Goal: Download file/media

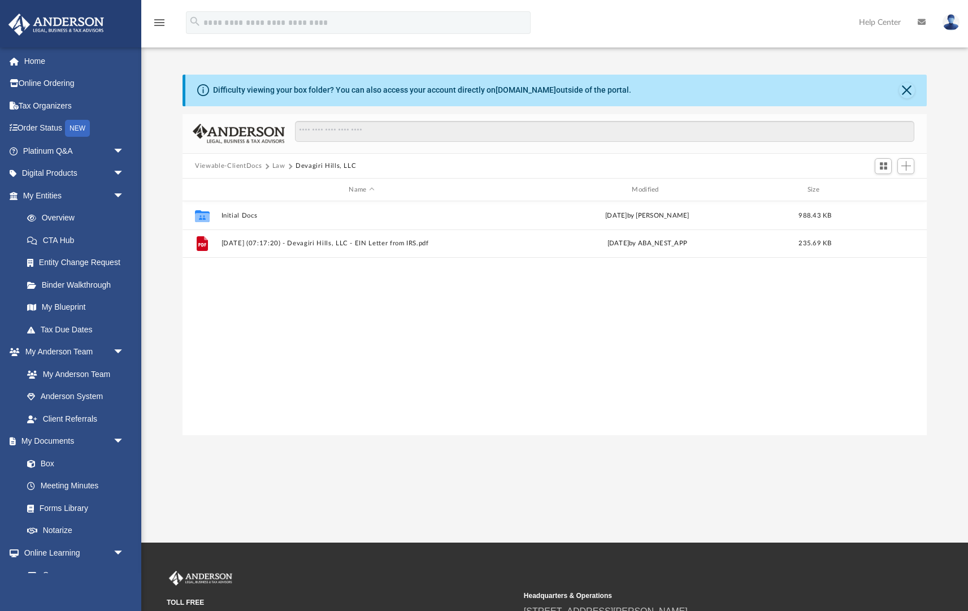
scroll to position [257, 744]
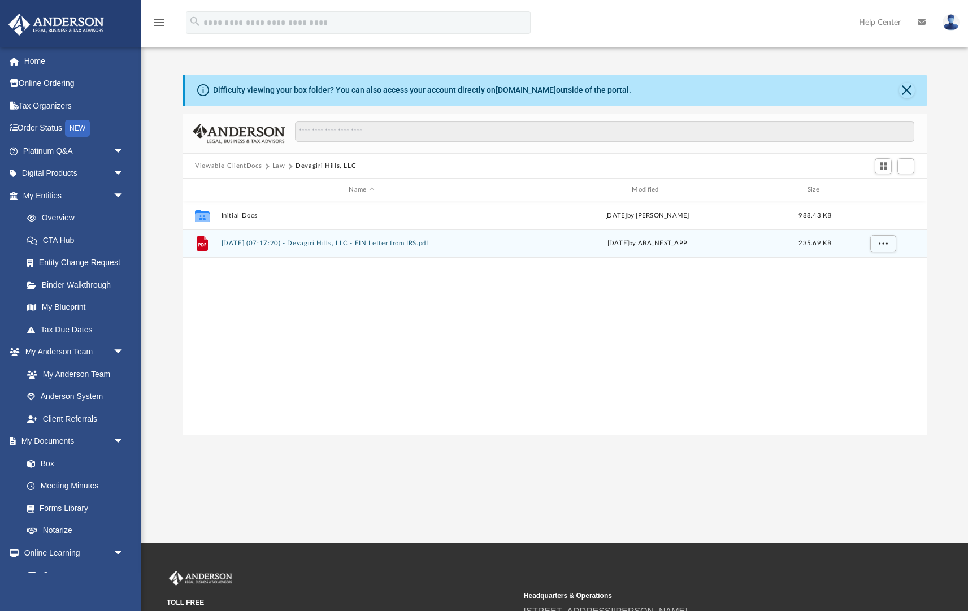
click at [266, 244] on button "[DATE] (07:17:20) - Devagiri Hills, LLC - EIN Letter from IRS.pdf" at bounding box center [362, 243] width 281 height 7
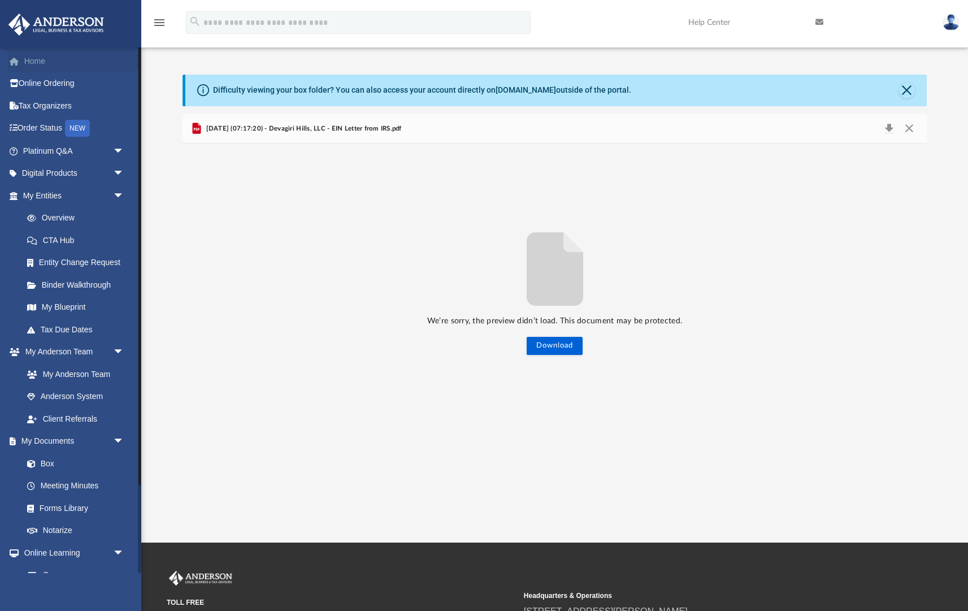
click at [33, 60] on link "Home" at bounding box center [74, 61] width 133 height 23
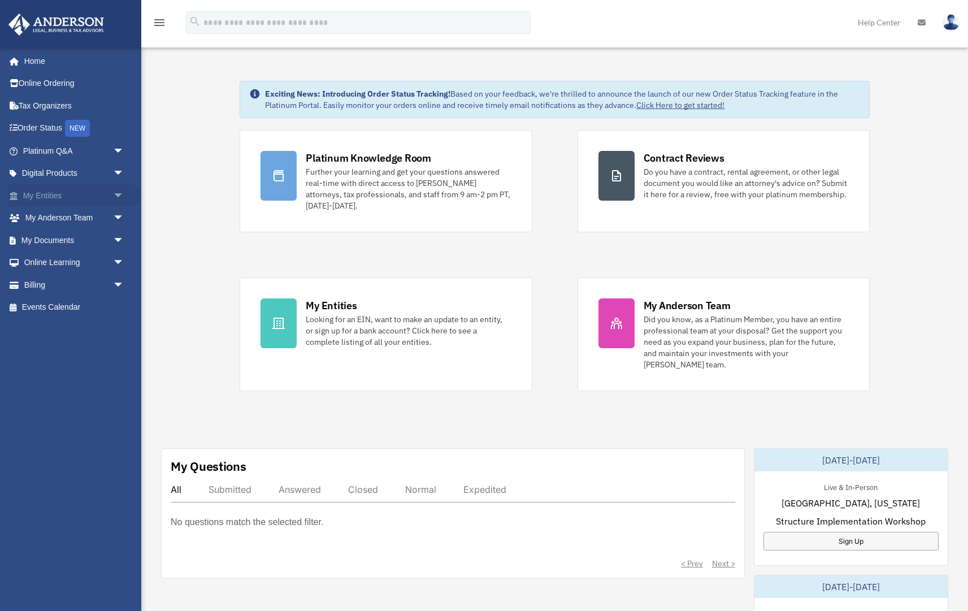
click at [114, 190] on span "arrow_drop_down" at bounding box center [124, 195] width 23 height 23
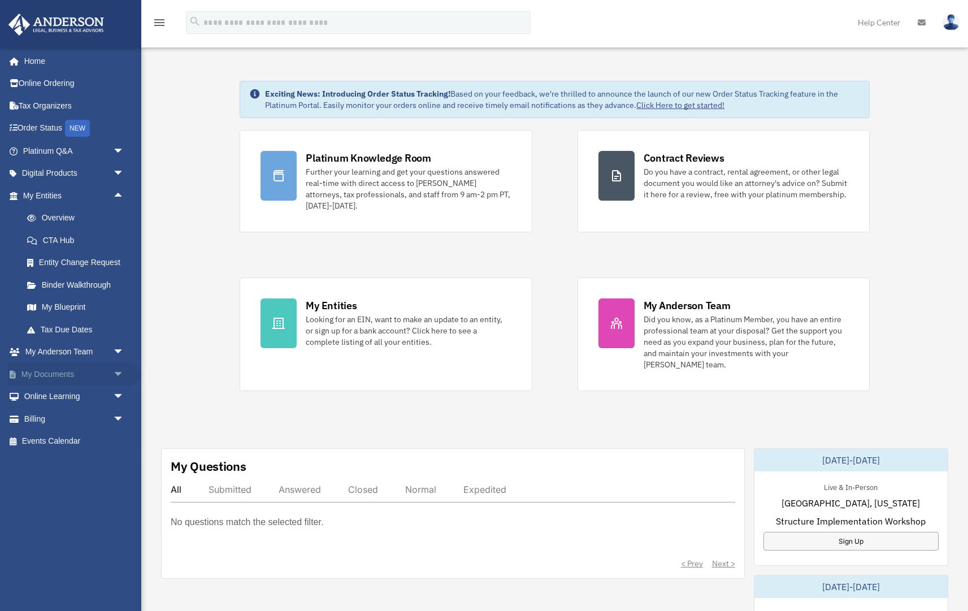
click at [113, 373] on span "arrow_drop_down" at bounding box center [124, 374] width 23 height 23
click at [40, 400] on link "Box" at bounding box center [78, 397] width 125 height 23
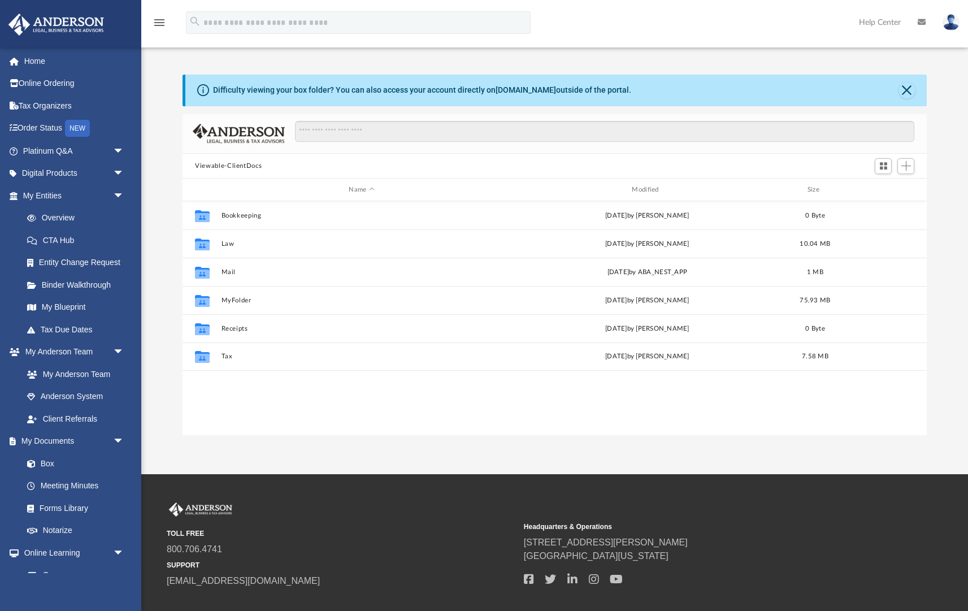
scroll to position [257, 744]
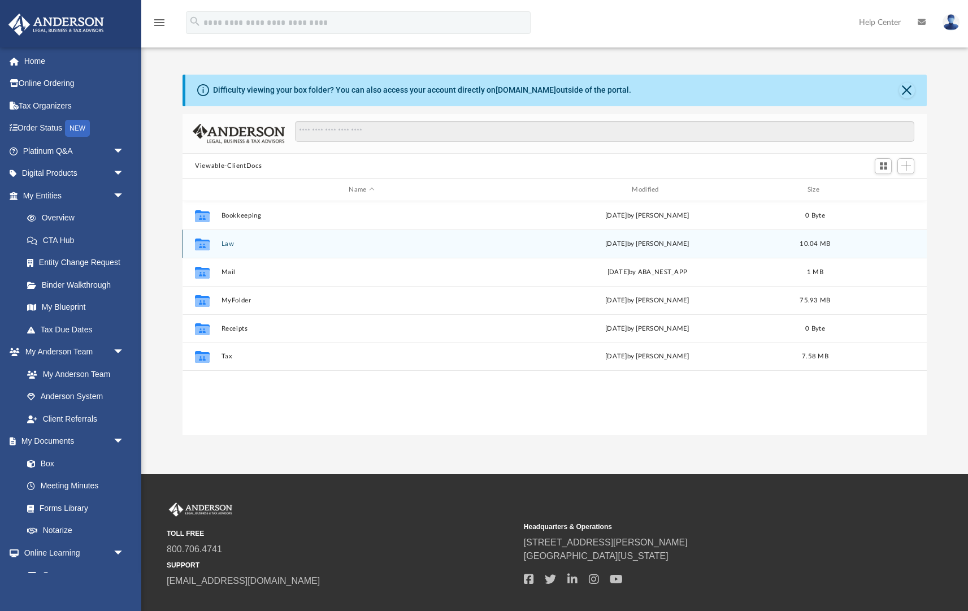
click at [227, 243] on button "Law" at bounding box center [362, 243] width 281 height 7
click at [246, 246] on button "Devagiri Hills, LLC" at bounding box center [362, 243] width 281 height 7
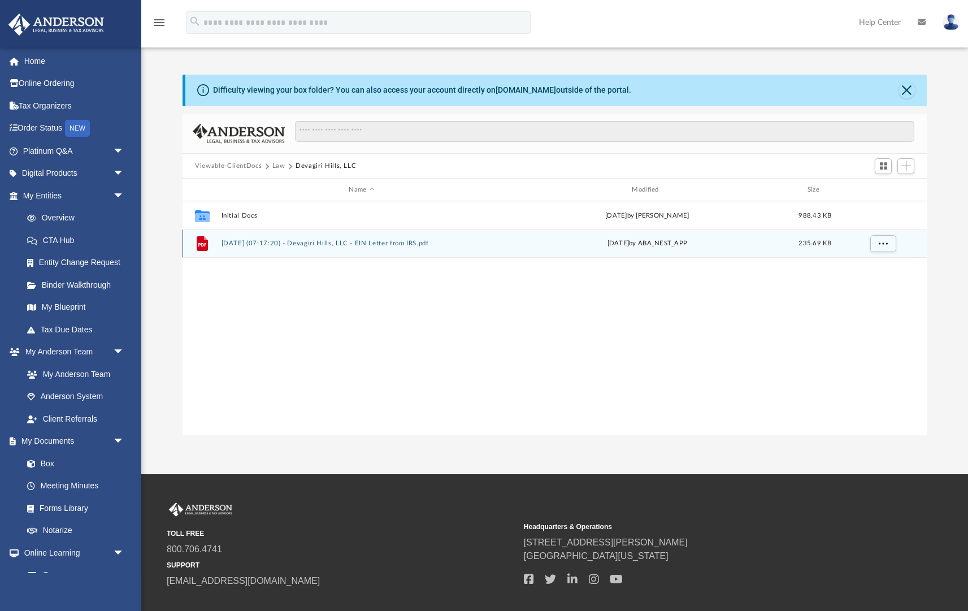
click at [284, 246] on button "[DATE] (07:17:20) - Devagiri Hills, LLC - EIN Letter from IRS.pdf" at bounding box center [362, 243] width 281 height 7
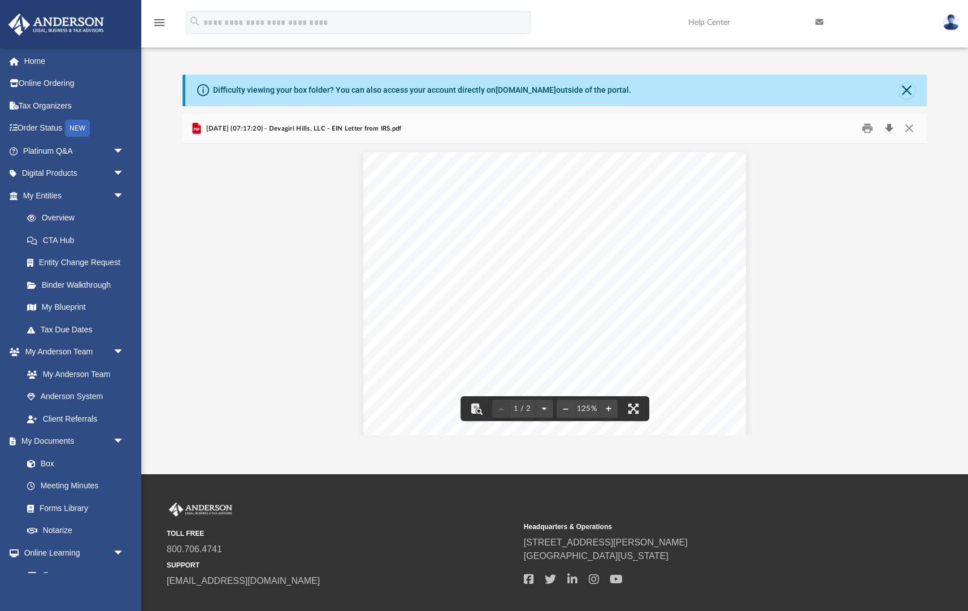
click at [890, 128] on button "Download" at bounding box center [889, 129] width 20 height 18
click at [458, 297] on div "Page 1" at bounding box center [554, 402] width 383 height 501
click at [907, 90] on button "Close" at bounding box center [907, 91] width 16 height 16
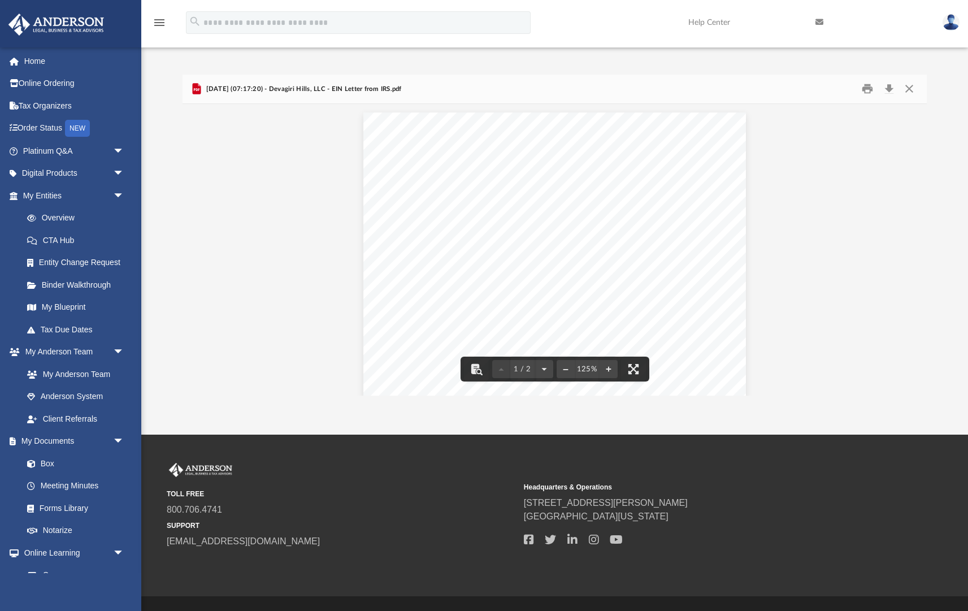
click at [178, 230] on div "Difficulty viewing your box folder? You can also access your account directly o…" at bounding box center [554, 236] width 827 height 322
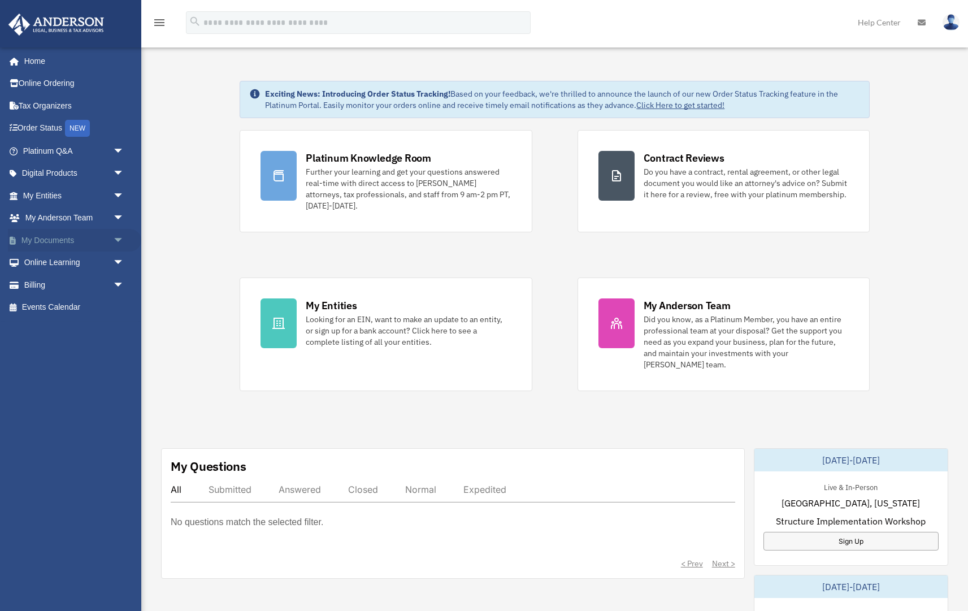
click at [118, 240] on span "arrow_drop_down" at bounding box center [124, 240] width 23 height 23
click at [70, 263] on link "Box" at bounding box center [78, 263] width 125 height 23
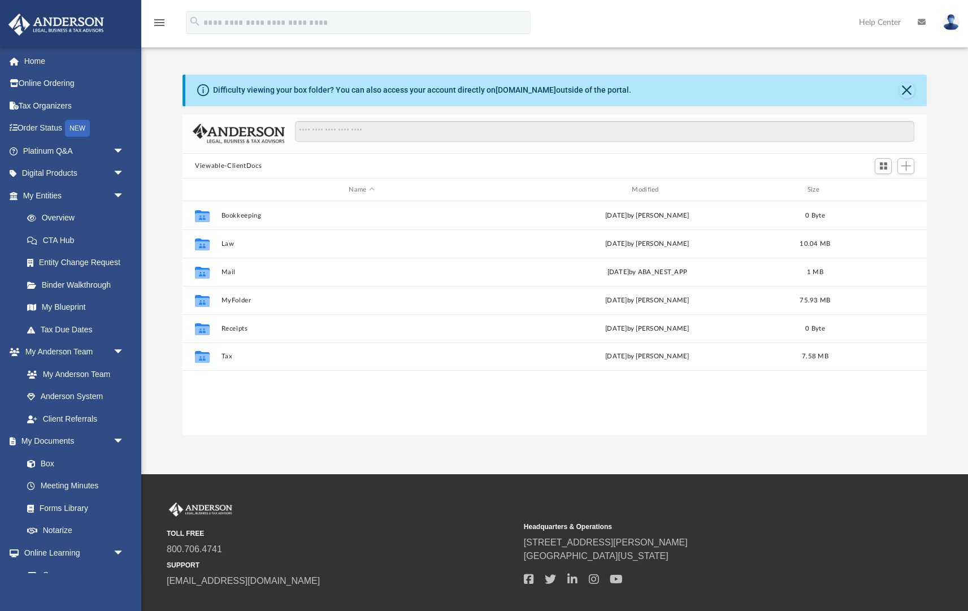
scroll to position [257, 744]
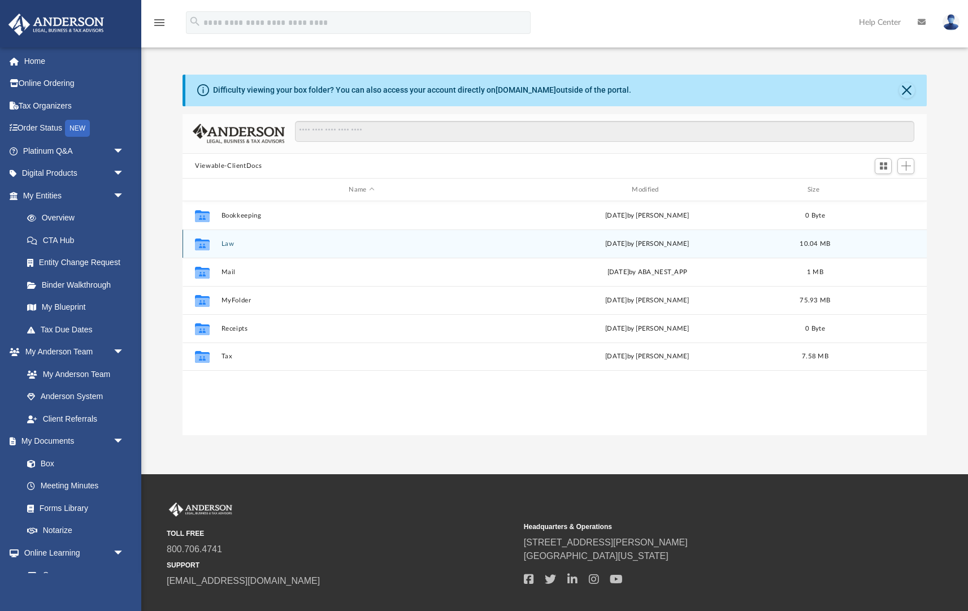
click at [231, 240] on button "Law" at bounding box center [362, 243] width 281 height 7
click at [243, 241] on button "Devagiri Hills, LLC" at bounding box center [362, 243] width 281 height 7
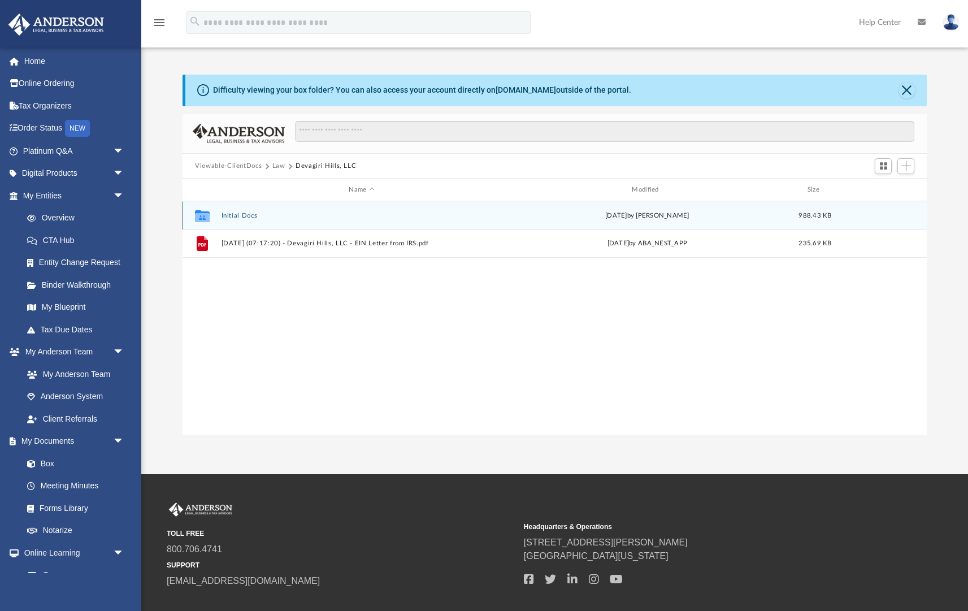
click at [244, 219] on button "Initial Docs" at bounding box center [362, 215] width 281 height 7
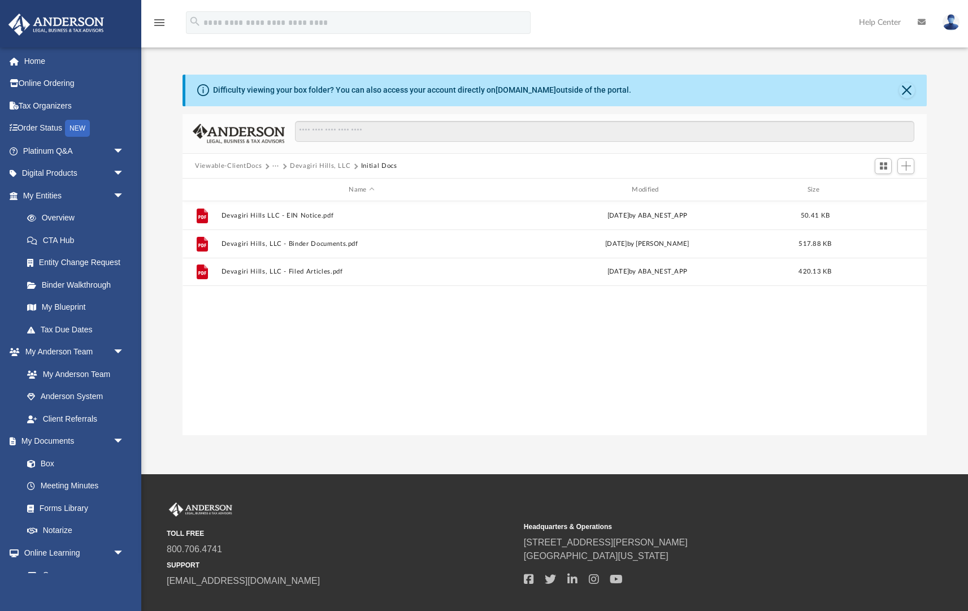
click at [324, 167] on button "Devagiri Hills, LLC" at bounding box center [320, 166] width 60 height 10
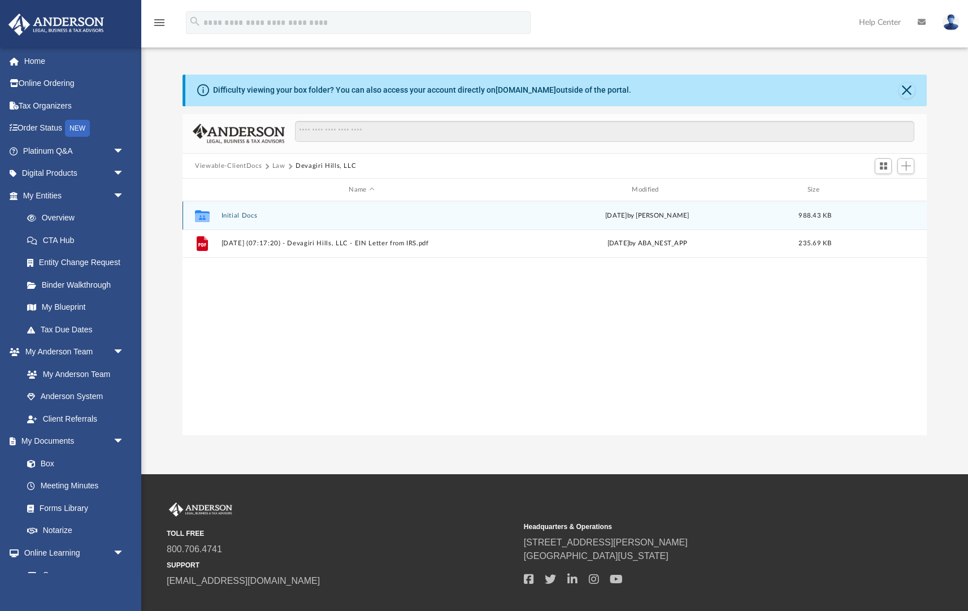
click at [237, 219] on button "Initial Docs" at bounding box center [362, 215] width 281 height 7
click at [879, 213] on span "More options" at bounding box center [883, 215] width 9 height 6
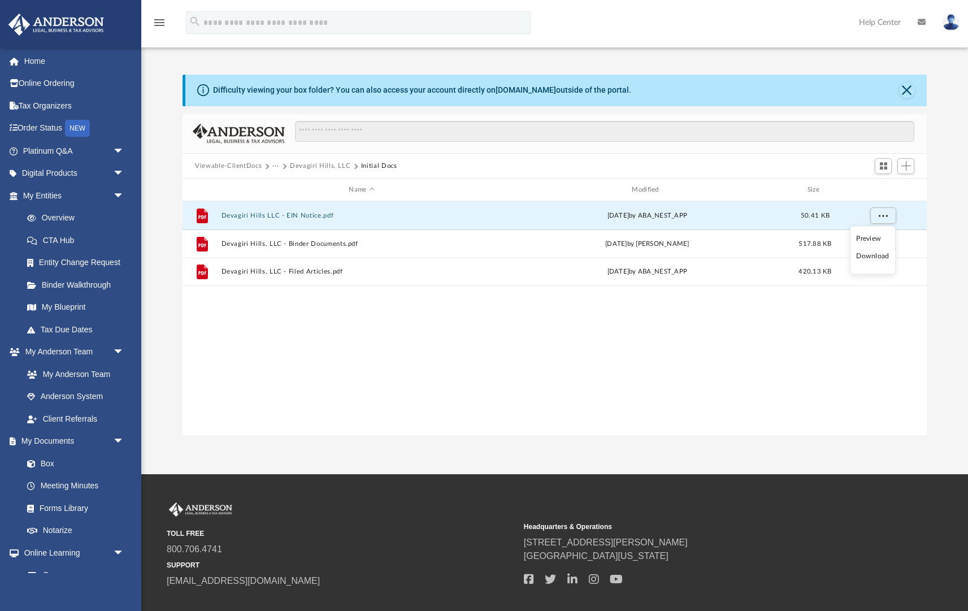
click at [872, 257] on li "Download" at bounding box center [872, 256] width 33 height 12
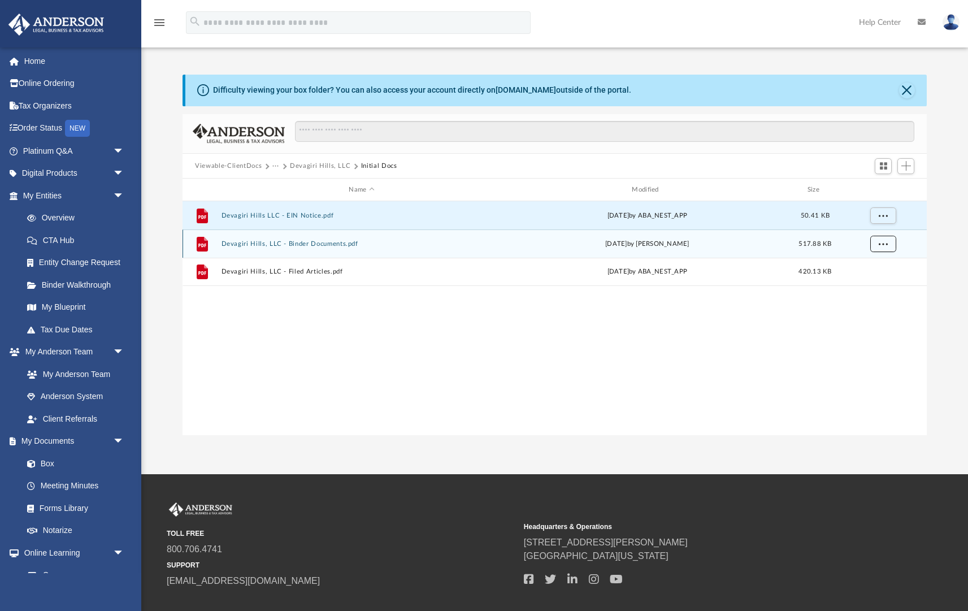
click at [888, 244] on button "More options" at bounding box center [884, 244] width 26 height 17
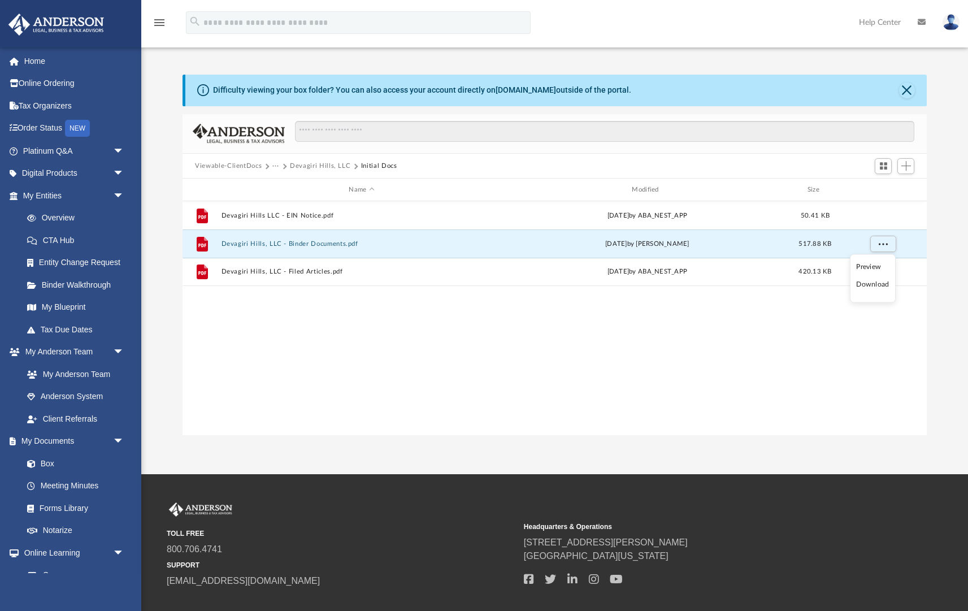
click at [880, 287] on li "Download" at bounding box center [872, 285] width 33 height 12
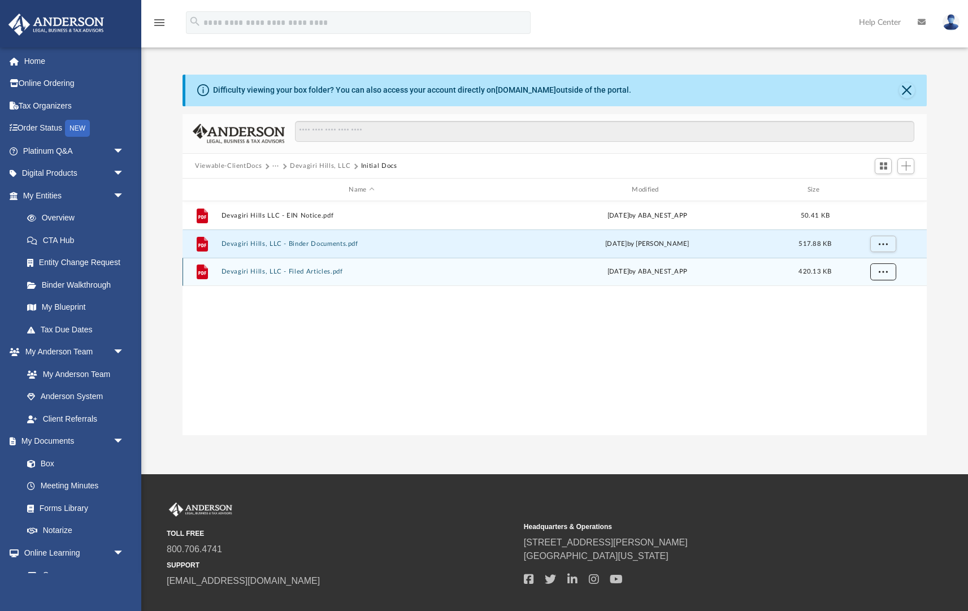
click at [882, 269] on span "More options" at bounding box center [883, 272] width 9 height 6
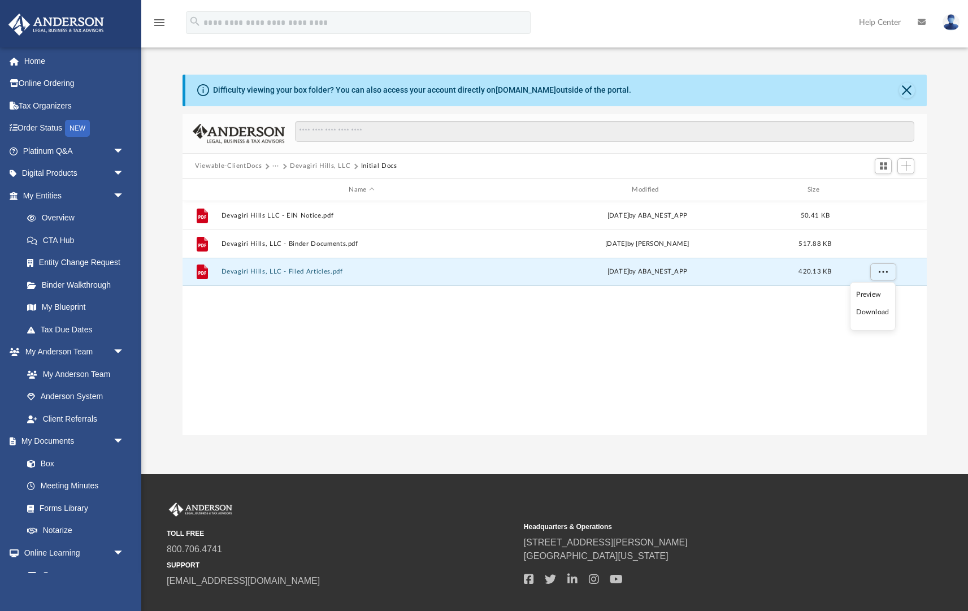
click at [866, 315] on li "Download" at bounding box center [872, 312] width 33 height 12
click at [317, 166] on button "Devagiri Hills, LLC" at bounding box center [320, 166] width 60 height 10
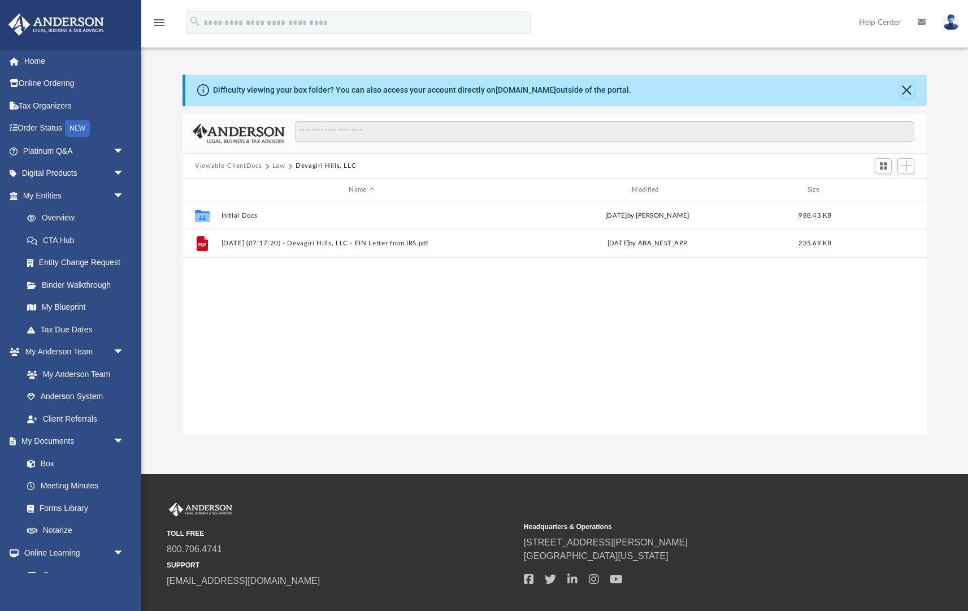
click at [279, 169] on button "Law" at bounding box center [278, 166] width 13 height 10
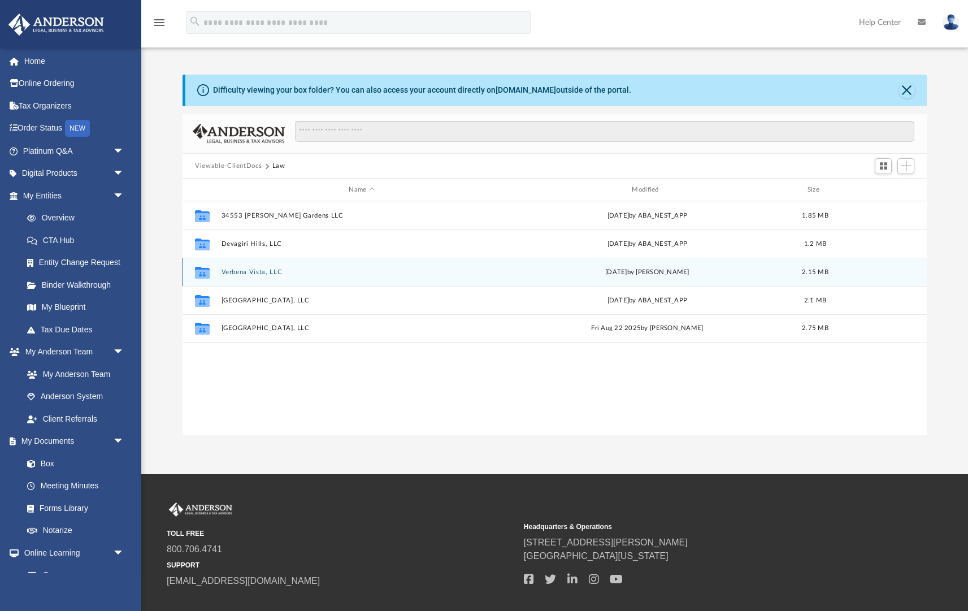
click at [250, 271] on button "Verbena Vista, LLC" at bounding box center [362, 272] width 281 height 7
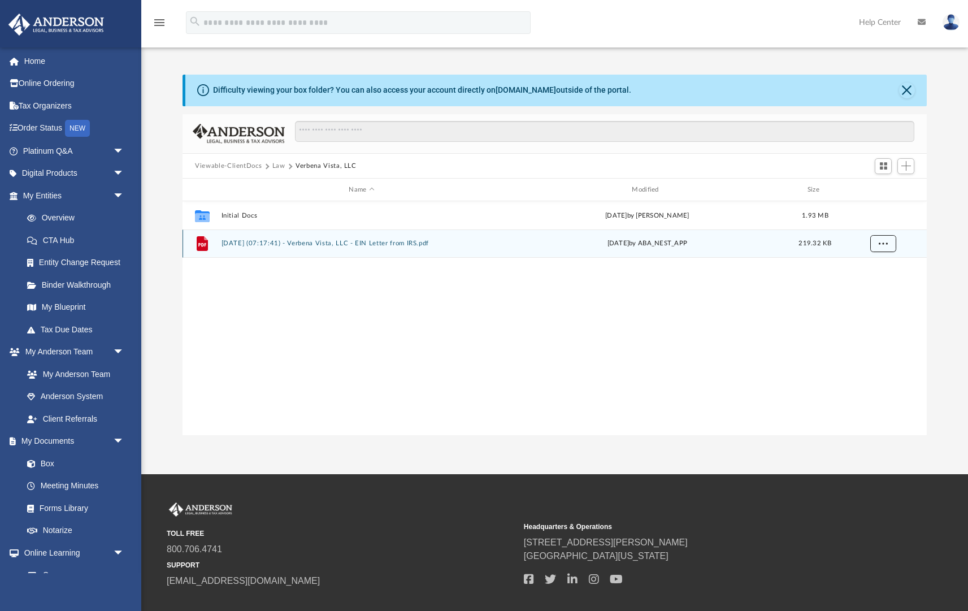
click at [888, 245] on button "More options" at bounding box center [884, 243] width 26 height 17
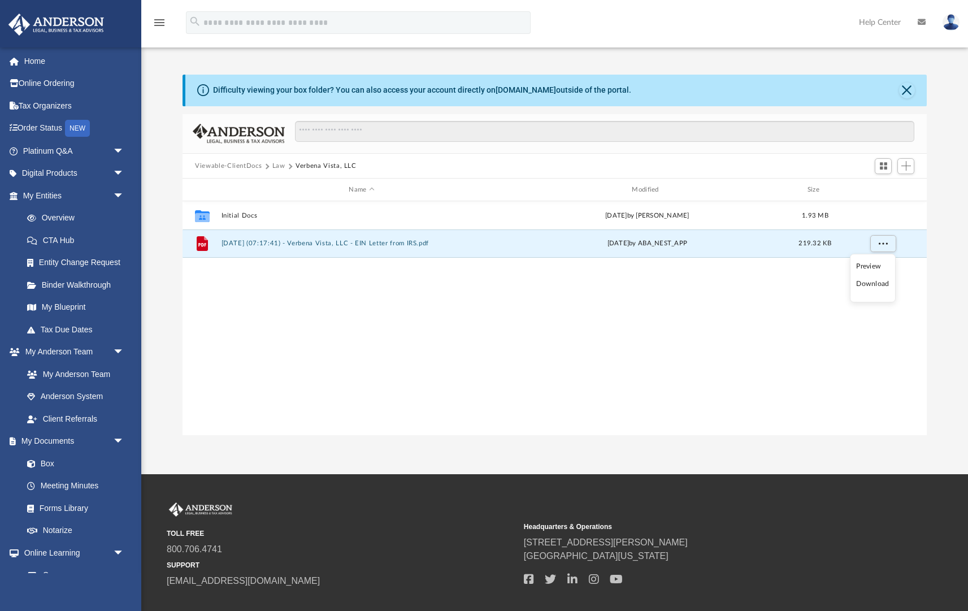
click at [874, 287] on li "Download" at bounding box center [872, 284] width 33 height 12
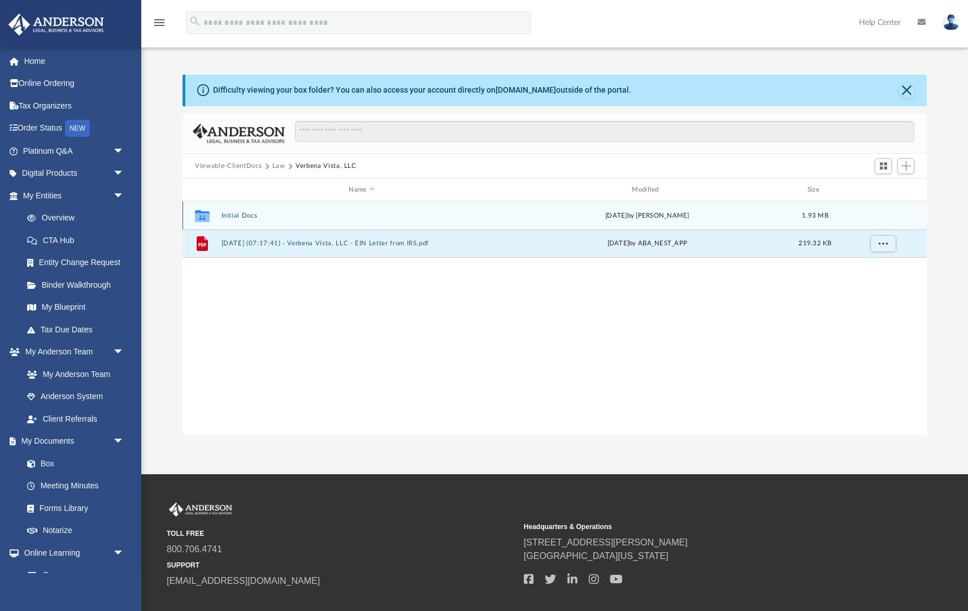
click at [878, 218] on div "Collaborated Folder Initial Docs Tue Sep 16 2025 by Holly Welch 1.93 MB" at bounding box center [555, 215] width 744 height 28
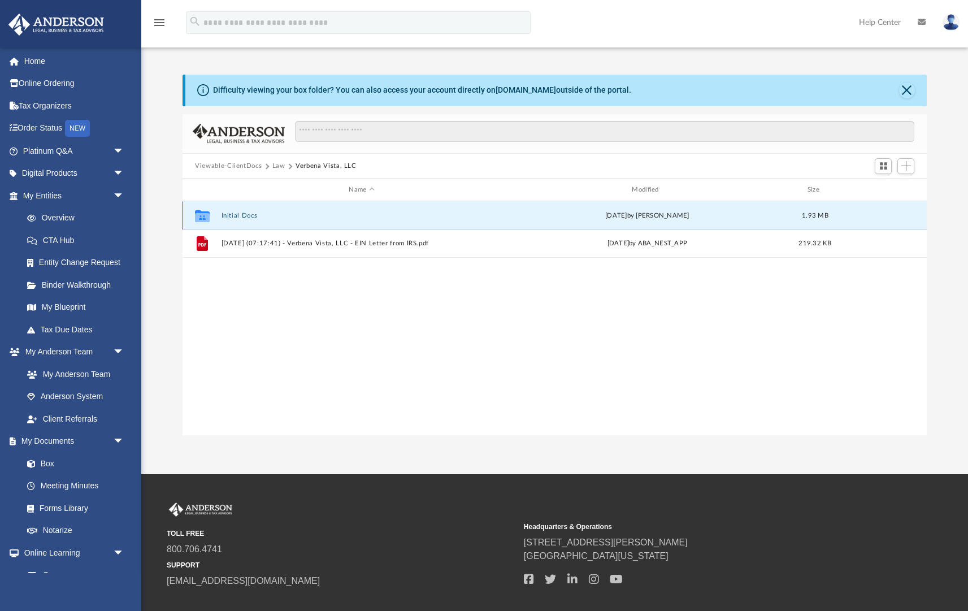
click at [245, 215] on button "Initial Docs" at bounding box center [362, 215] width 281 height 7
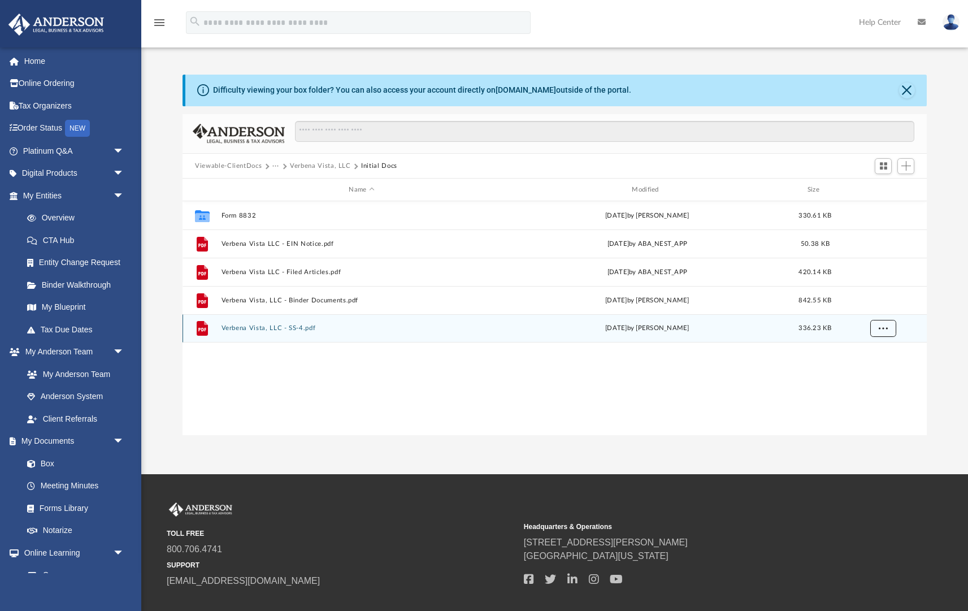
click at [890, 330] on button "More options" at bounding box center [884, 328] width 26 height 17
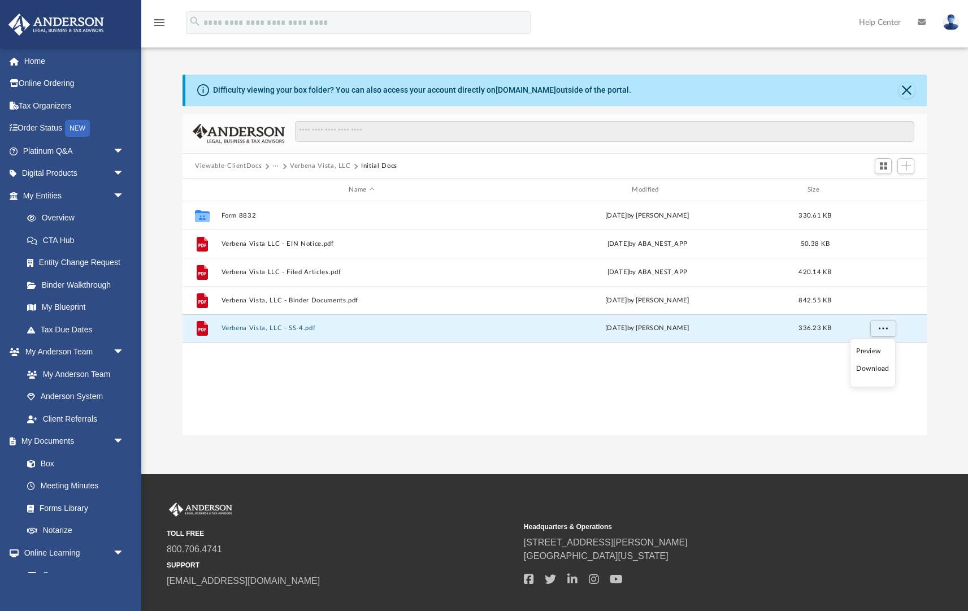
click at [876, 369] on li "Download" at bounding box center [872, 369] width 33 height 12
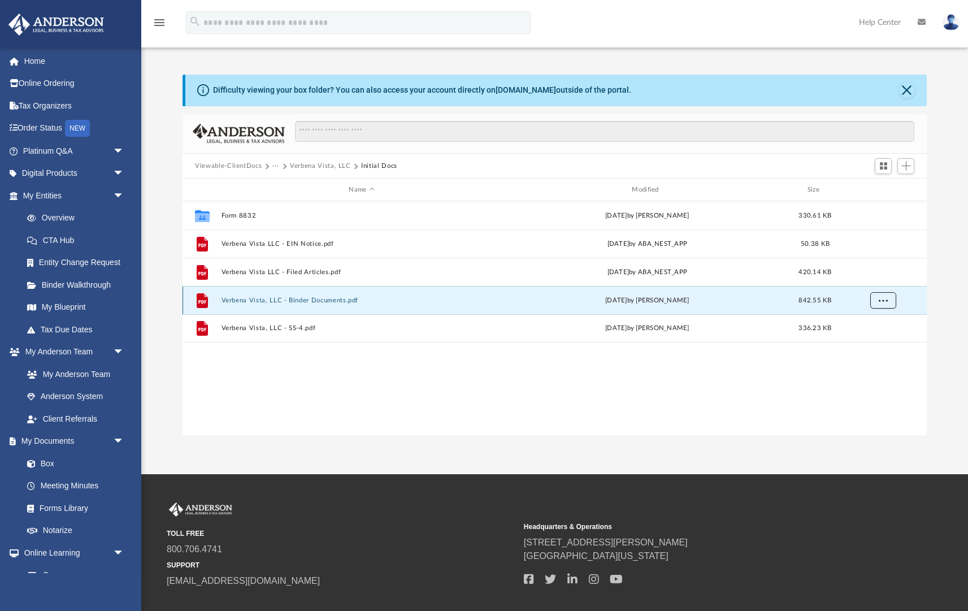
click at [884, 300] on span "More options" at bounding box center [883, 300] width 9 height 6
click at [875, 341] on li "Download" at bounding box center [872, 341] width 33 height 12
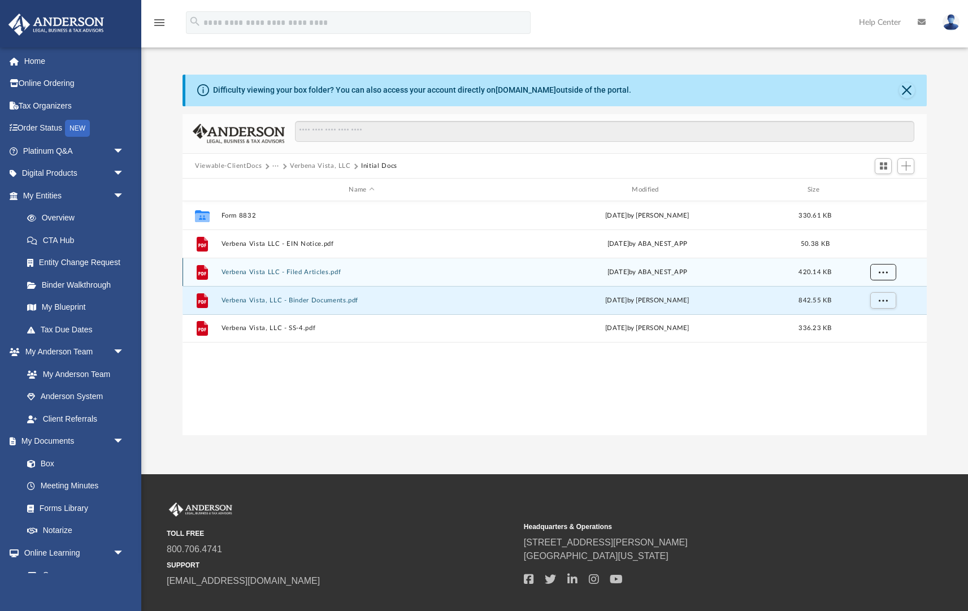
click at [881, 269] on span "More options" at bounding box center [883, 272] width 9 height 6
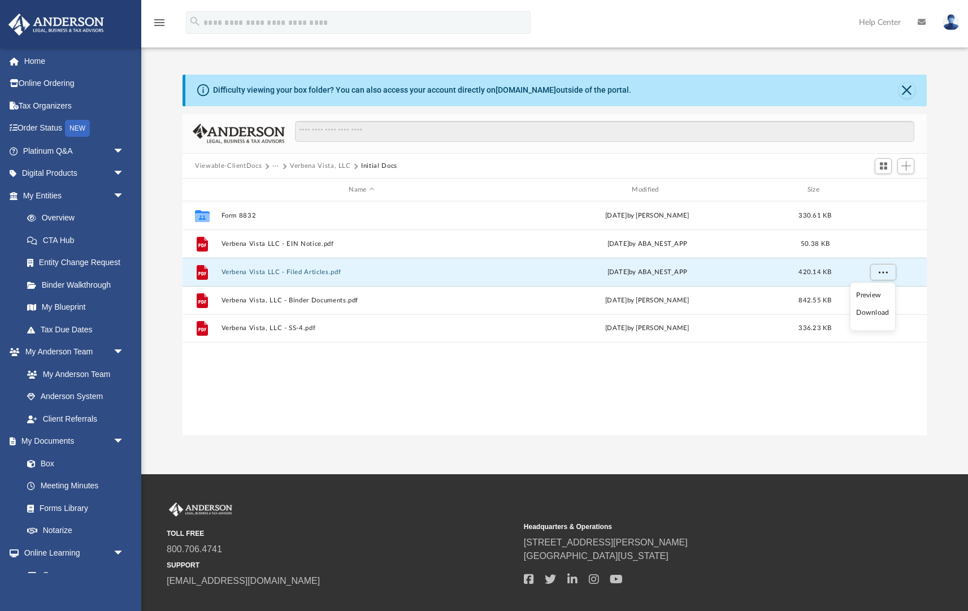
click at [867, 313] on li "Download" at bounding box center [872, 313] width 33 height 12
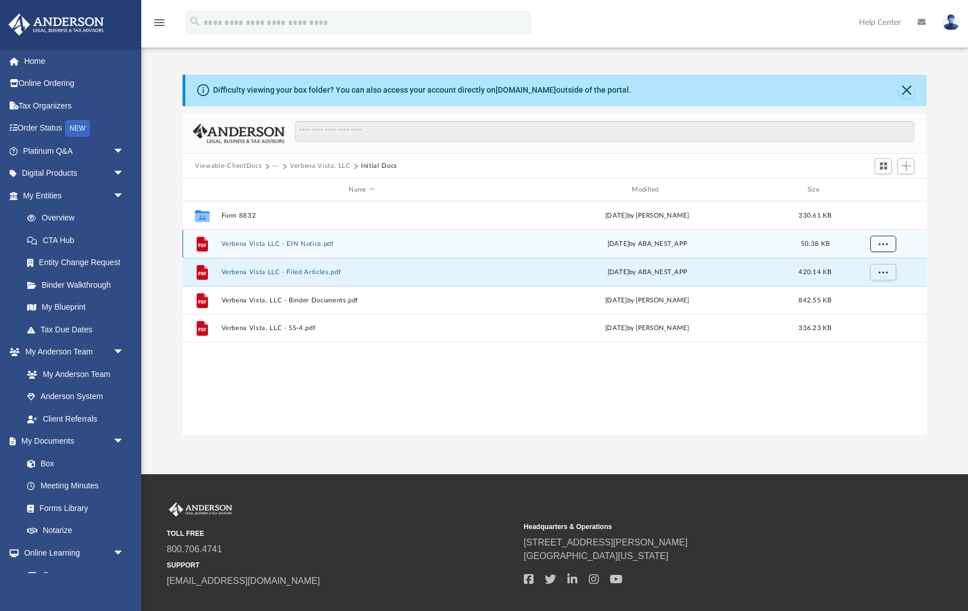
click at [885, 241] on span "More options" at bounding box center [883, 243] width 9 height 6
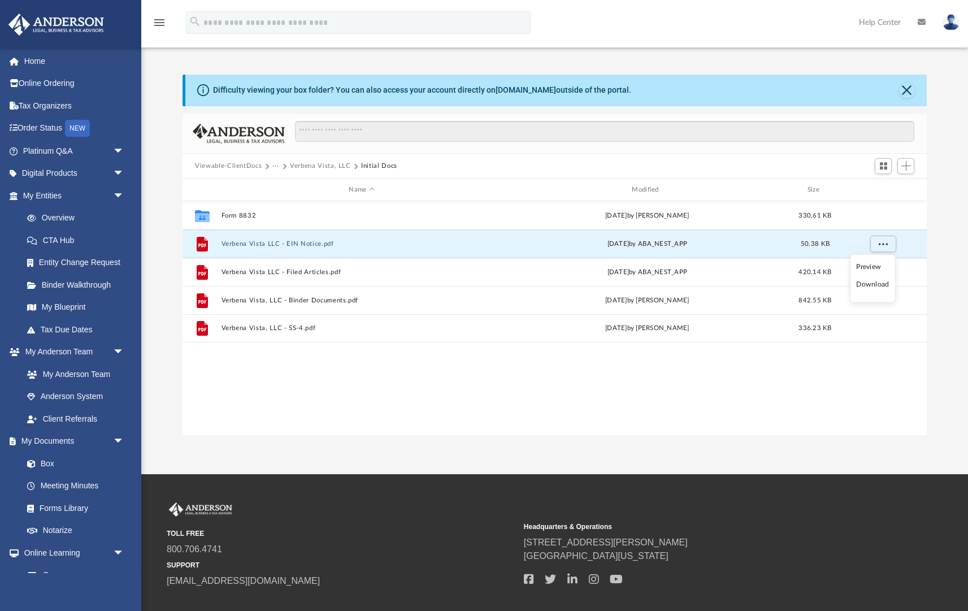
click at [869, 286] on li "Download" at bounding box center [872, 285] width 33 height 12
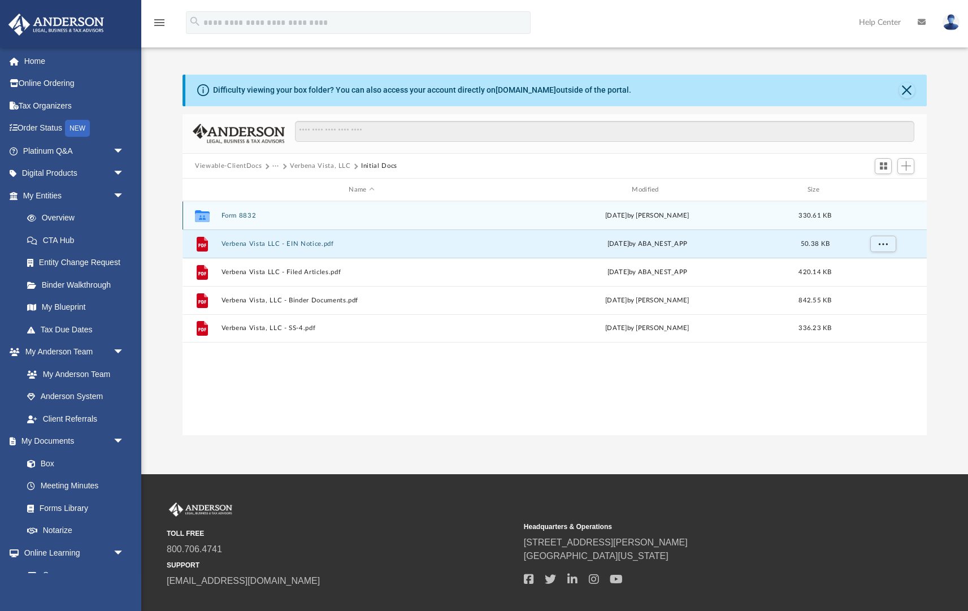
click at [245, 213] on button "Form 8832" at bounding box center [362, 215] width 281 height 7
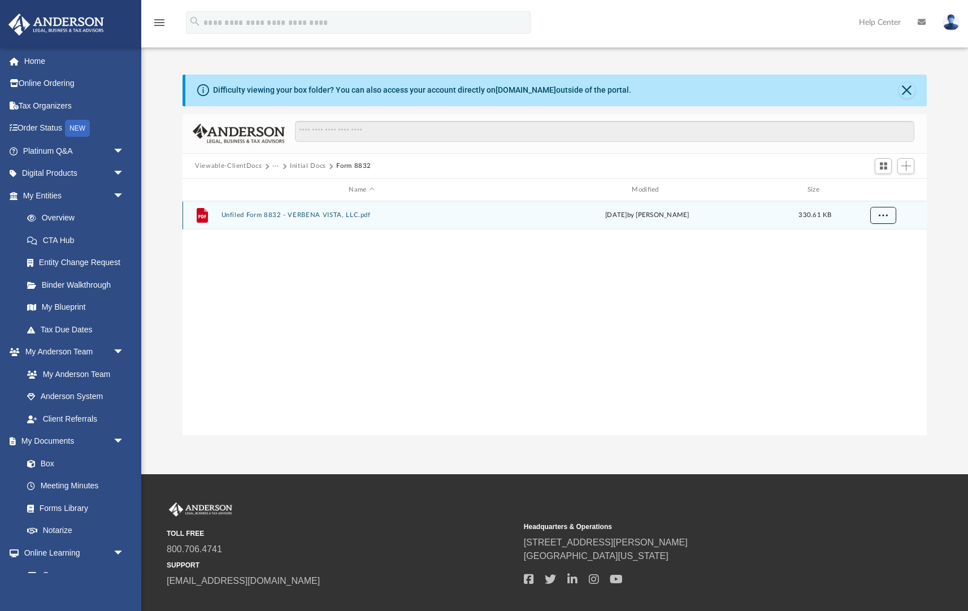
click at [883, 217] on span "More options" at bounding box center [883, 215] width 9 height 6
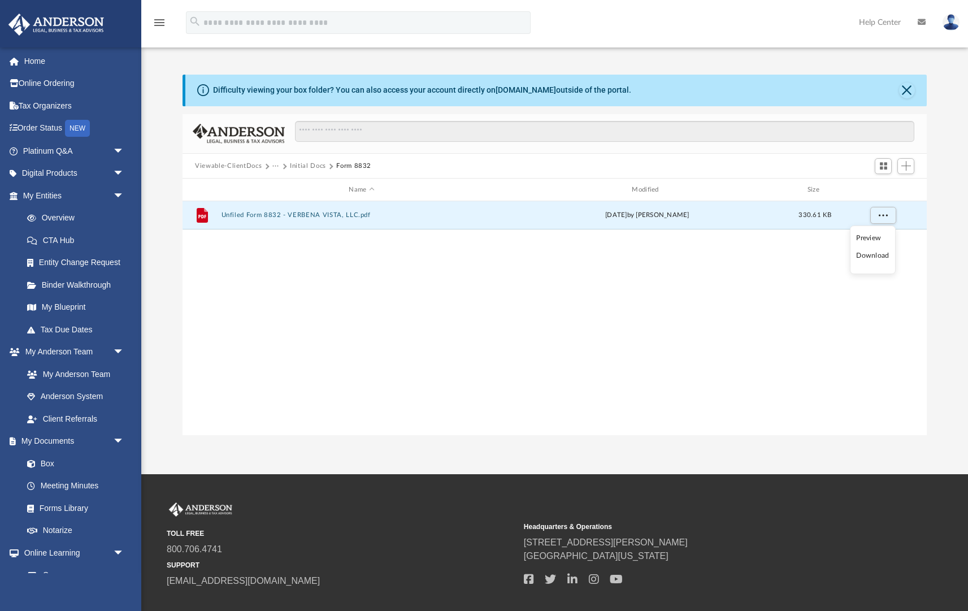
click at [868, 256] on li "Download" at bounding box center [872, 256] width 33 height 12
click at [313, 164] on button "Initial Docs" at bounding box center [308, 166] width 36 height 10
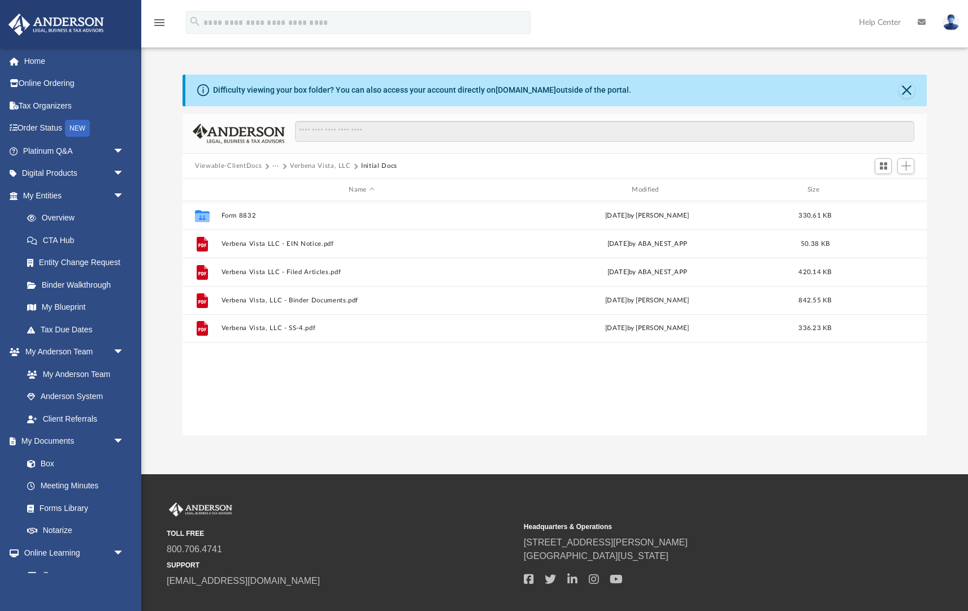
click at [278, 167] on button "···" at bounding box center [275, 166] width 7 height 10
click at [283, 184] on li "Law" at bounding box center [284, 186] width 13 height 12
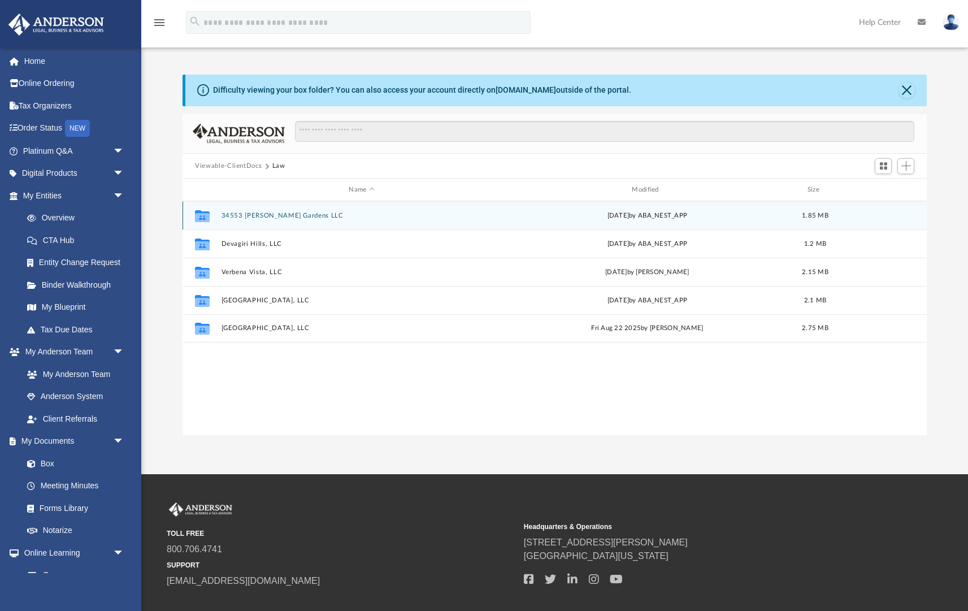
click at [262, 215] on button "34553 Melissa Gardens LLC" at bounding box center [362, 215] width 281 height 7
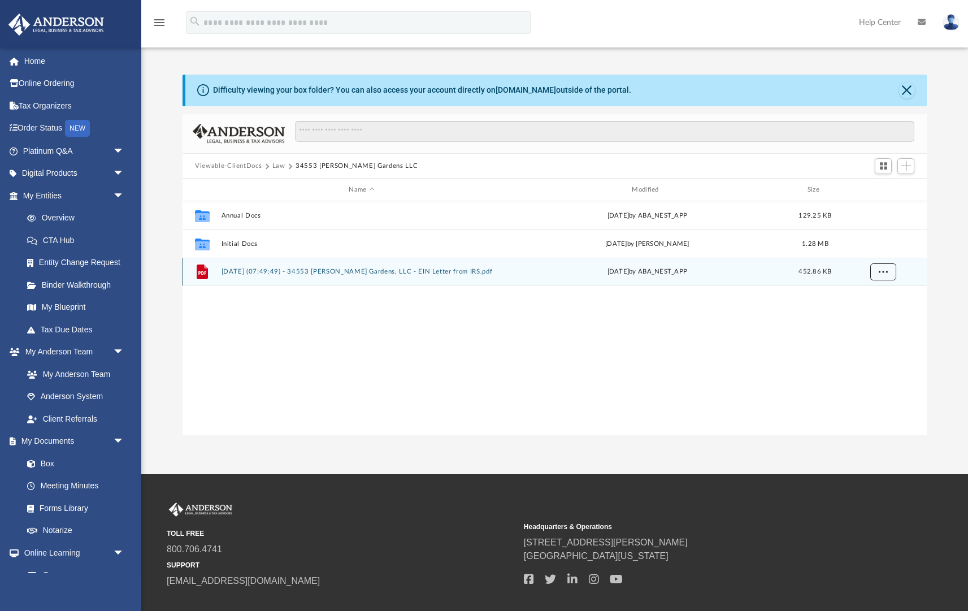
click at [884, 274] on span "More options" at bounding box center [883, 272] width 9 height 6
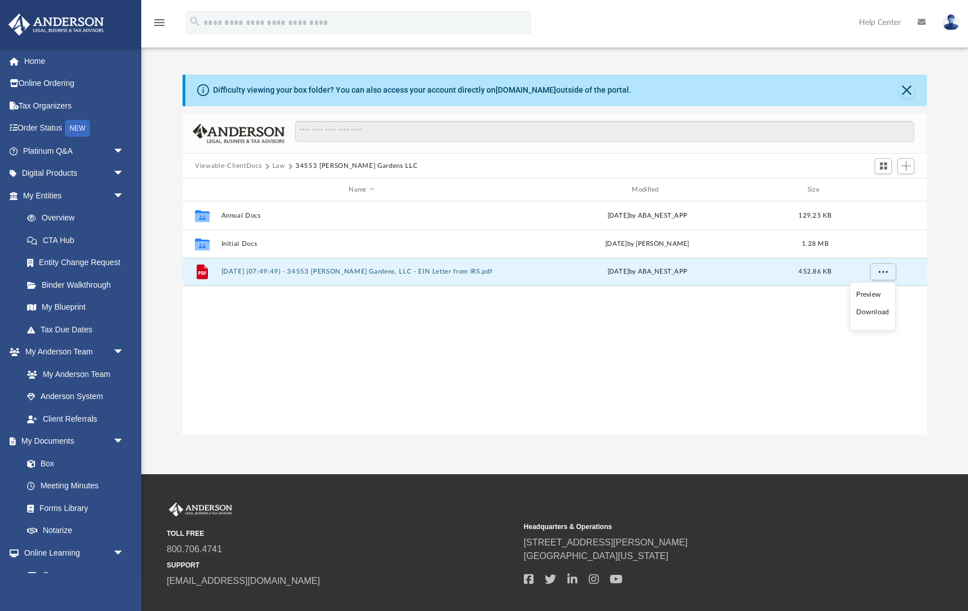
click at [873, 313] on li "Download" at bounding box center [872, 312] width 33 height 12
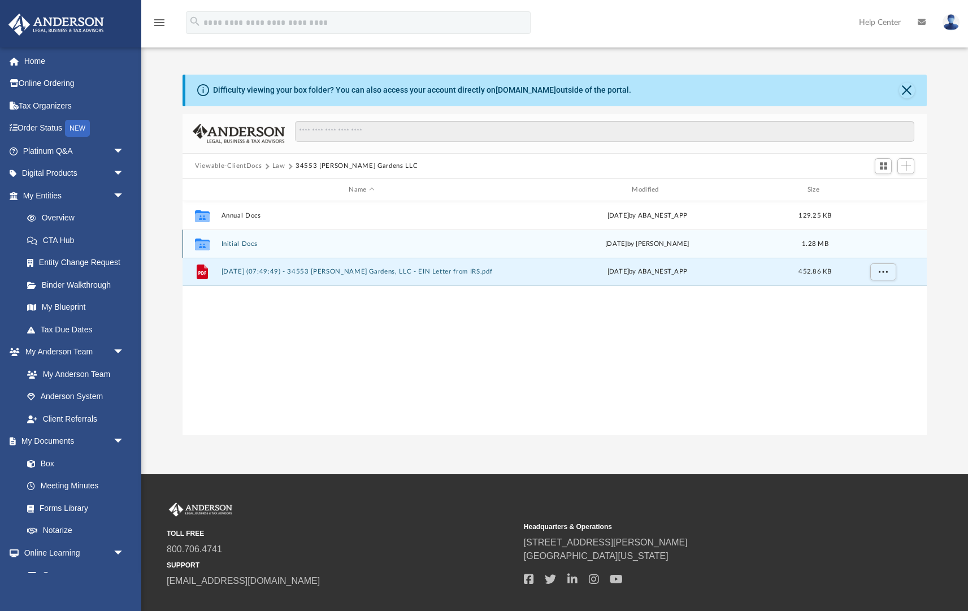
click at [248, 245] on button "Initial Docs" at bounding box center [362, 243] width 281 height 7
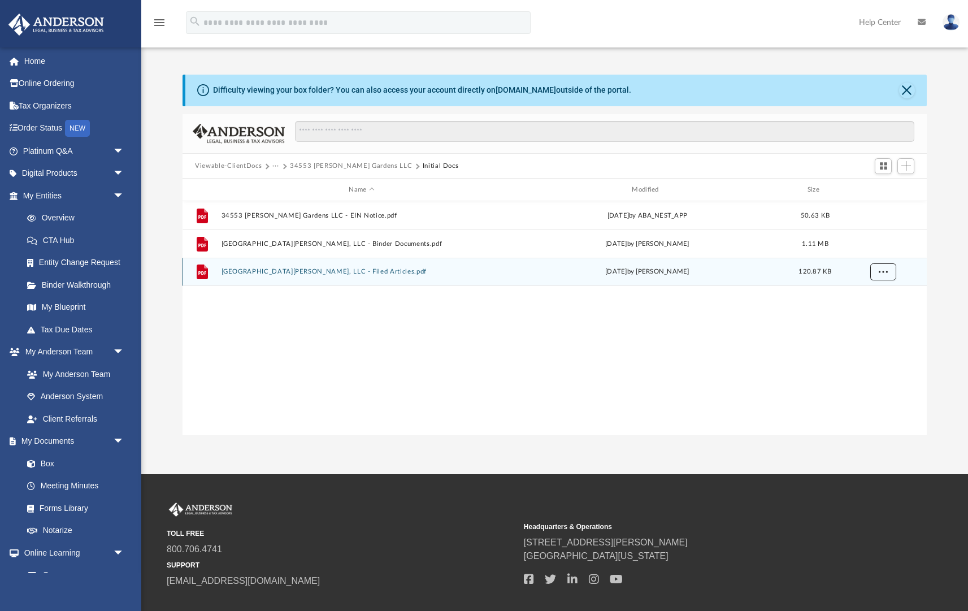
click at [884, 270] on span "More options" at bounding box center [883, 272] width 9 height 6
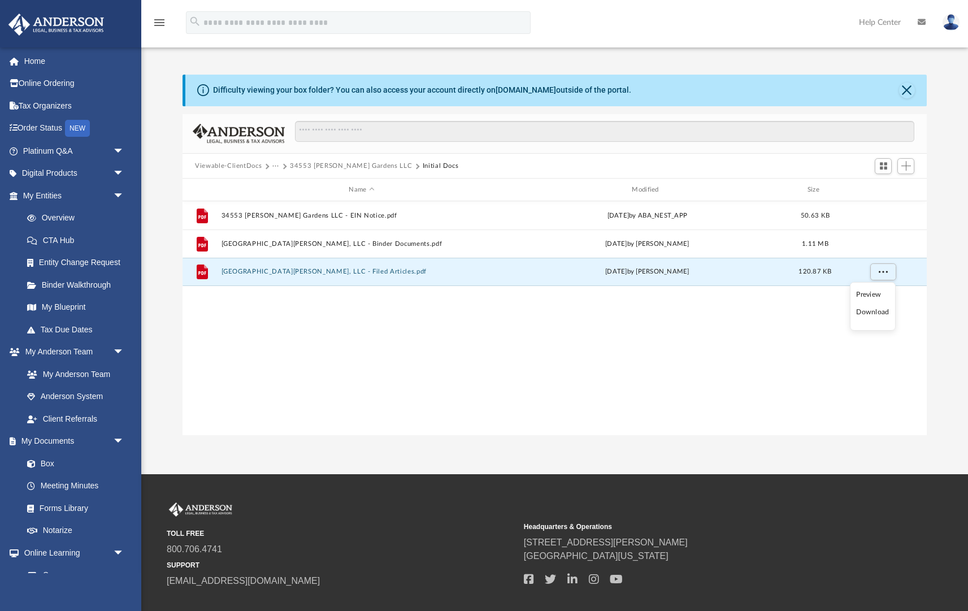
click at [874, 313] on li "Download" at bounding box center [872, 312] width 33 height 12
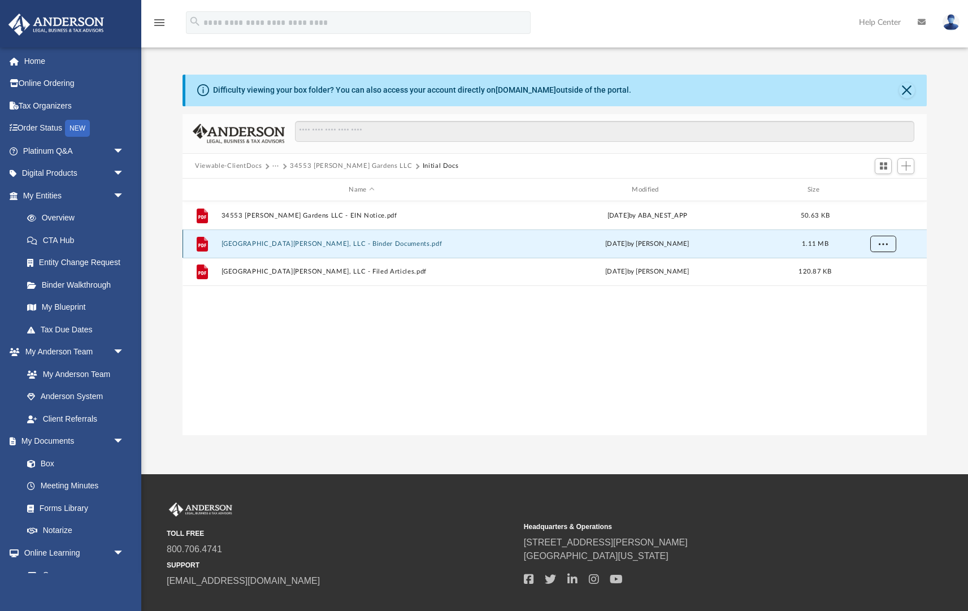
click at [881, 245] on span "More options" at bounding box center [883, 243] width 9 height 6
click at [874, 284] on li "Download" at bounding box center [872, 285] width 33 height 12
click at [876, 337] on div "File 34553 Melissa Gardens LLC - EIN Notice.pdf Mon Jul 28 2025 by ABA_NEST_APP…" at bounding box center [555, 318] width 744 height 235
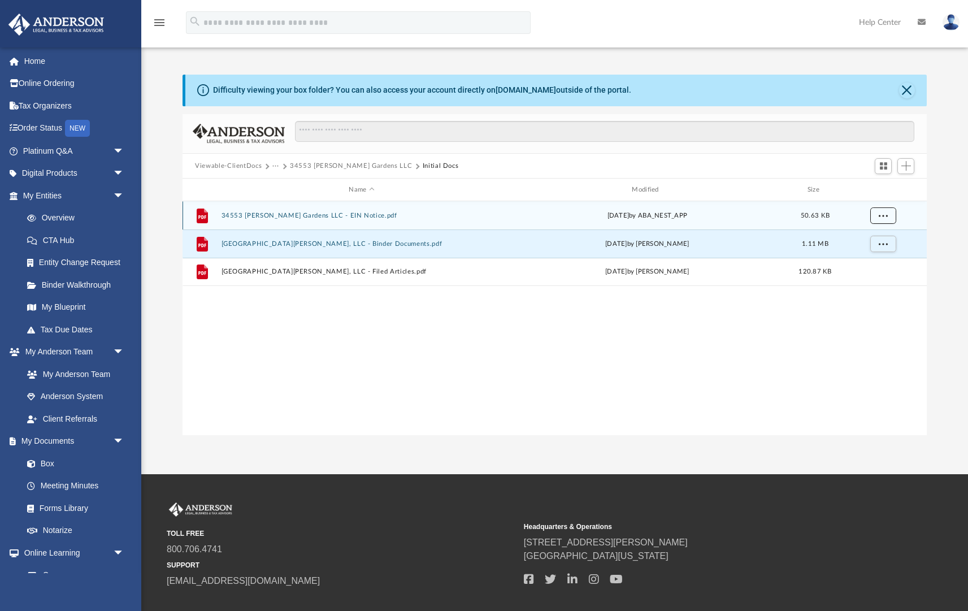
click at [881, 214] on span "More options" at bounding box center [883, 215] width 9 height 6
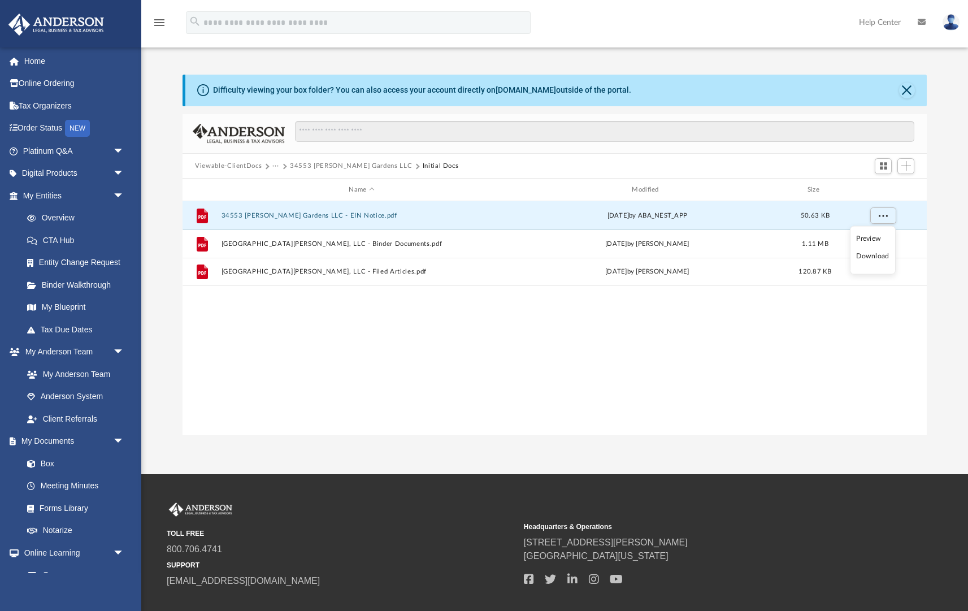
click at [869, 258] on li "Download" at bounding box center [872, 256] width 33 height 12
click at [732, 346] on div "File 34553 Melissa Gardens LLC - EIN Notice.pdf Mon Jul 28 2025 by ABA_NEST_APP…" at bounding box center [555, 318] width 744 height 235
click at [284, 219] on div "File 34553 Melissa Gardens LLC - EIN Notice.pdf Mon Jul 28 2025 by ABA_NEST_APP…" at bounding box center [555, 215] width 744 height 28
click at [354, 165] on button "34553 Melissa Gardens LLC" at bounding box center [351, 166] width 122 height 10
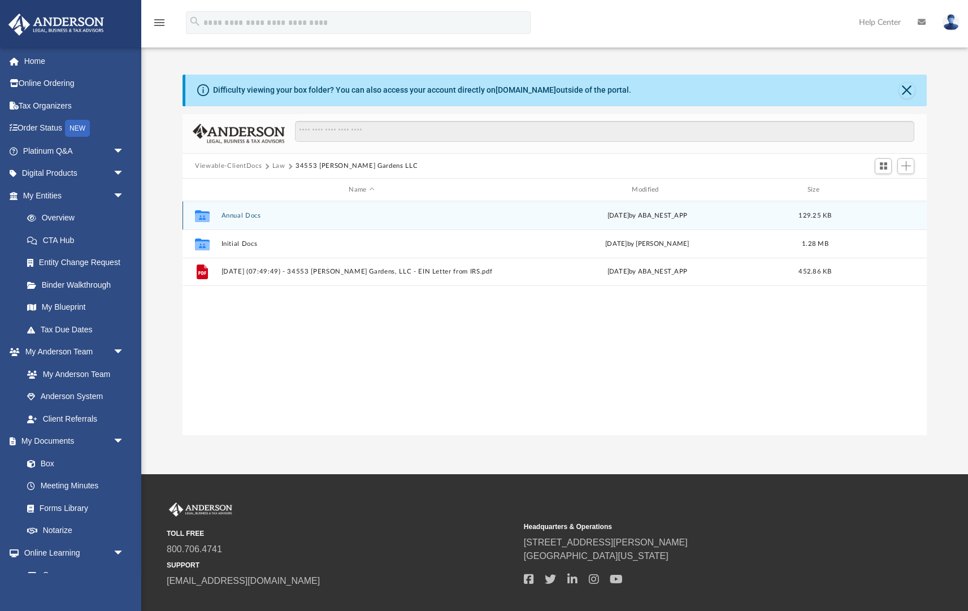
click at [243, 214] on button "Annual Docs" at bounding box center [362, 215] width 281 height 7
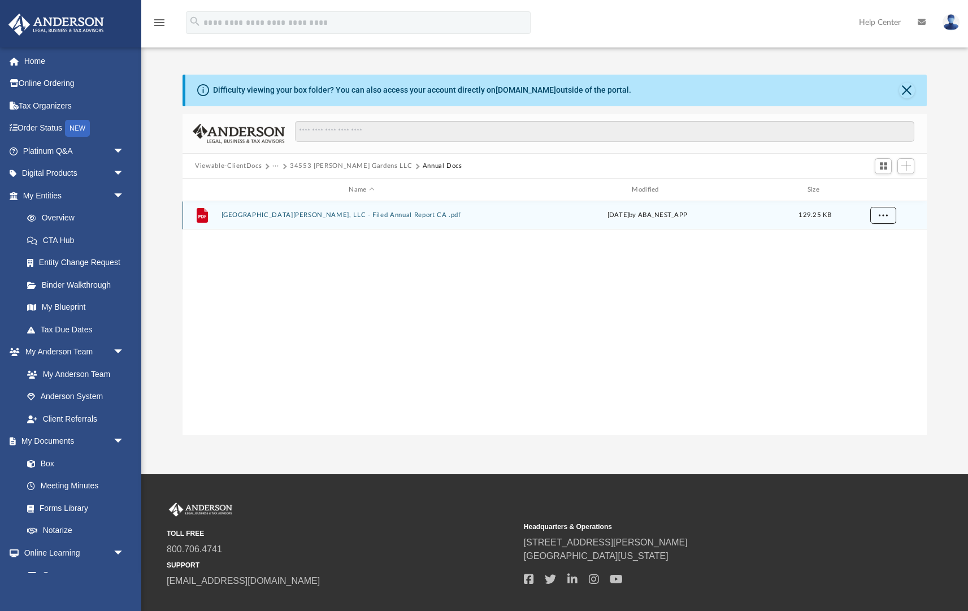
click at [885, 214] on span "More options" at bounding box center [883, 215] width 9 height 6
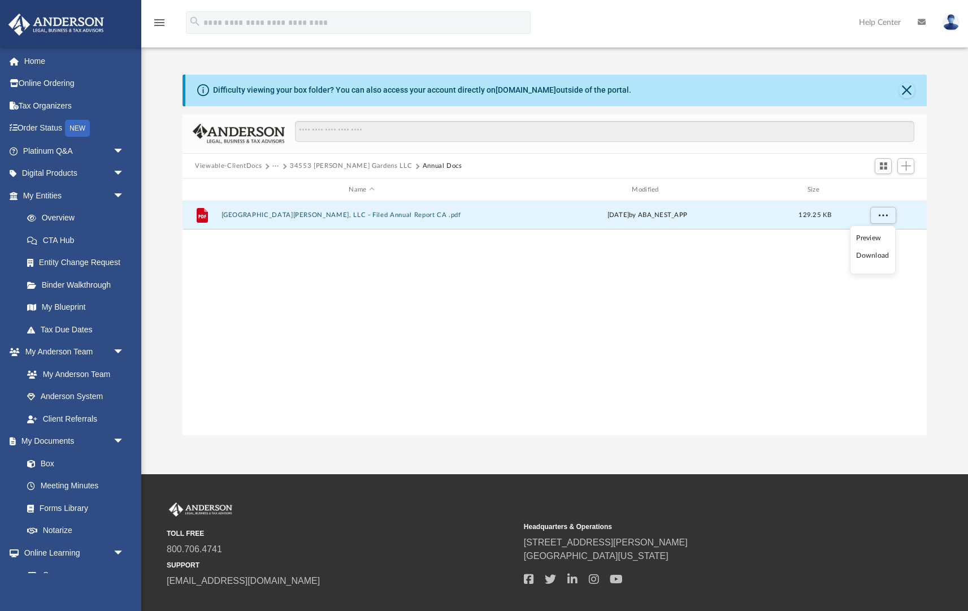
click at [868, 256] on li "Download" at bounding box center [872, 256] width 33 height 12
click at [635, 344] on div "File 34553 Melissa Gardens, LLC - Filed Annual Report CA .pdf Tue Jul 29 2025 b…" at bounding box center [555, 318] width 744 height 235
click at [348, 167] on button "34553 Melissa Gardens LLC" at bounding box center [351, 166] width 122 height 10
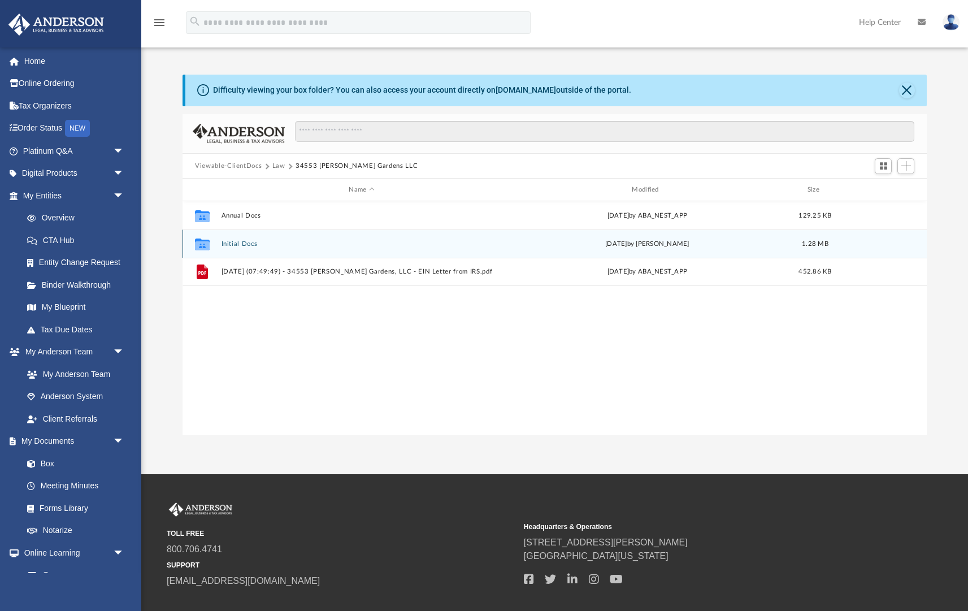
click at [234, 244] on button "Initial Docs" at bounding box center [362, 243] width 281 height 7
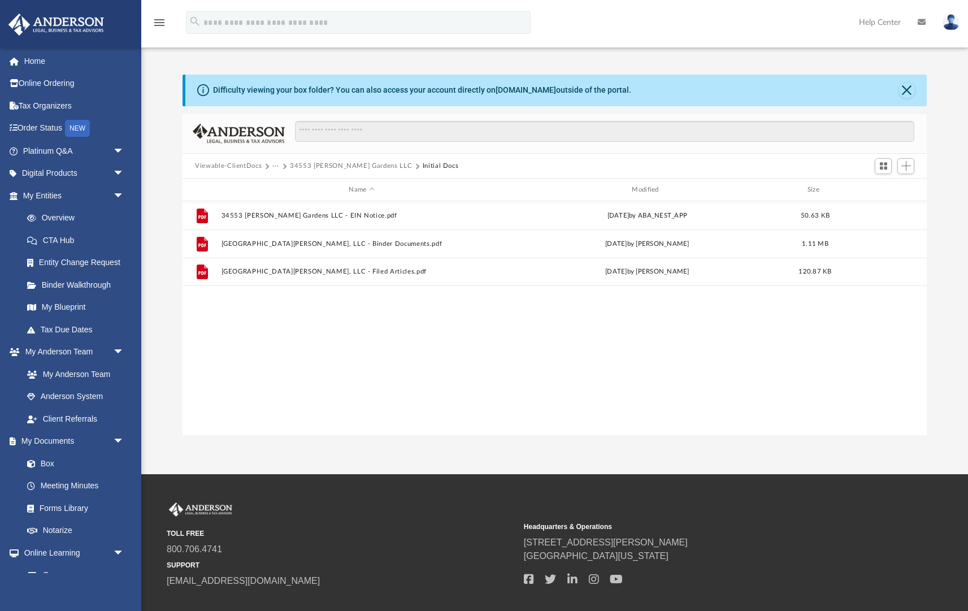
click at [322, 166] on button "34553 Melissa Gardens LLC" at bounding box center [351, 166] width 122 height 10
click at [276, 165] on button "Law" at bounding box center [278, 166] width 13 height 10
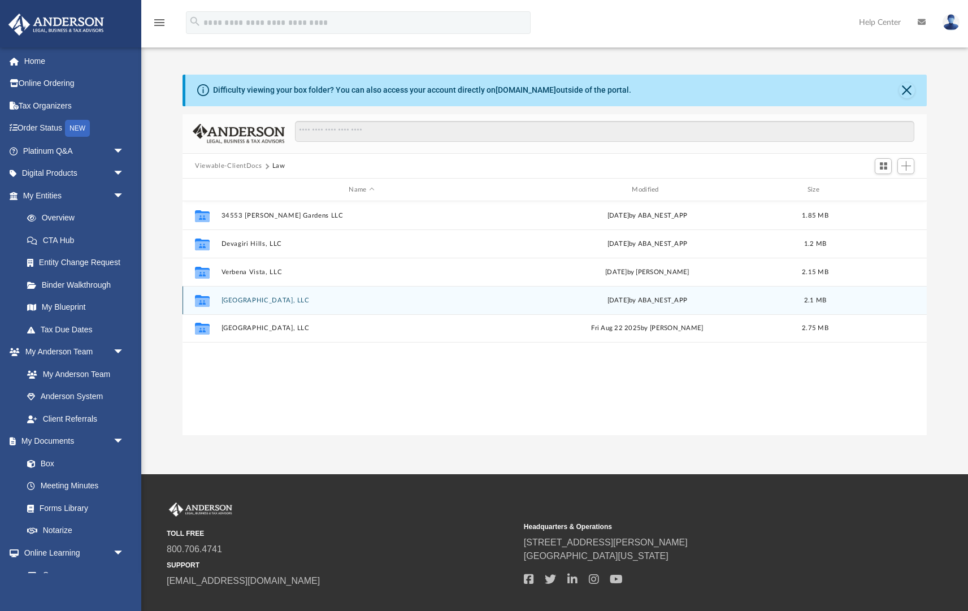
click at [267, 301] on button "Via Bella Gardens, LLC" at bounding box center [362, 300] width 281 height 7
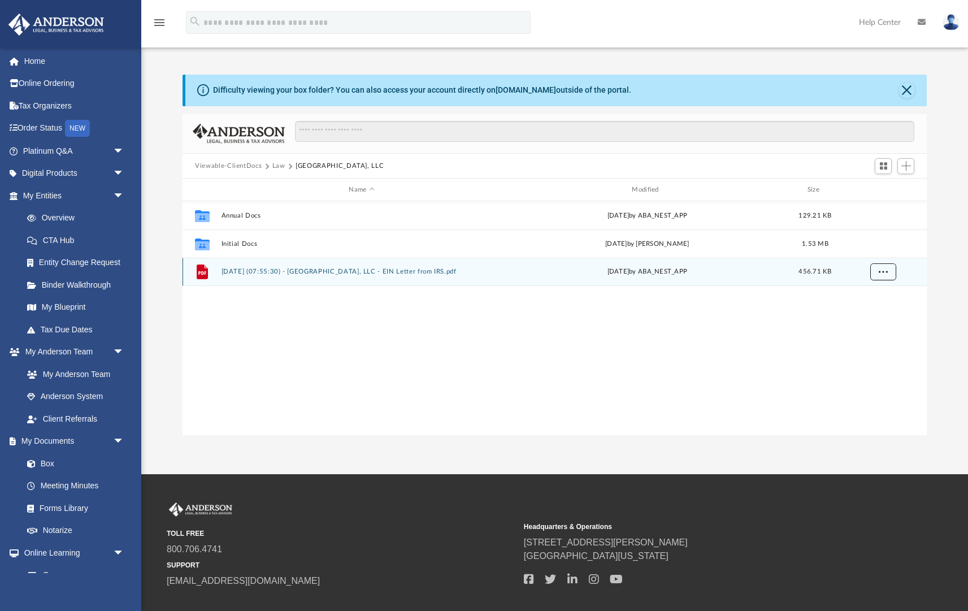
click at [885, 273] on span "More options" at bounding box center [883, 272] width 9 height 6
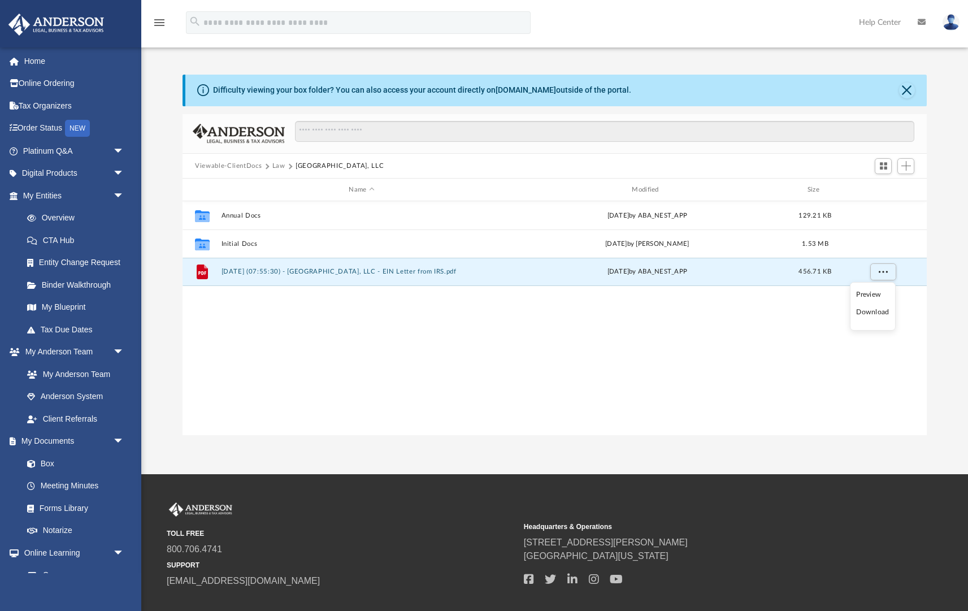
click at [871, 314] on li "Download" at bounding box center [872, 312] width 33 height 12
click at [754, 343] on div "Collaborated Folder Annual Docs Tue Jul 29 2025 by ABA_NEST_APP 129.21 KB Colla…" at bounding box center [555, 318] width 744 height 235
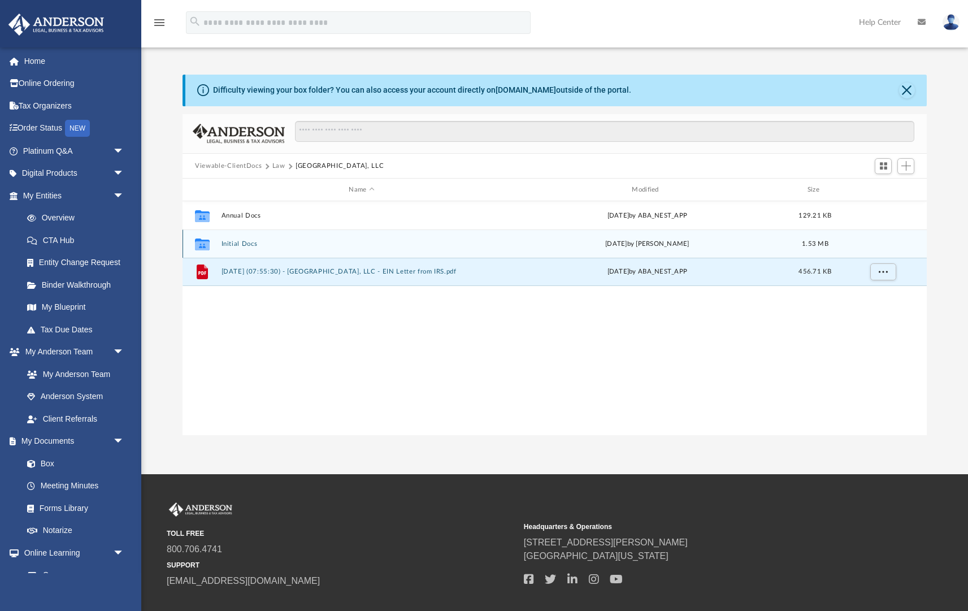
click at [238, 240] on button "Initial Docs" at bounding box center [362, 243] width 281 height 7
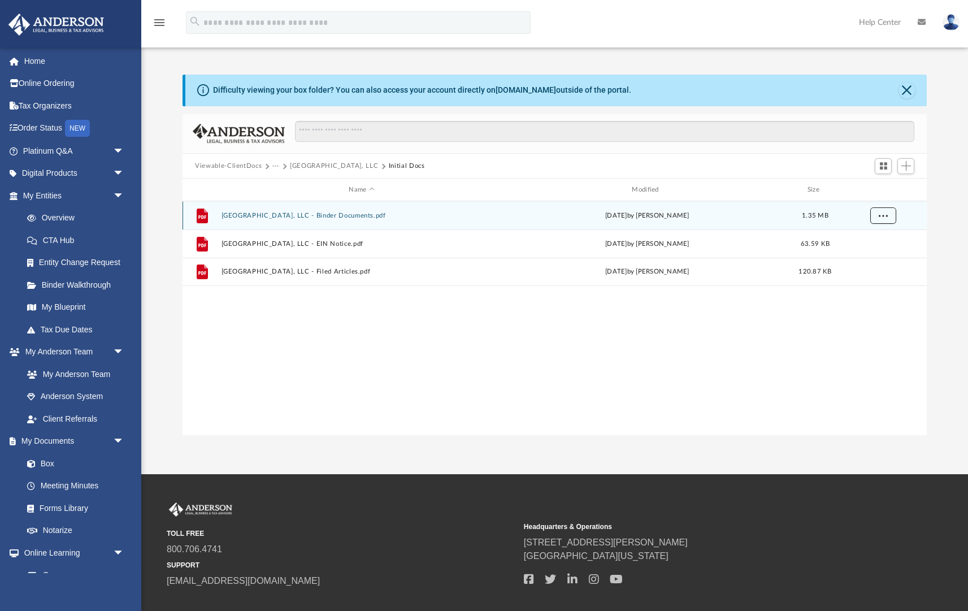
click at [885, 215] on span "More options" at bounding box center [883, 215] width 9 height 6
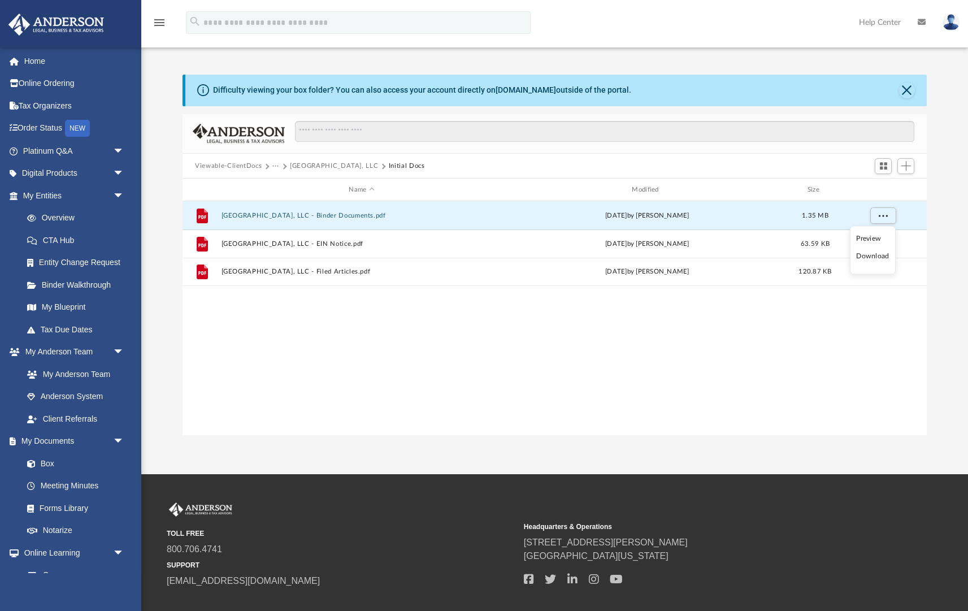
click at [870, 255] on li "Download" at bounding box center [872, 256] width 33 height 12
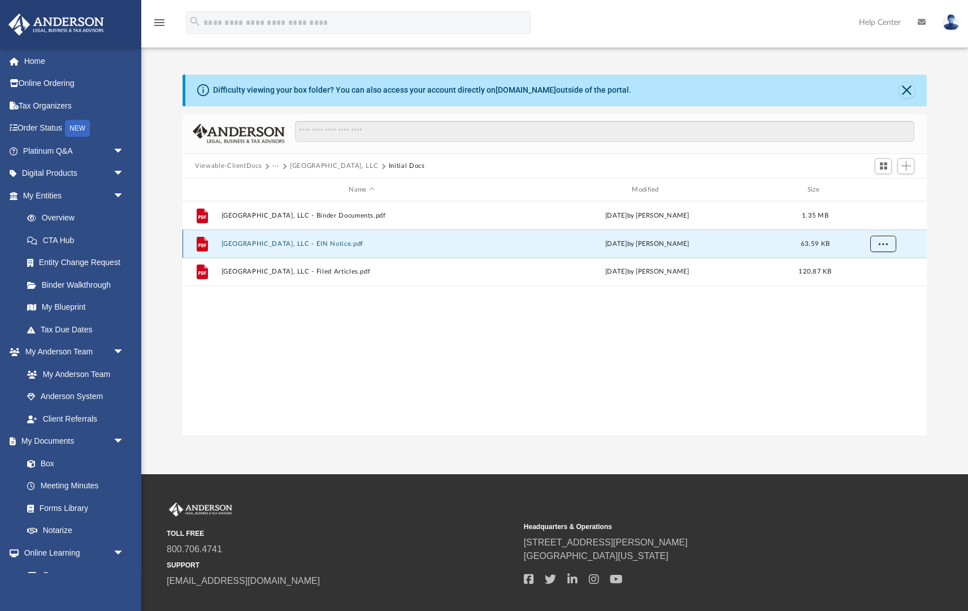
click at [881, 241] on span "More options" at bounding box center [883, 243] width 9 height 6
click at [869, 288] on li "Download" at bounding box center [872, 285] width 33 height 12
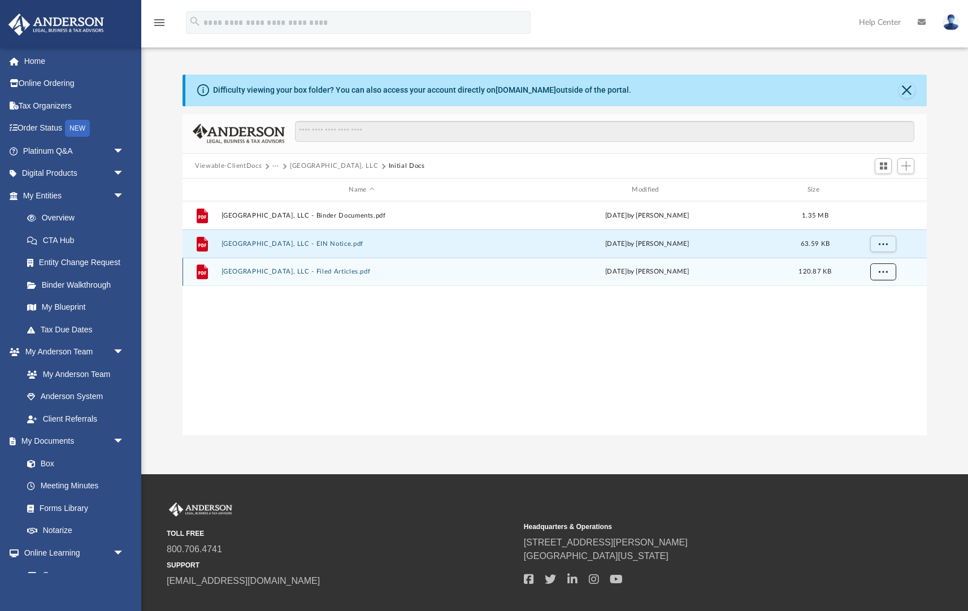
click at [885, 269] on span "More options" at bounding box center [883, 272] width 9 height 6
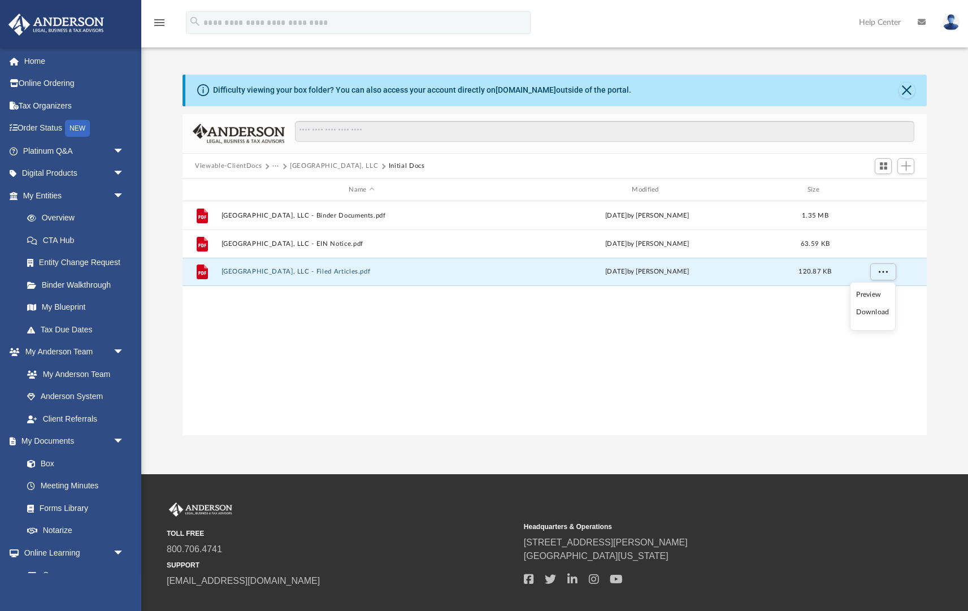
click at [872, 312] on li "Download" at bounding box center [872, 312] width 33 height 12
click at [340, 168] on button "Via Bella Gardens, LLC" at bounding box center [334, 166] width 88 height 10
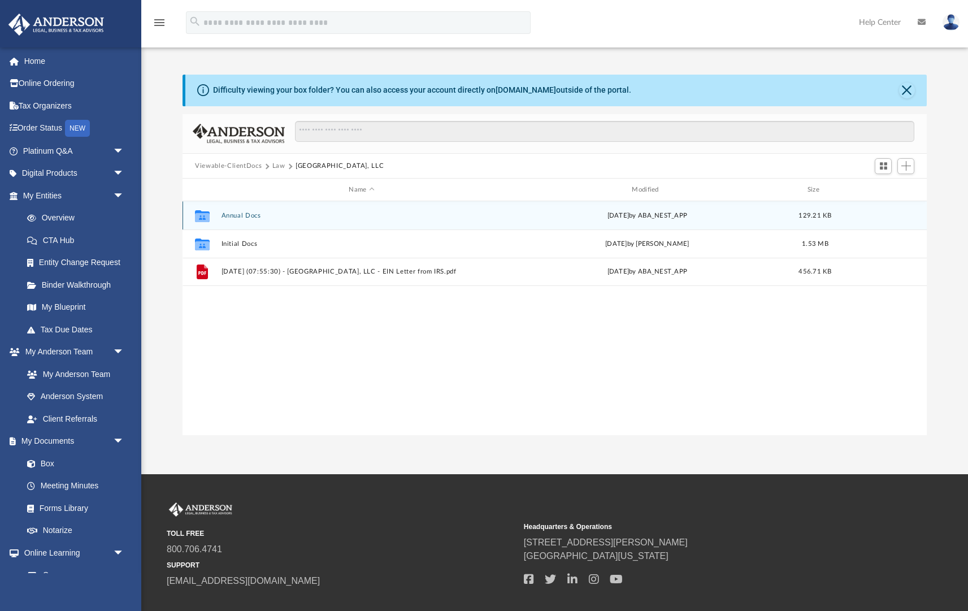
click at [253, 217] on button "Annual Docs" at bounding box center [362, 215] width 281 height 7
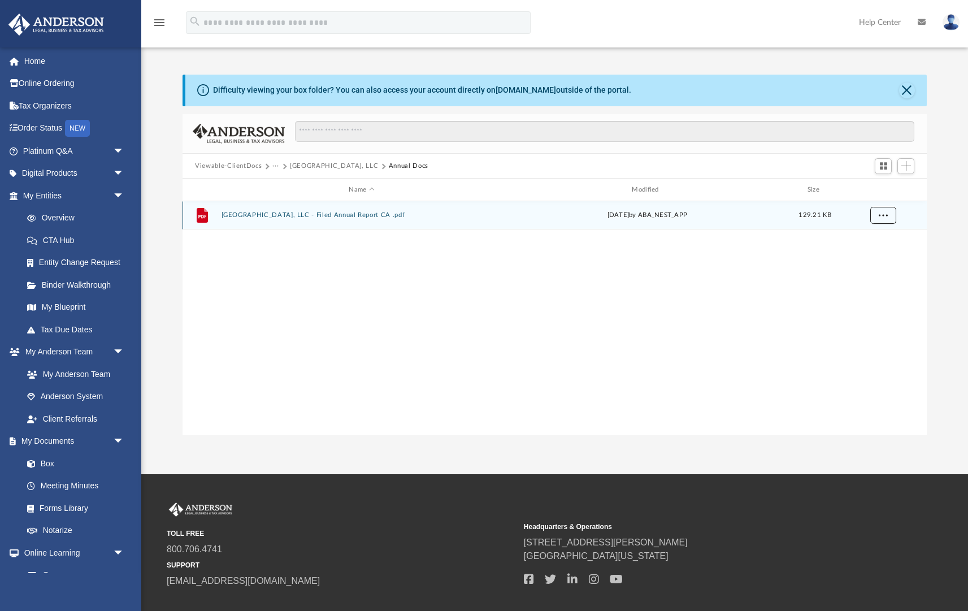
click at [888, 215] on button "More options" at bounding box center [884, 215] width 26 height 17
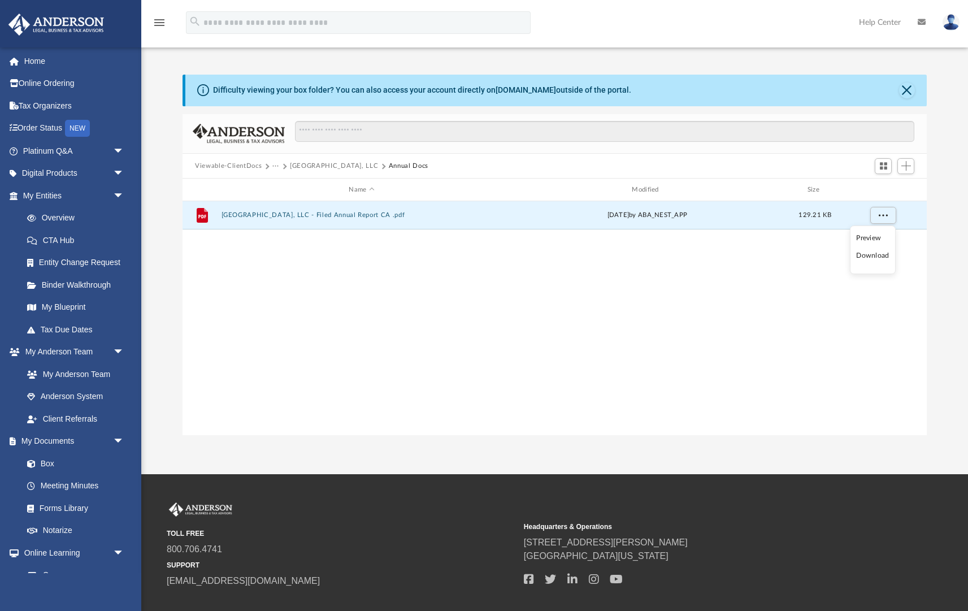
click at [874, 253] on li "Download" at bounding box center [872, 256] width 33 height 12
click at [305, 166] on button "Via Bella Gardens, LLC" at bounding box center [334, 166] width 88 height 10
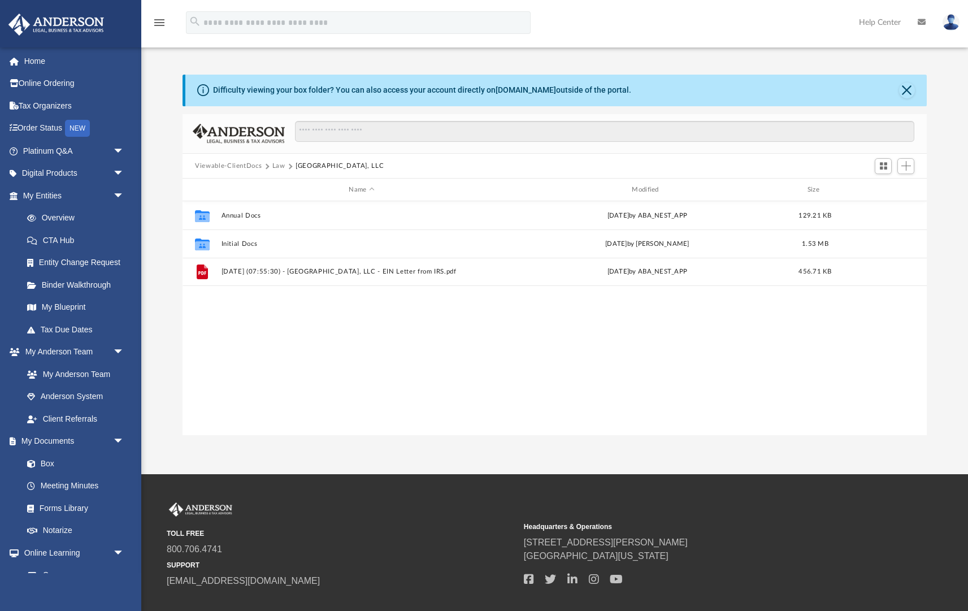
click at [275, 165] on button "Law" at bounding box center [278, 166] width 13 height 10
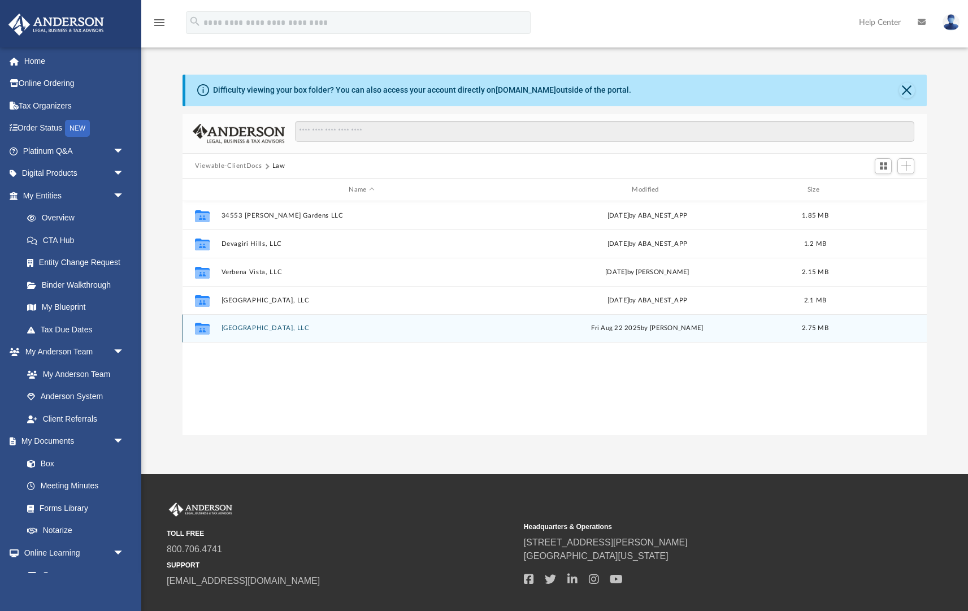
click at [257, 328] on button "Wedonia Gardens, LLC" at bounding box center [362, 327] width 281 height 7
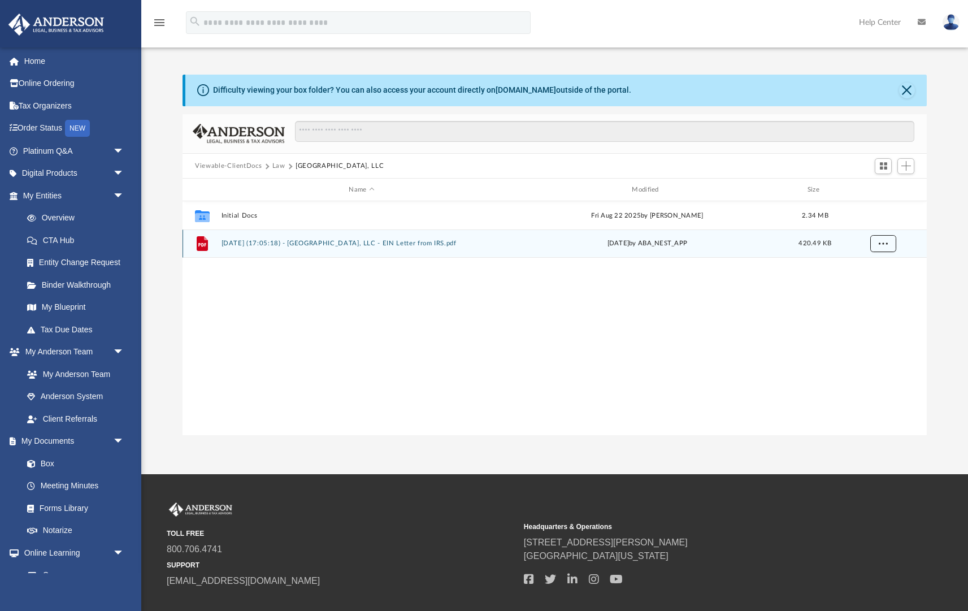
click at [884, 246] on span "More options" at bounding box center [883, 243] width 9 height 6
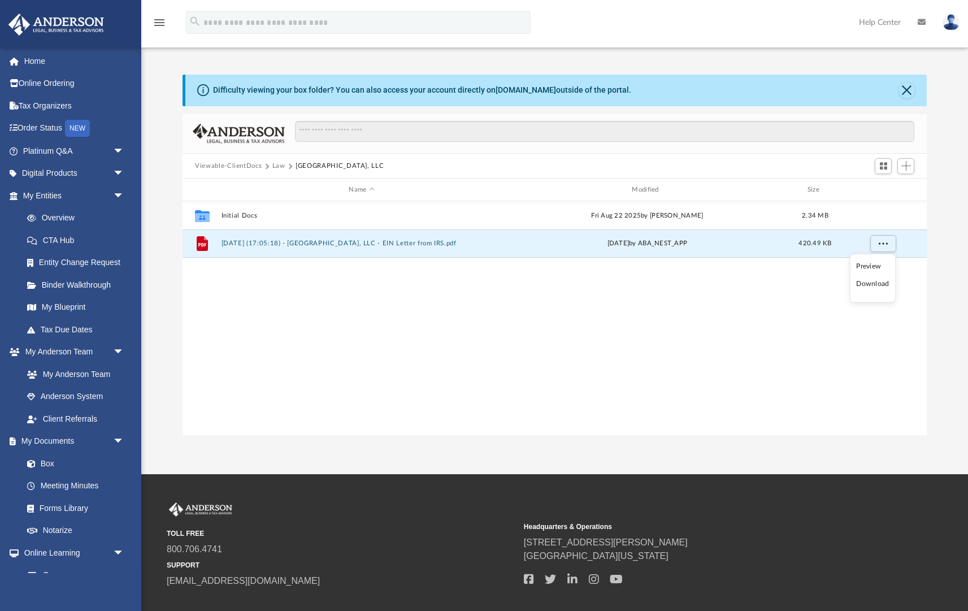
click at [871, 284] on li "Download" at bounding box center [872, 284] width 33 height 12
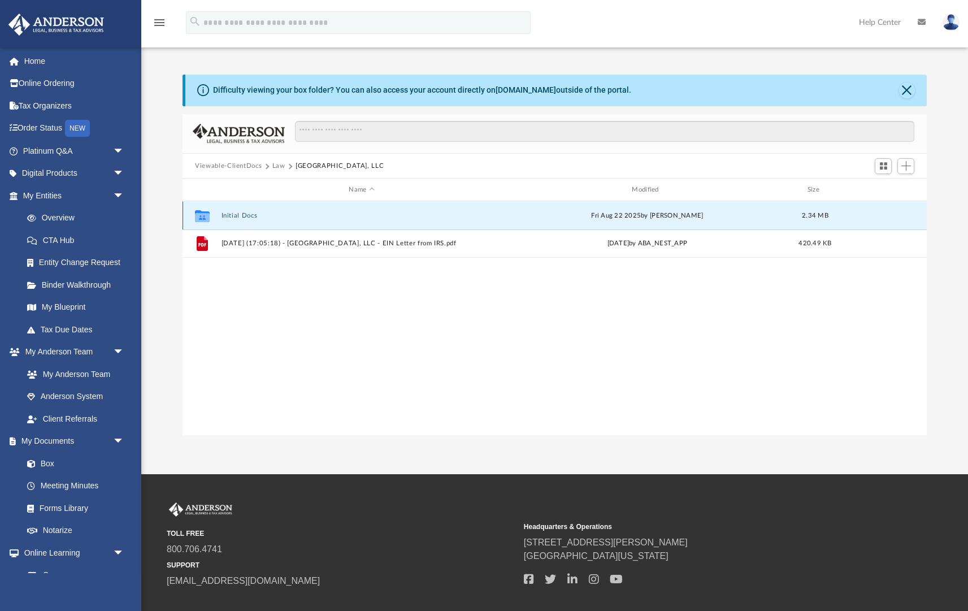
click at [244, 215] on button "Initial Docs" at bounding box center [362, 215] width 281 height 7
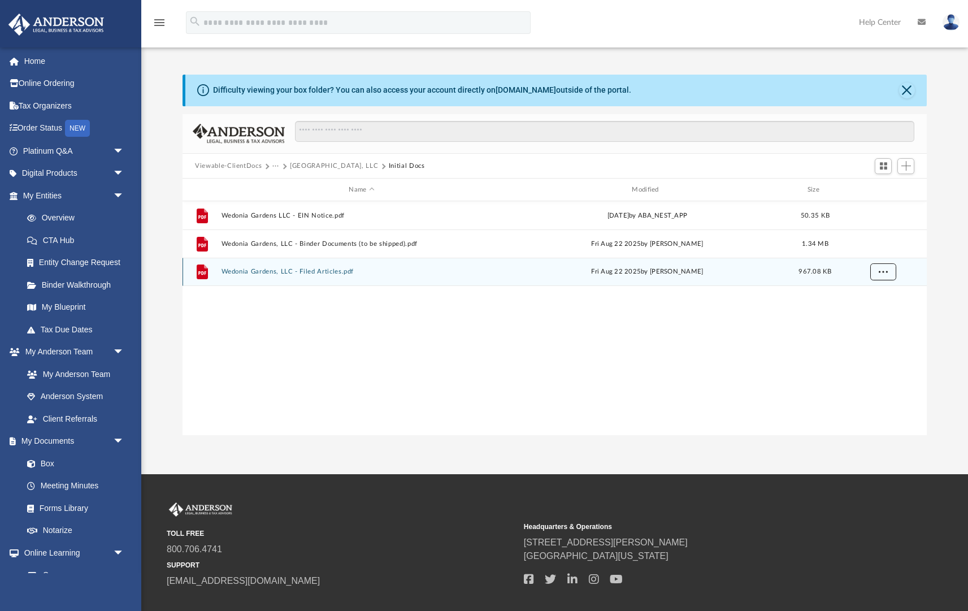
click at [884, 271] on span "More options" at bounding box center [883, 272] width 9 height 6
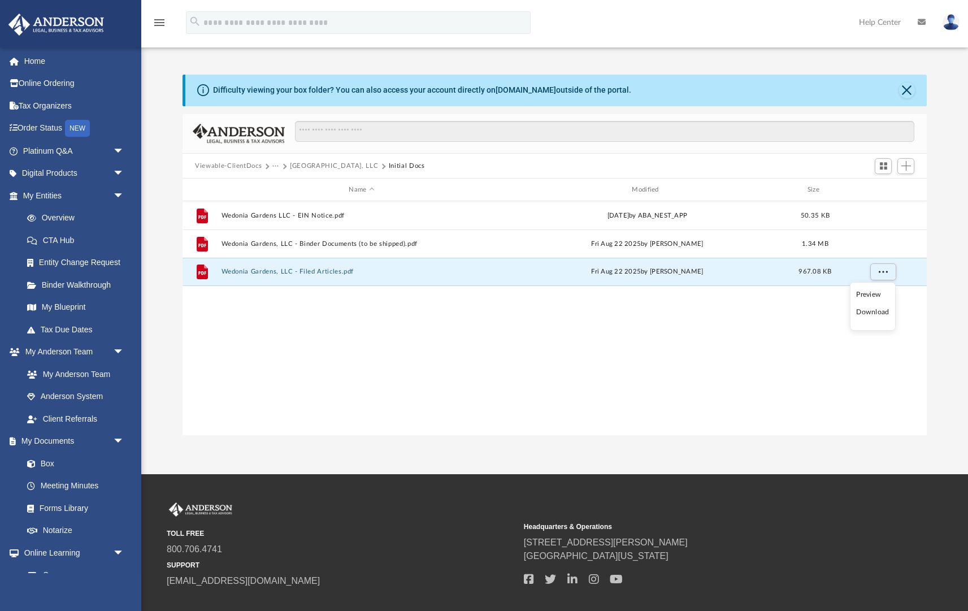
click at [873, 314] on li "Download" at bounding box center [872, 312] width 33 height 12
click at [867, 317] on div "File Wedonia Gardens LLC - EIN Notice.pdf Tue Aug 5 2025 by ABA_NEST_APP 50.35 …" at bounding box center [555, 318] width 744 height 235
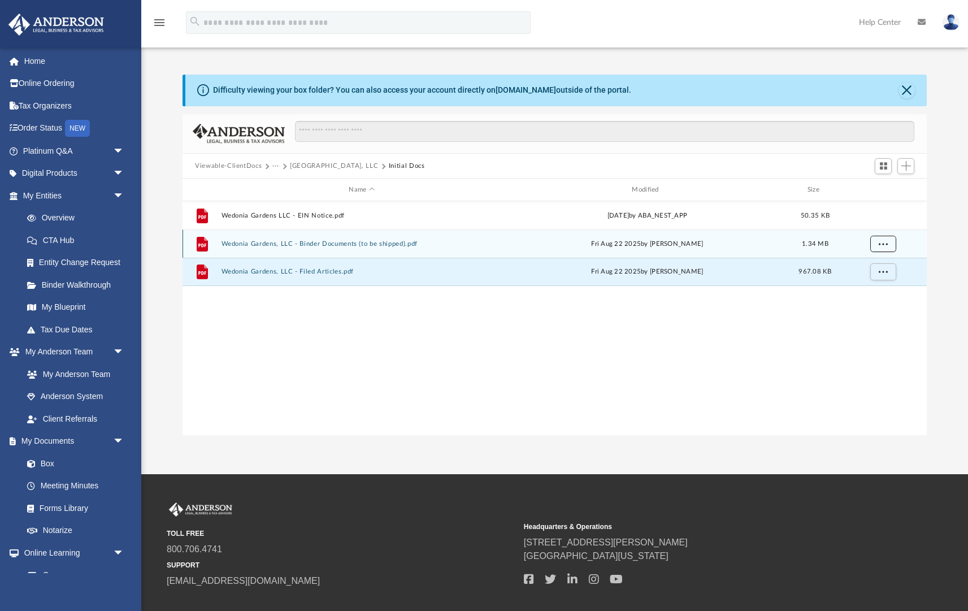
click at [888, 239] on button "More options" at bounding box center [884, 244] width 26 height 17
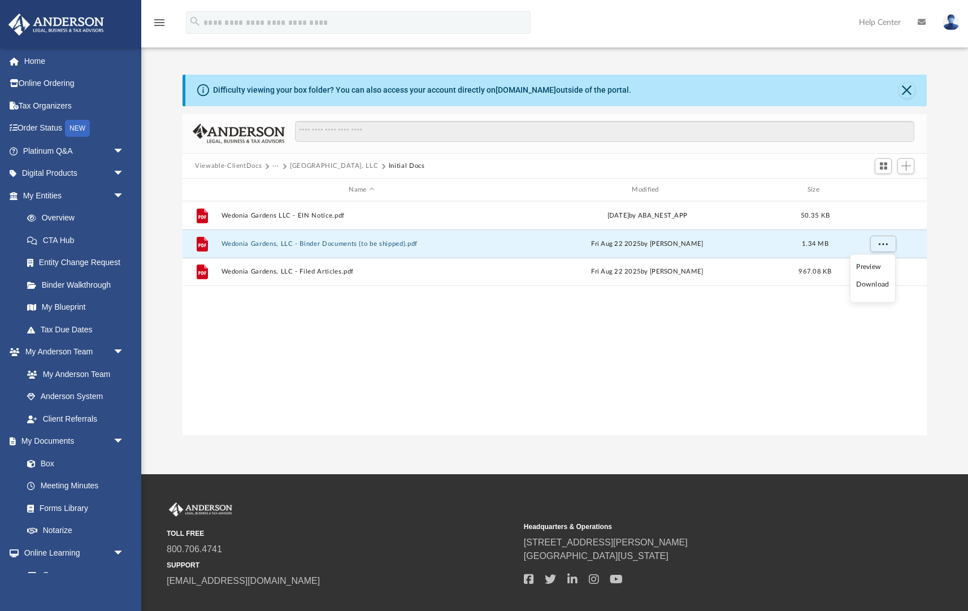
click at [873, 282] on li "Download" at bounding box center [872, 285] width 33 height 12
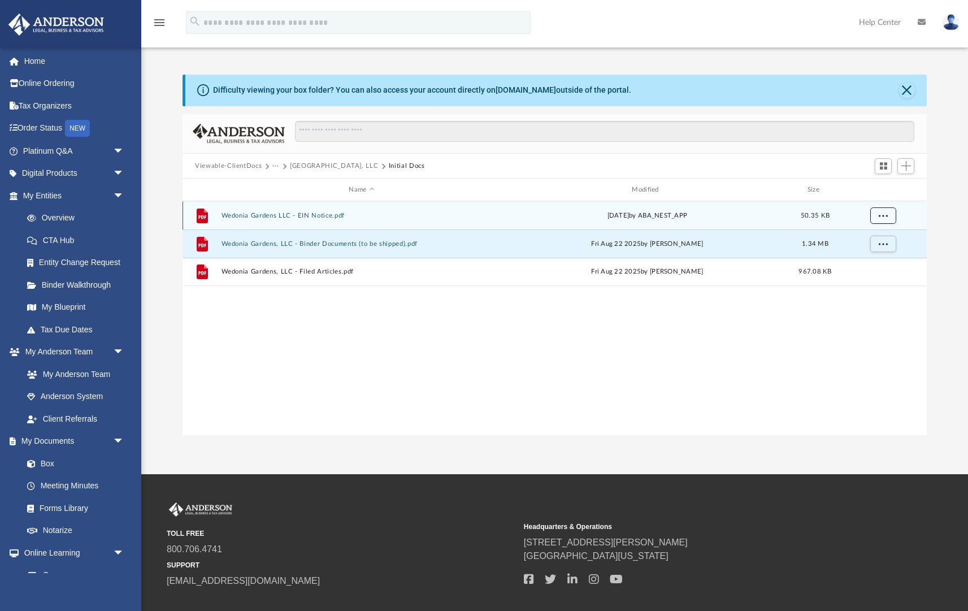
click at [883, 217] on span "More options" at bounding box center [883, 215] width 9 height 6
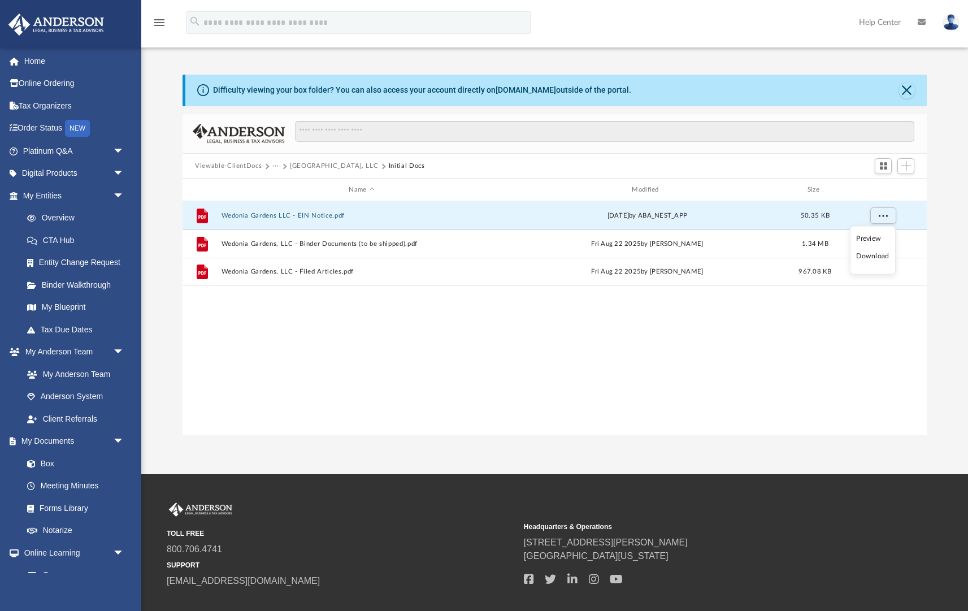
click at [868, 253] on li "Download" at bounding box center [872, 256] width 33 height 12
click at [323, 167] on button "Wedonia Gardens, LLC" at bounding box center [334, 166] width 88 height 10
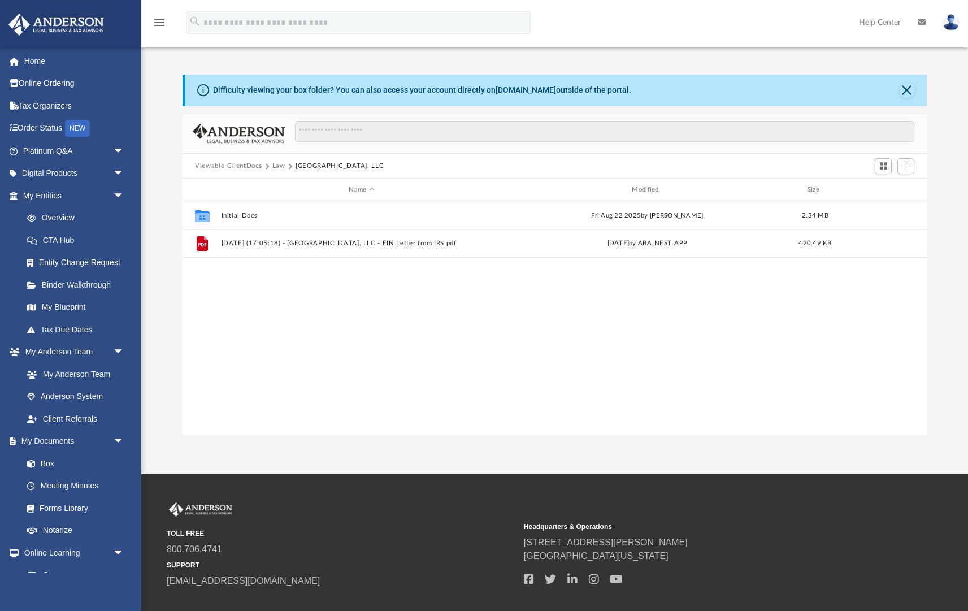
click at [277, 168] on button "Law" at bounding box center [278, 166] width 13 height 10
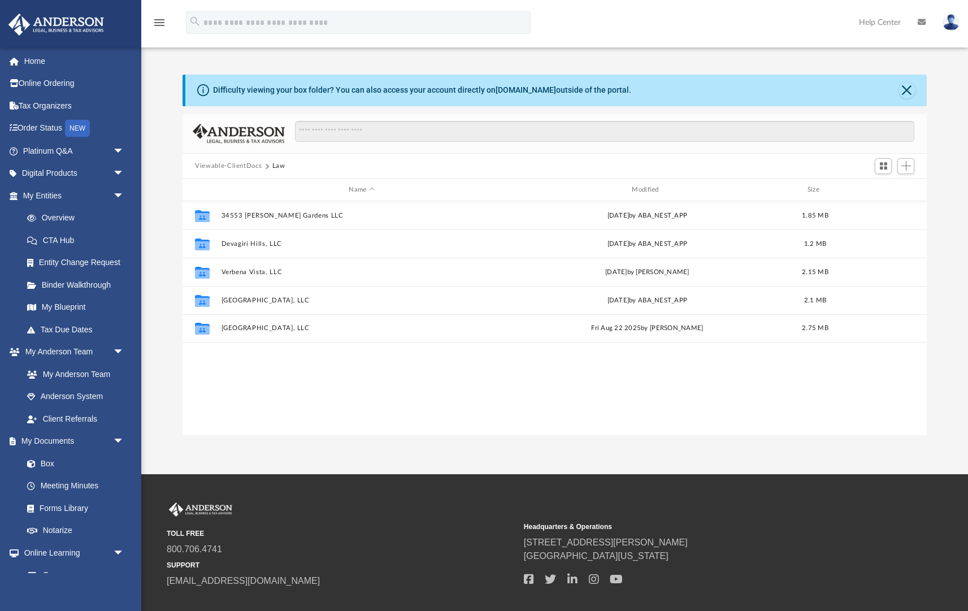
click at [246, 166] on button "Viewable-ClientDocs" at bounding box center [228, 166] width 67 height 10
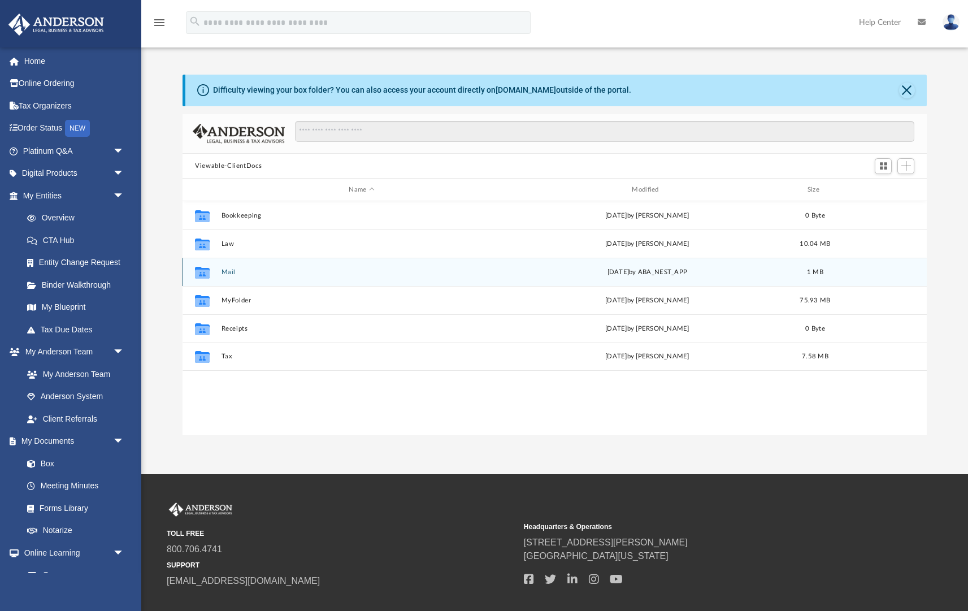
click at [230, 269] on button "Mail" at bounding box center [362, 272] width 281 height 7
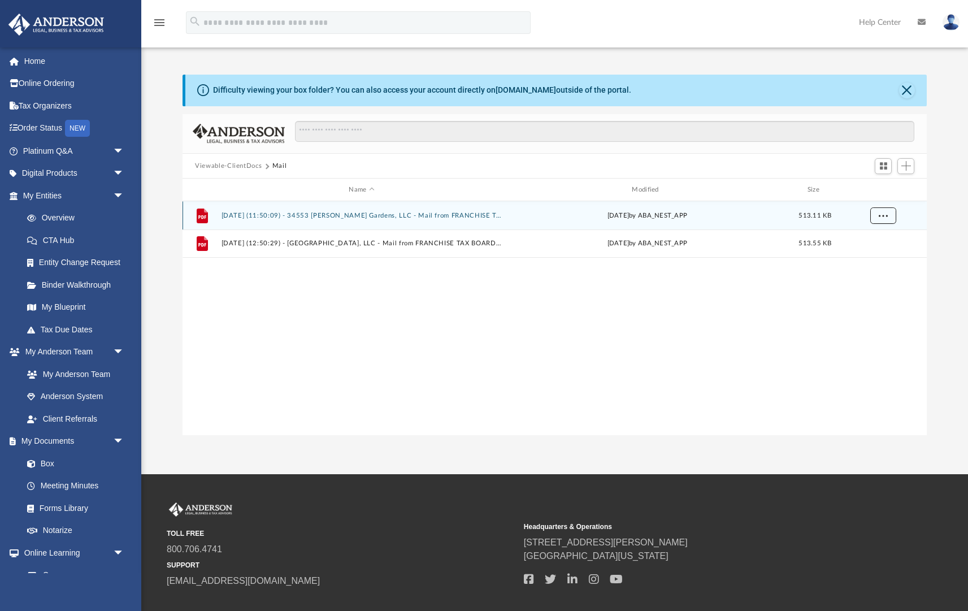
click at [885, 215] on span "More options" at bounding box center [883, 215] width 9 height 6
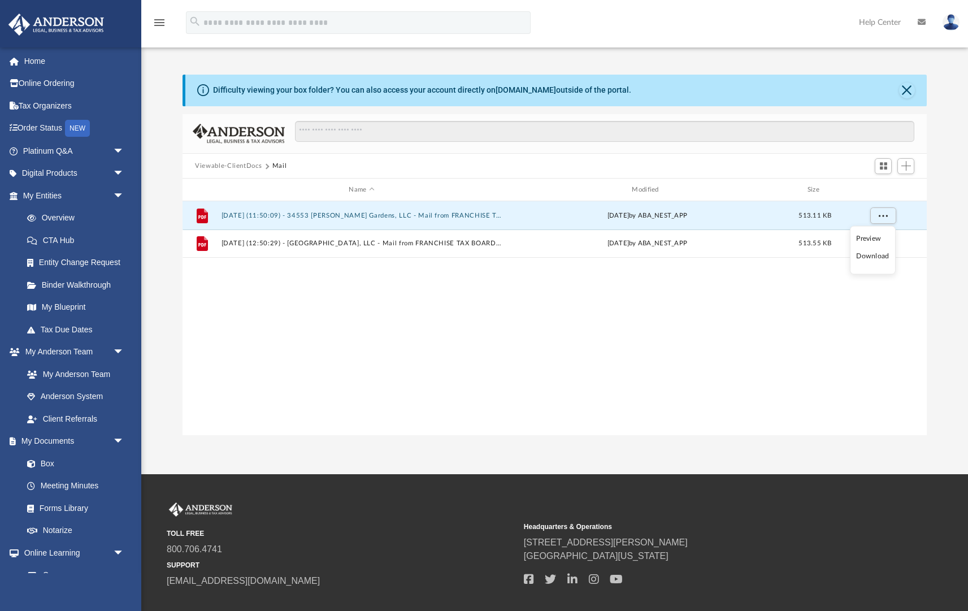
click at [876, 258] on li "Download" at bounding box center [872, 256] width 33 height 12
click at [819, 339] on div "File 2025.08.15 (11:50:09) - 34553 Melissa Gardens, LLC - Mail from FRANCHISE T…" at bounding box center [555, 318] width 744 height 235
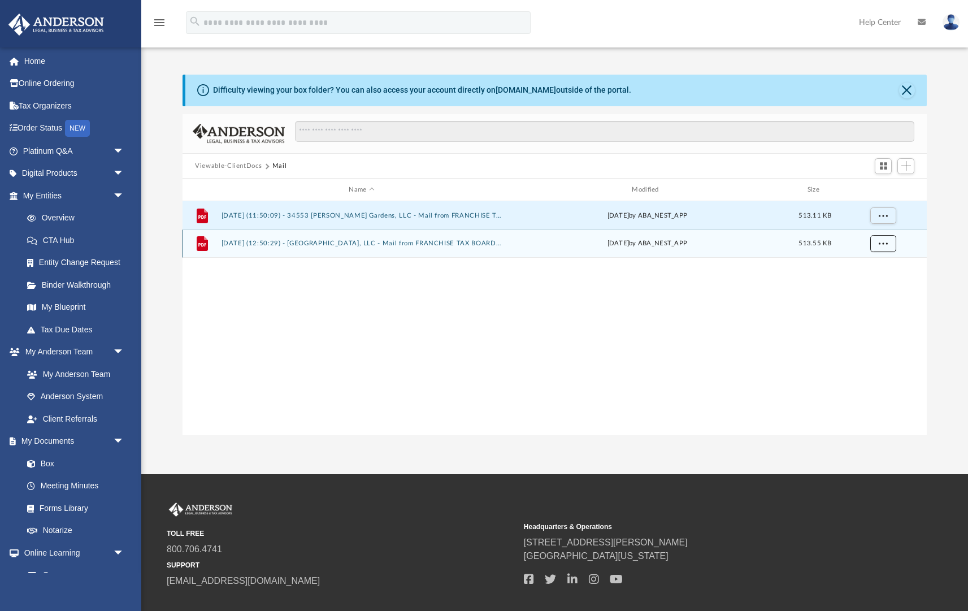
click at [883, 241] on span "More options" at bounding box center [883, 243] width 9 height 6
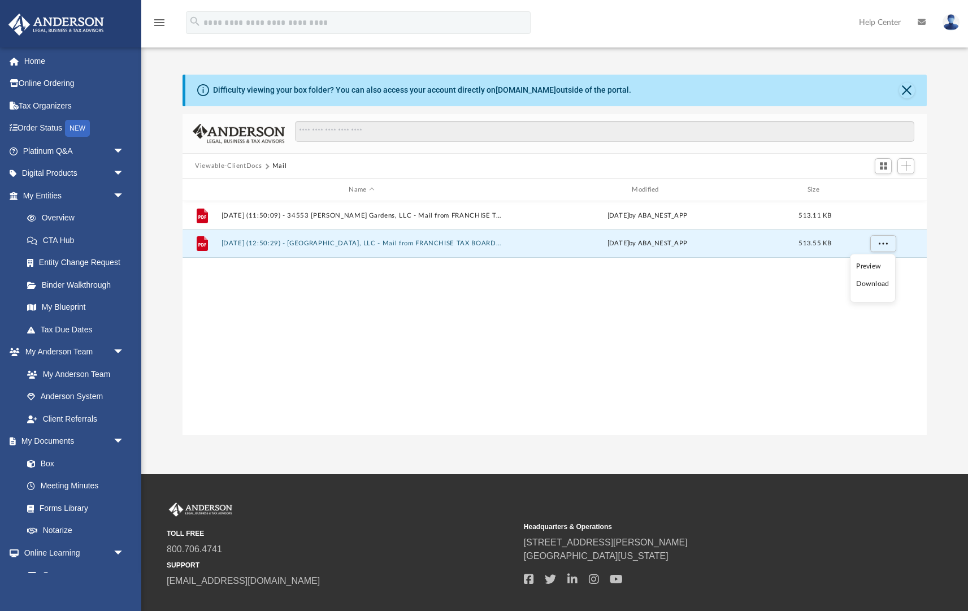
click at [872, 282] on li "Download" at bounding box center [872, 284] width 33 height 12
click at [234, 166] on button "Viewable-ClientDocs" at bounding box center [228, 166] width 67 height 10
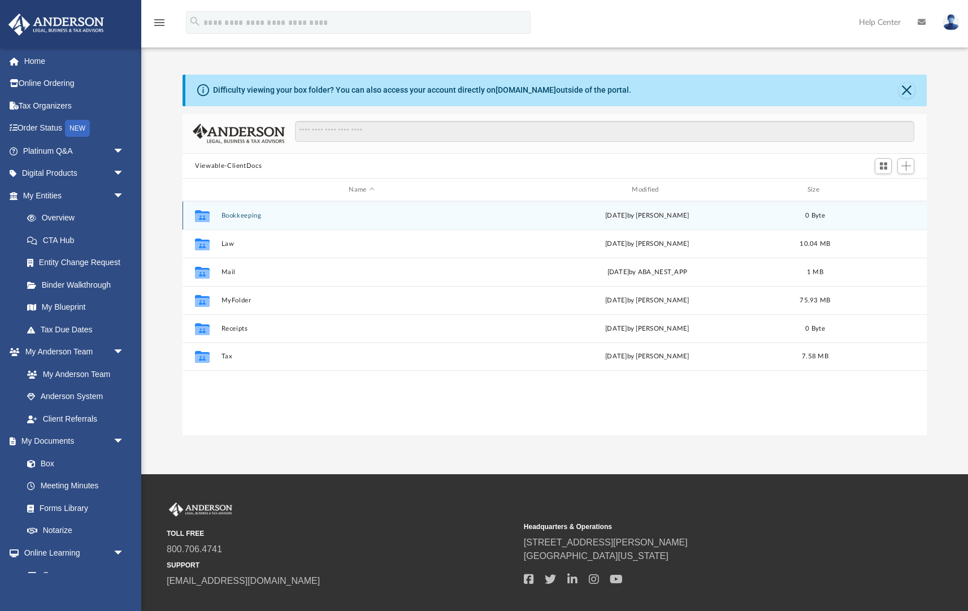
click at [230, 213] on button "Bookkeeping" at bounding box center [362, 215] width 281 height 7
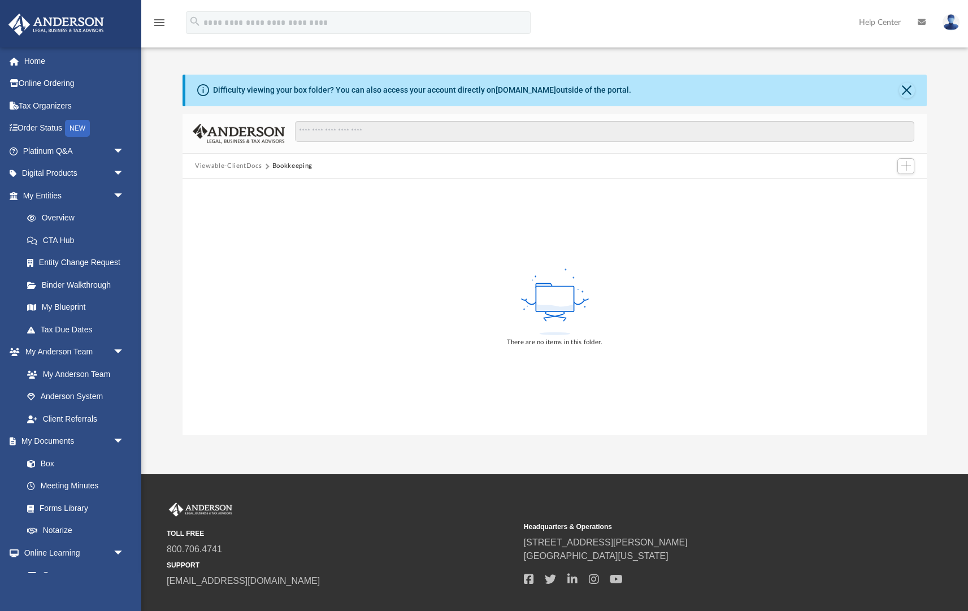
click at [239, 166] on button "Viewable-ClientDocs" at bounding box center [228, 166] width 67 height 10
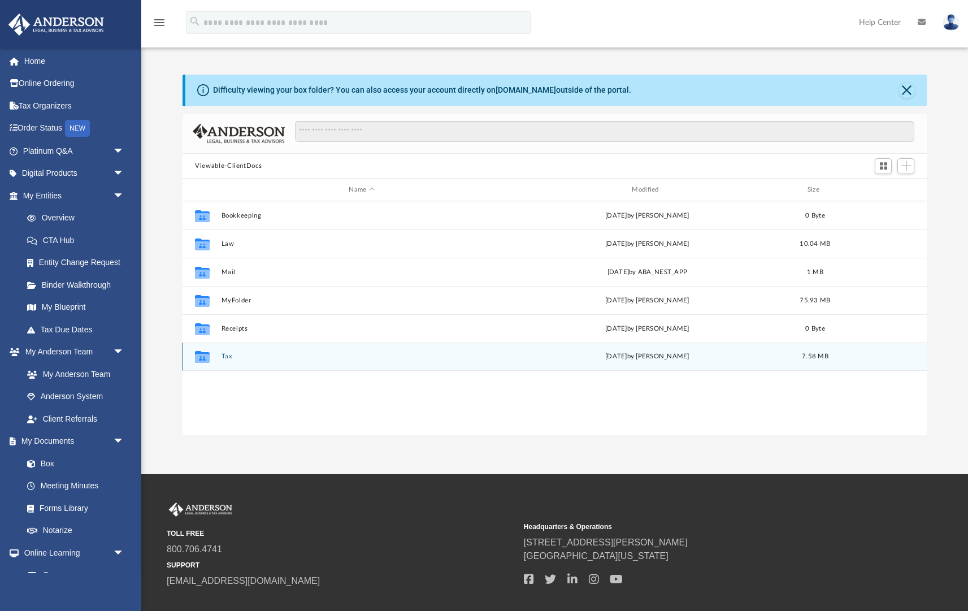
click at [225, 357] on button "Tax" at bounding box center [362, 356] width 281 height 7
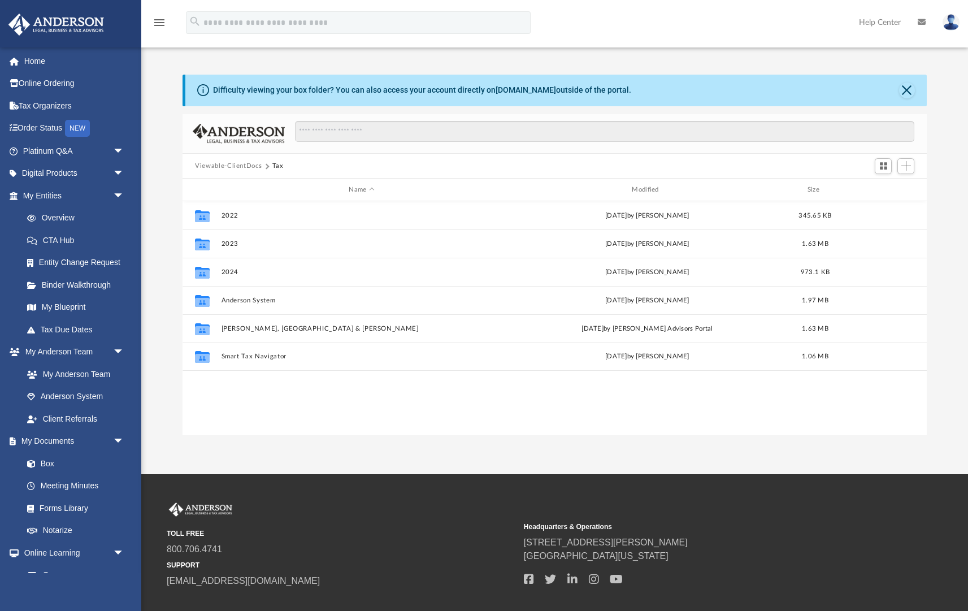
click at [249, 166] on button "Viewable-ClientDocs" at bounding box center [228, 166] width 67 height 10
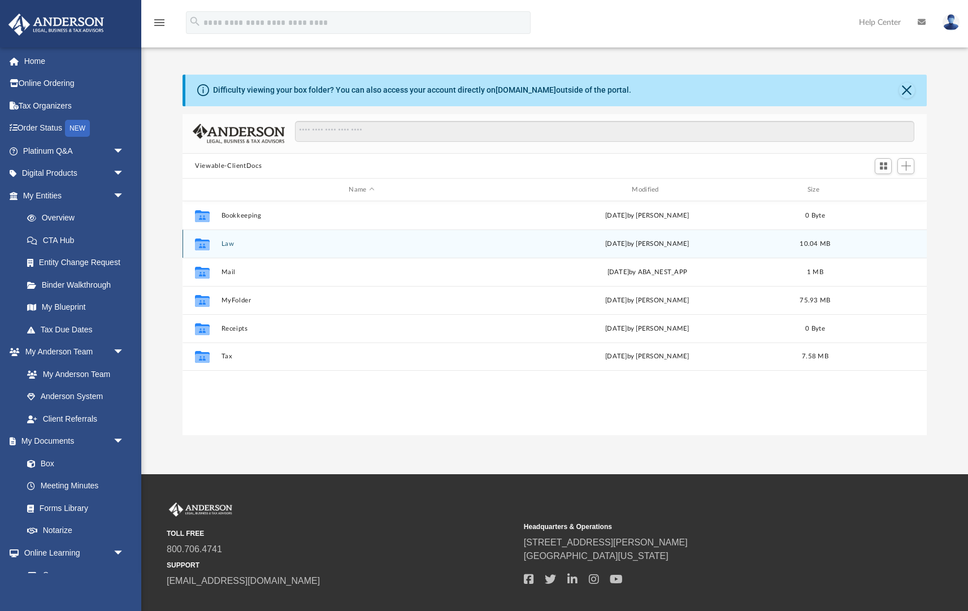
click at [224, 242] on button "Law" at bounding box center [362, 243] width 281 height 7
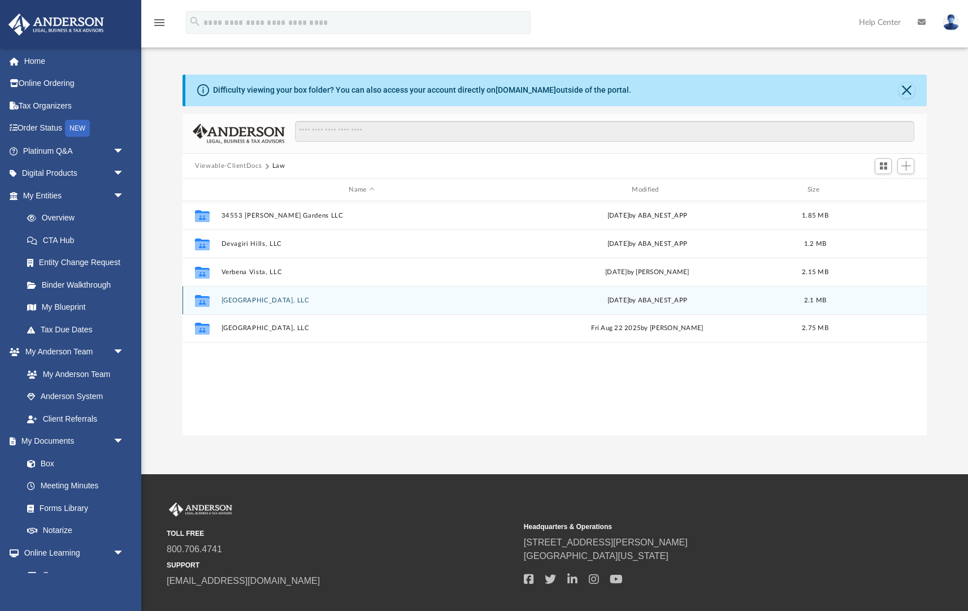
click at [241, 302] on button "Via Bella Gardens, LLC" at bounding box center [362, 300] width 281 height 7
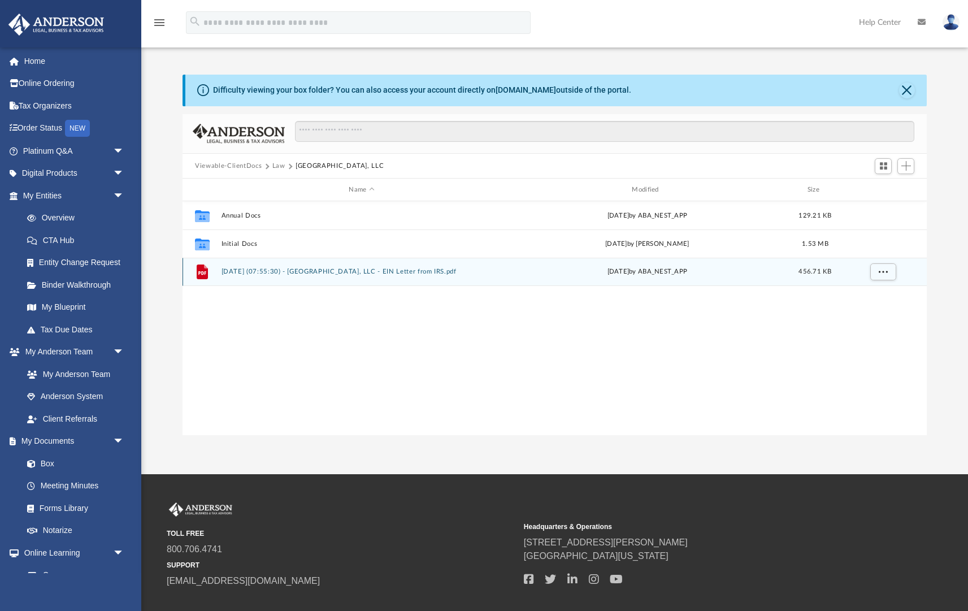
click at [284, 273] on button "2025.08.07 (07:55:30) - Via Bella Gardens, LLC - EIN Letter from IRS.pdf" at bounding box center [362, 271] width 281 height 7
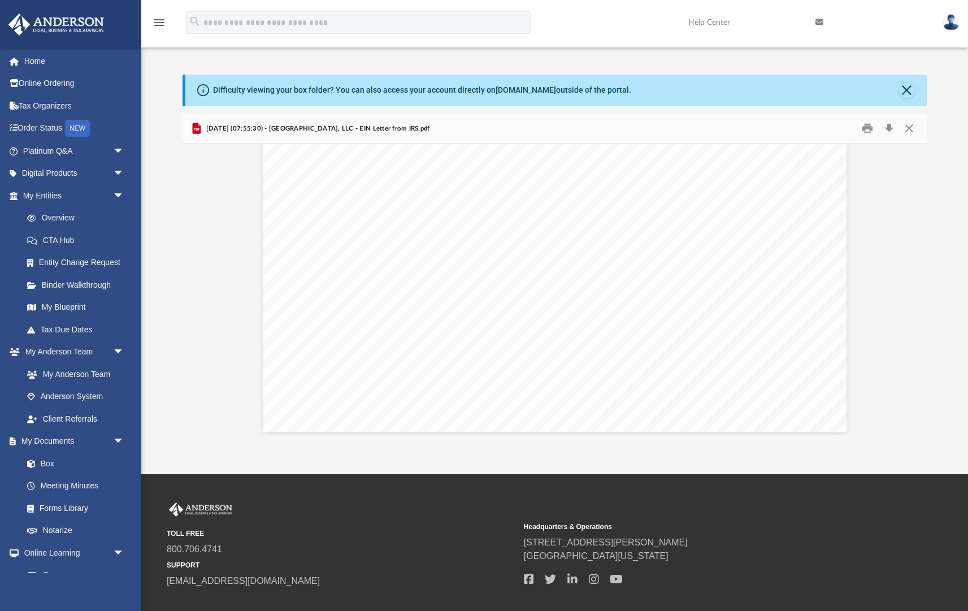
scroll to position [1987, 0]
click at [914, 131] on button "Close" at bounding box center [909, 129] width 20 height 18
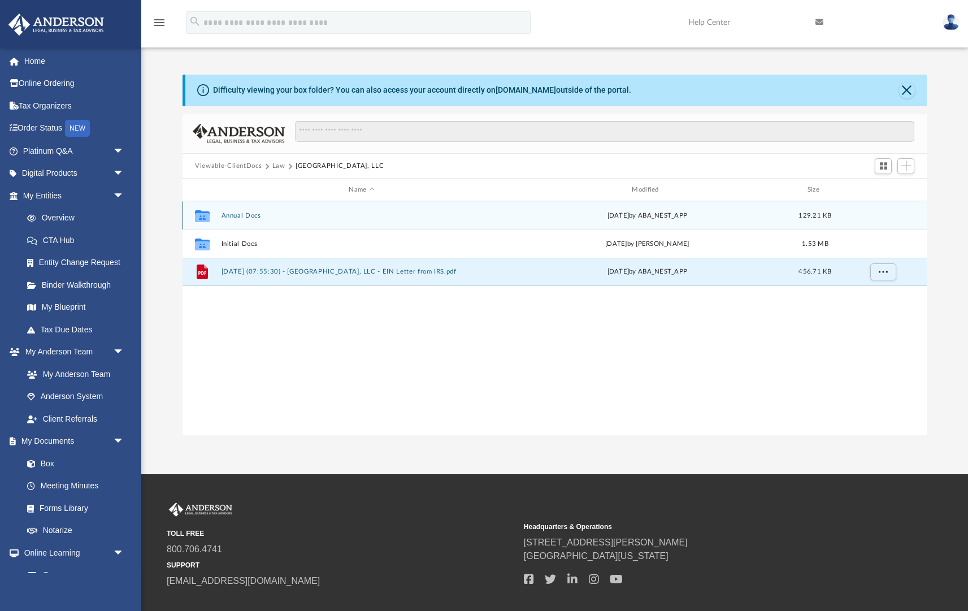
click at [253, 215] on button "Annual Docs" at bounding box center [362, 215] width 281 height 7
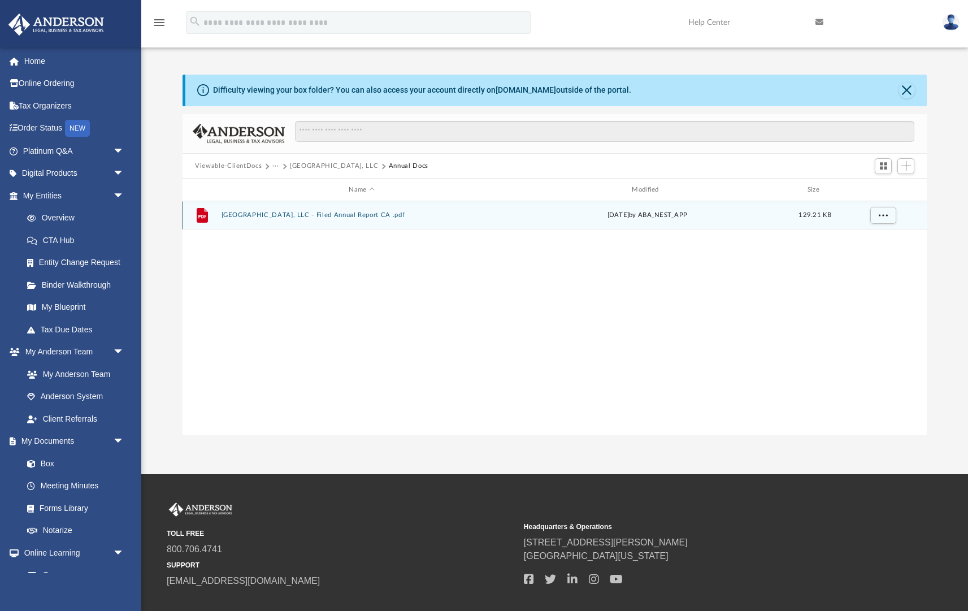
click at [306, 216] on button "Via Bella Gardens, LLC - Filed Annual Report CA .pdf" at bounding box center [362, 214] width 281 height 7
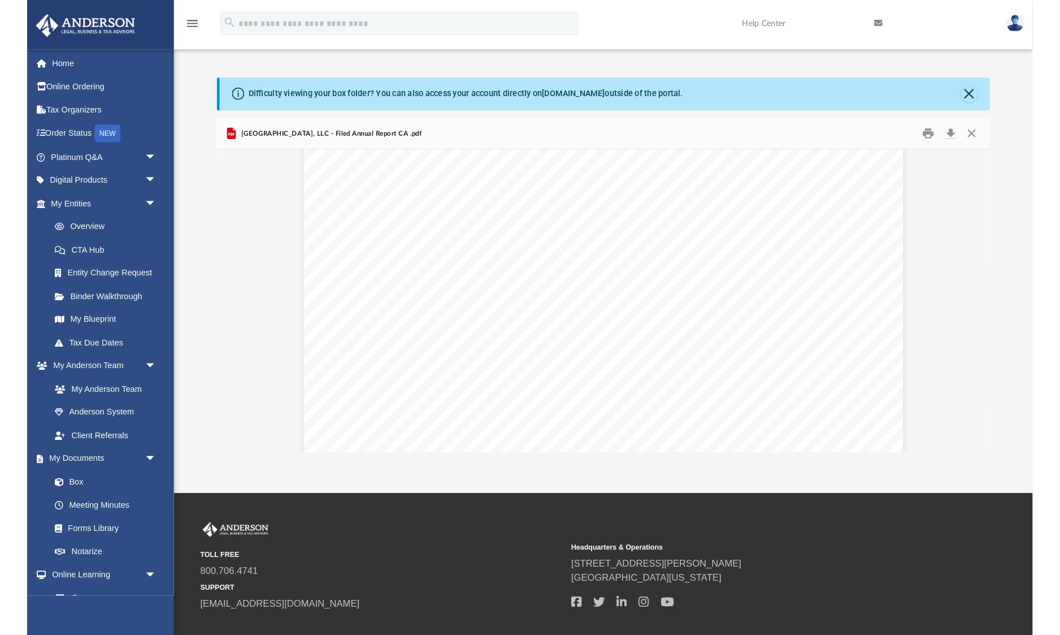
scroll to position [0, 0]
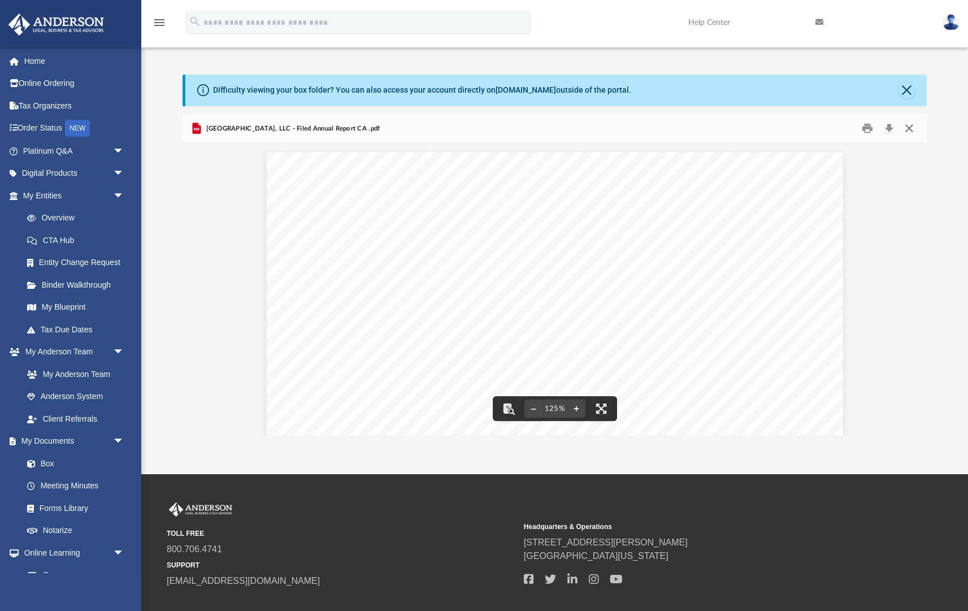
click at [915, 129] on button "Close" at bounding box center [909, 129] width 20 height 18
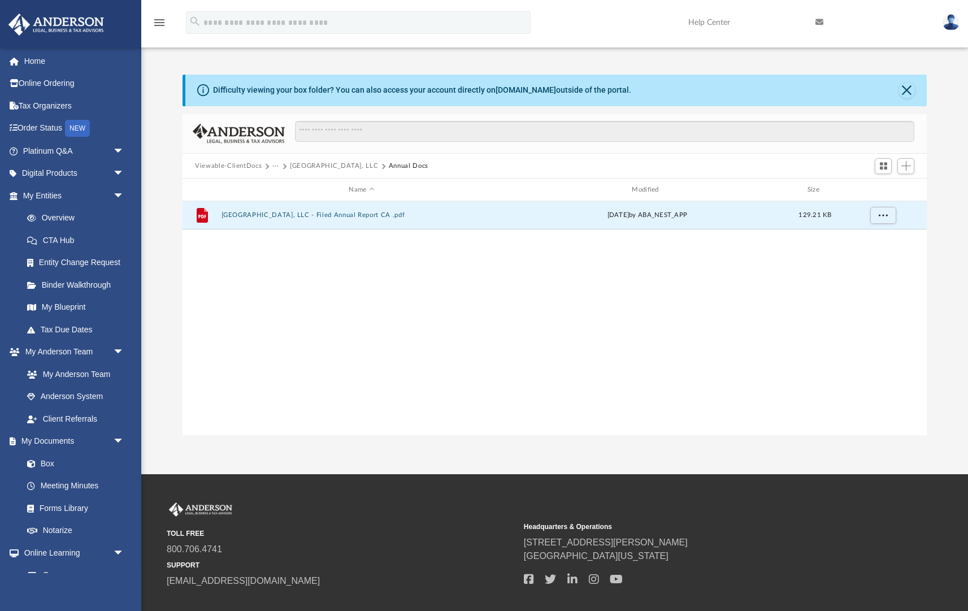
click at [345, 167] on button "Via Bella Gardens, LLC" at bounding box center [334, 166] width 88 height 10
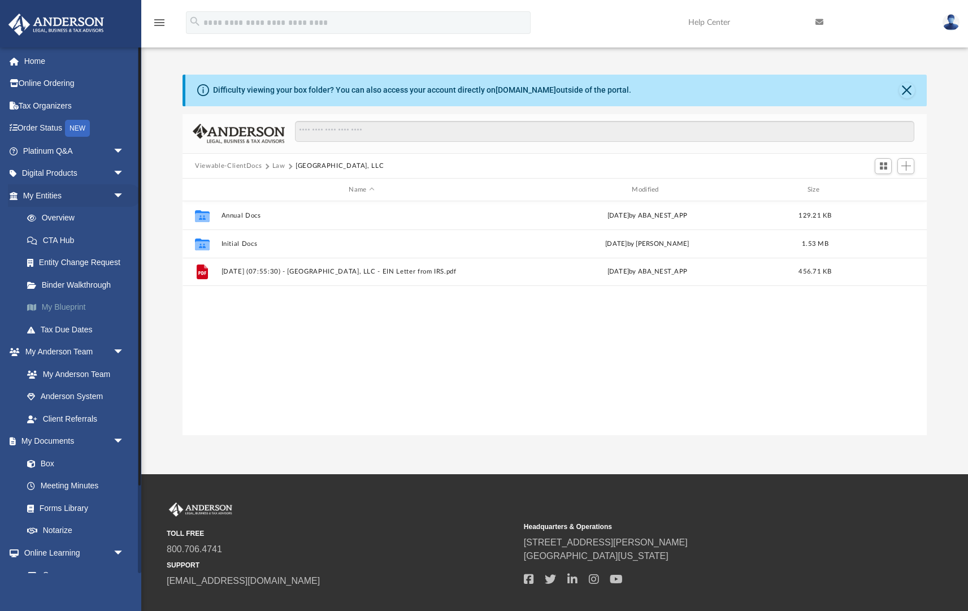
click at [77, 309] on link "My Blueprint" at bounding box center [78, 307] width 125 height 23
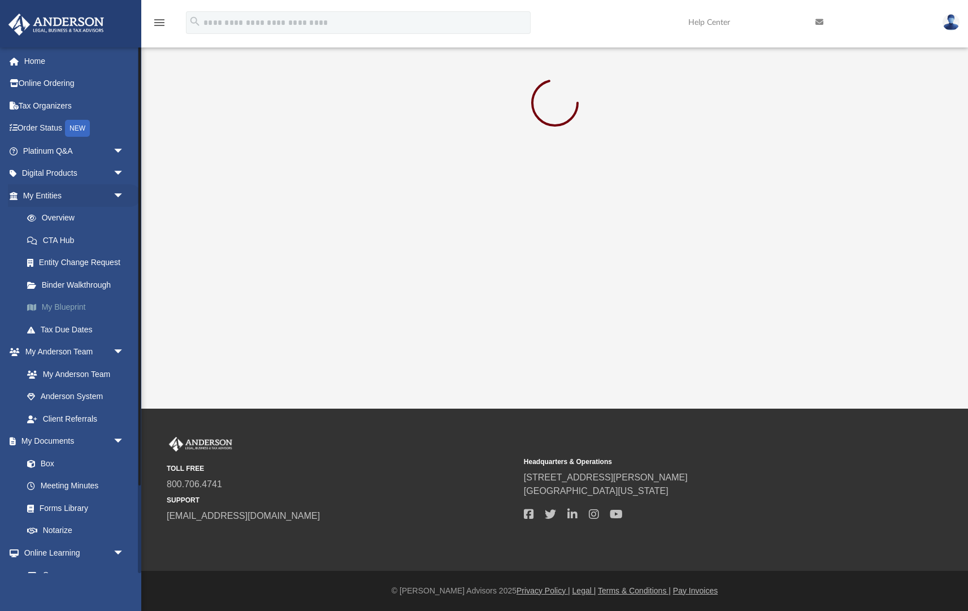
click at [64, 306] on link "My Blueprint" at bounding box center [78, 307] width 125 height 23
click at [73, 374] on link "My Anderson Team" at bounding box center [78, 374] width 125 height 23
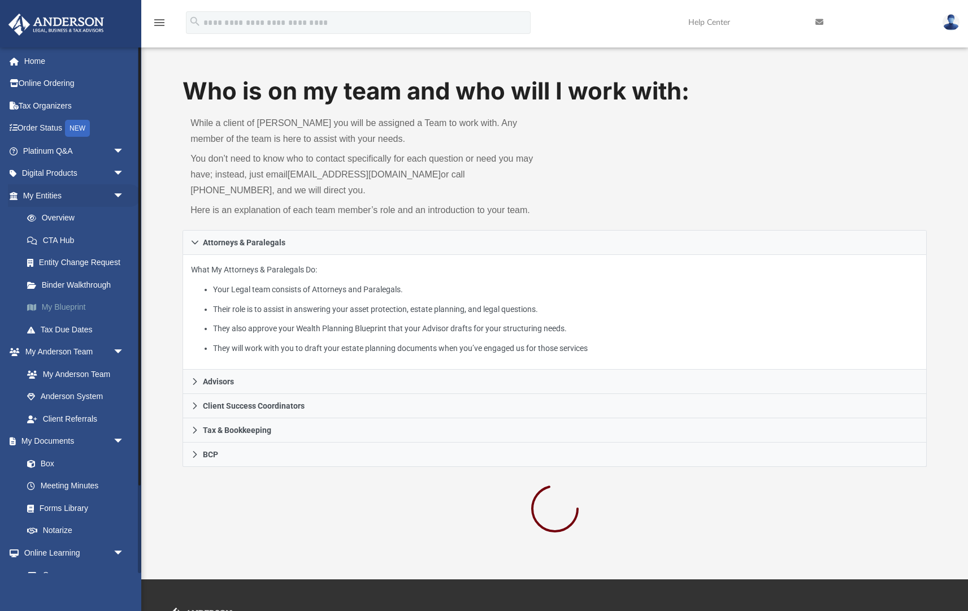
click at [66, 301] on link "My Blueprint" at bounding box center [78, 307] width 125 height 23
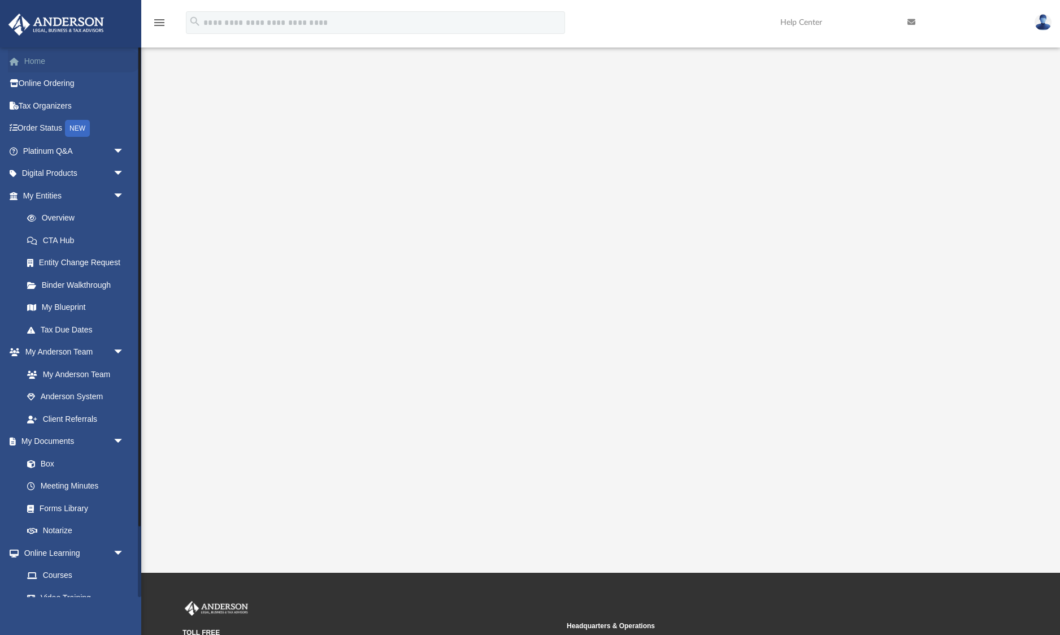
click at [37, 61] on link "Home" at bounding box center [74, 61] width 133 height 23
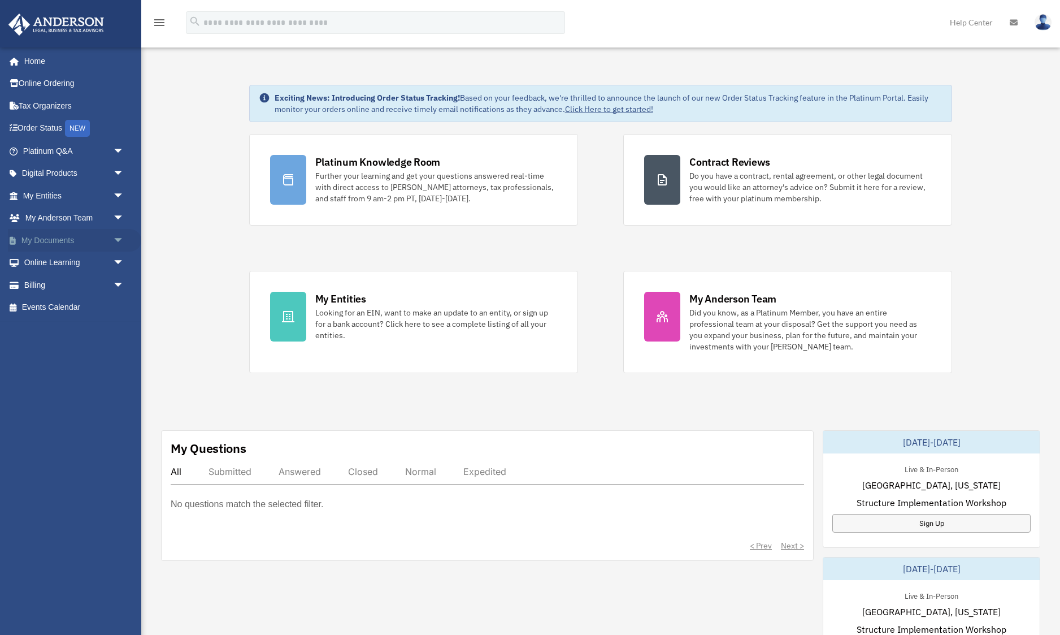
click at [120, 241] on span "arrow_drop_down" at bounding box center [124, 240] width 23 height 23
click at [57, 257] on link "Box" at bounding box center [78, 263] width 125 height 23
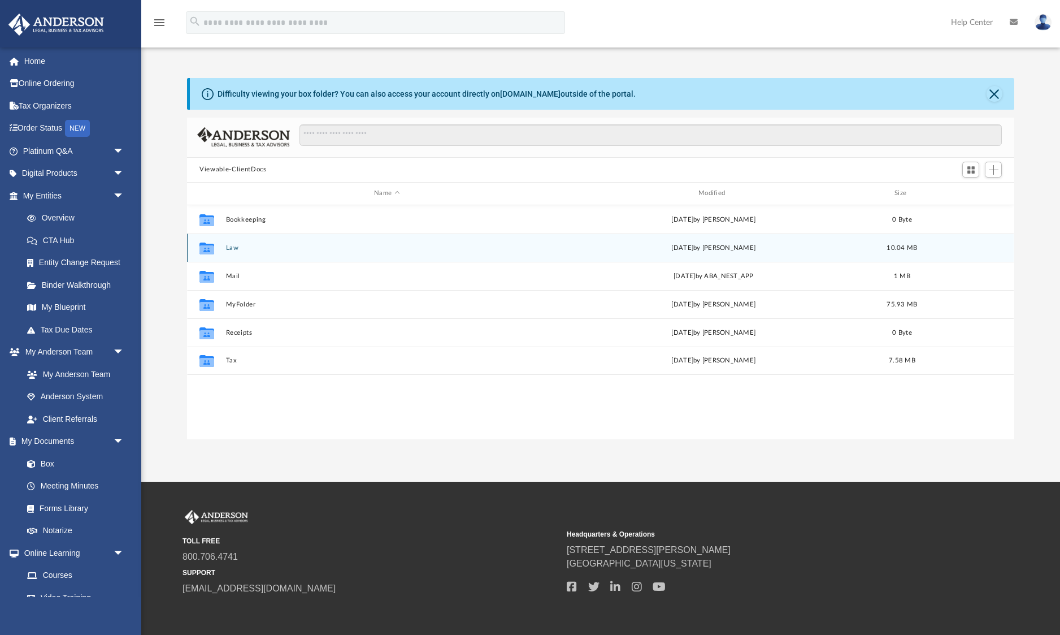
scroll to position [257, 827]
click at [228, 248] on button "Law" at bounding box center [387, 247] width 322 height 7
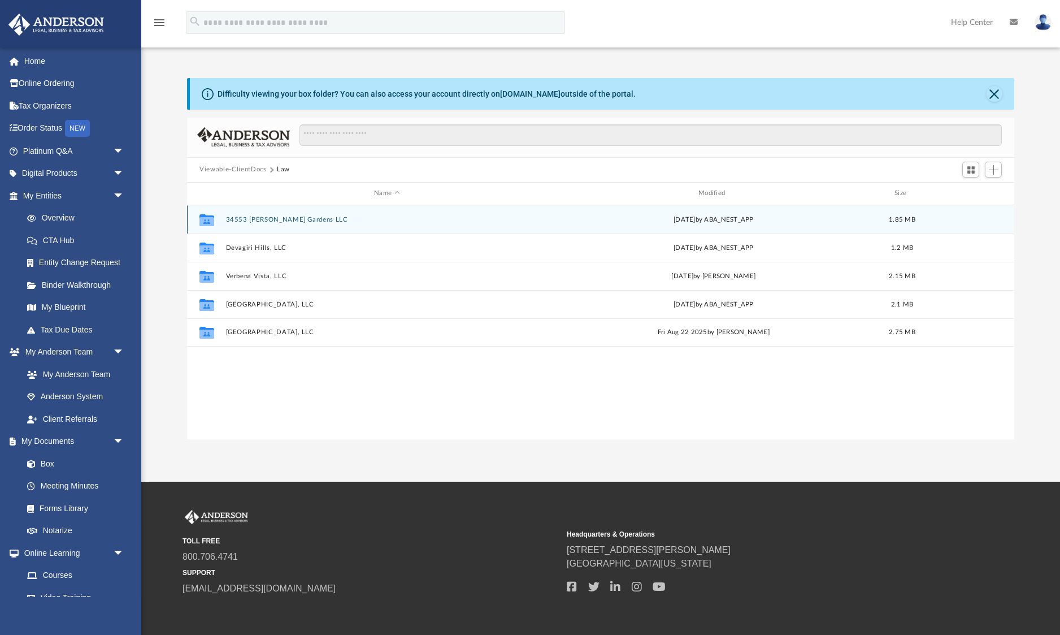
click at [287, 219] on button "34553 Melissa Gardens LLC" at bounding box center [387, 218] width 322 height 7
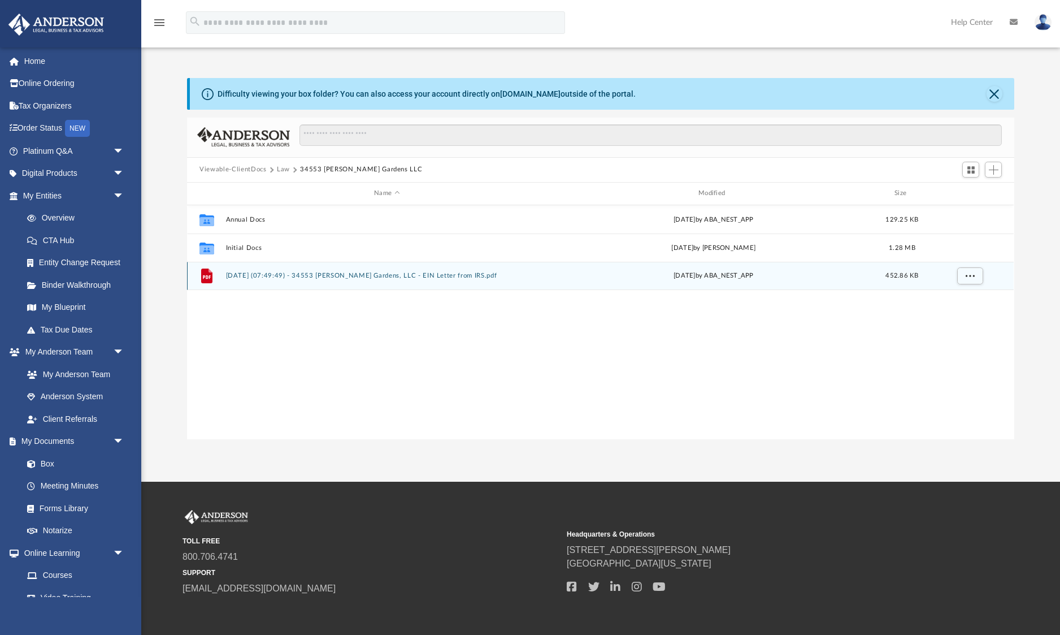
click at [327, 274] on button "2025.08.07 (07:49:49) - 34553 Melissa Gardens, LLC - EIN Letter from IRS.pdf" at bounding box center [387, 275] width 322 height 7
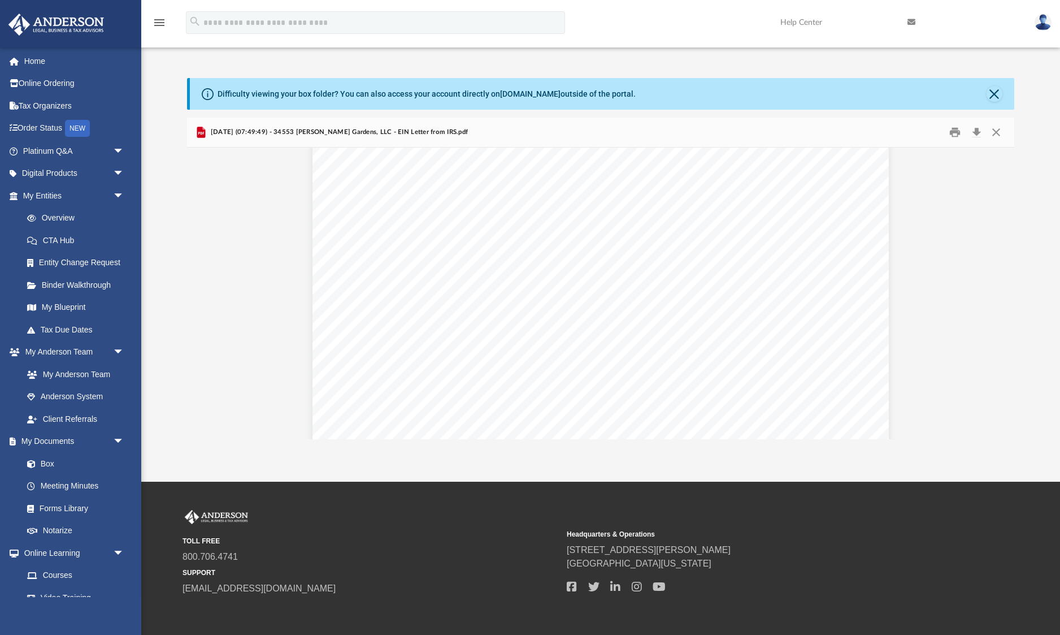
scroll to position [0, 0]
click at [997, 131] on button "Close" at bounding box center [996, 132] width 20 height 18
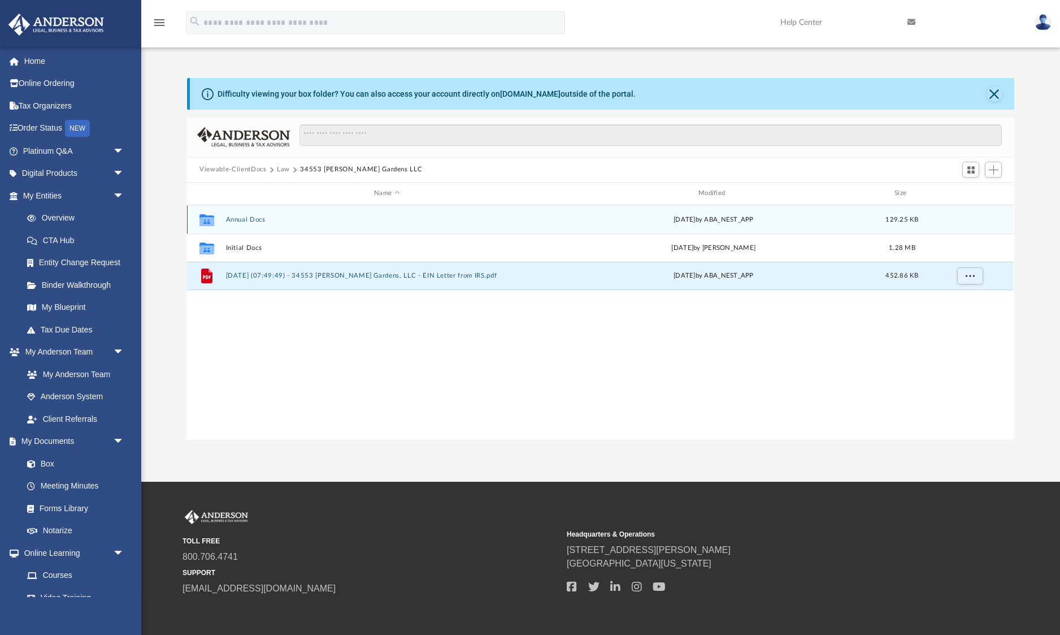
click at [253, 219] on button "Annual Docs" at bounding box center [387, 218] width 322 height 7
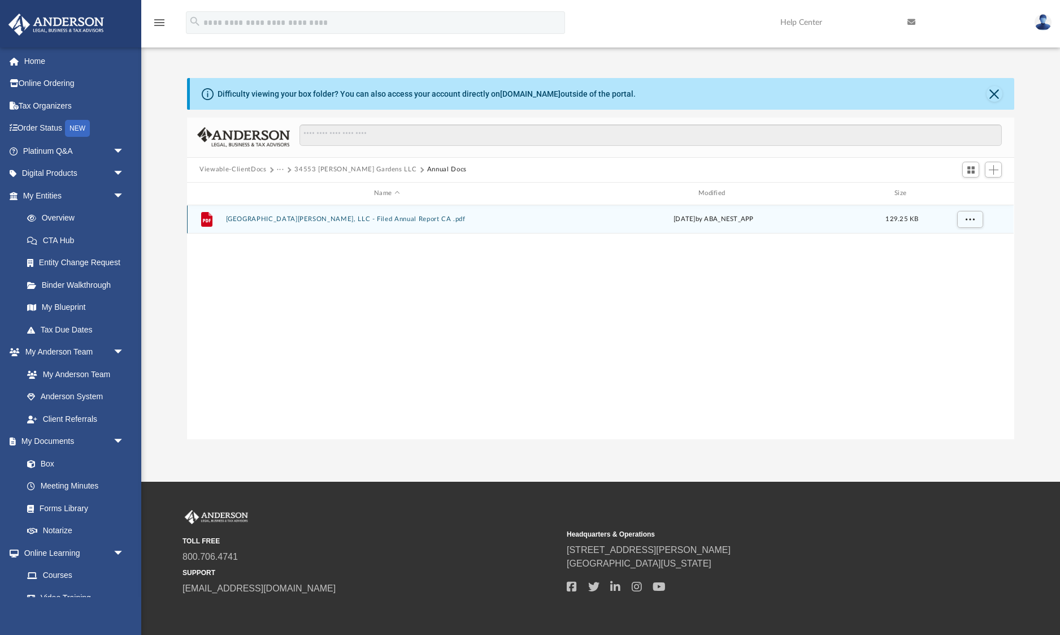
click at [346, 217] on button "34553 Melissa Gardens, LLC - Filed Annual Report CA .pdf" at bounding box center [387, 218] width 322 height 7
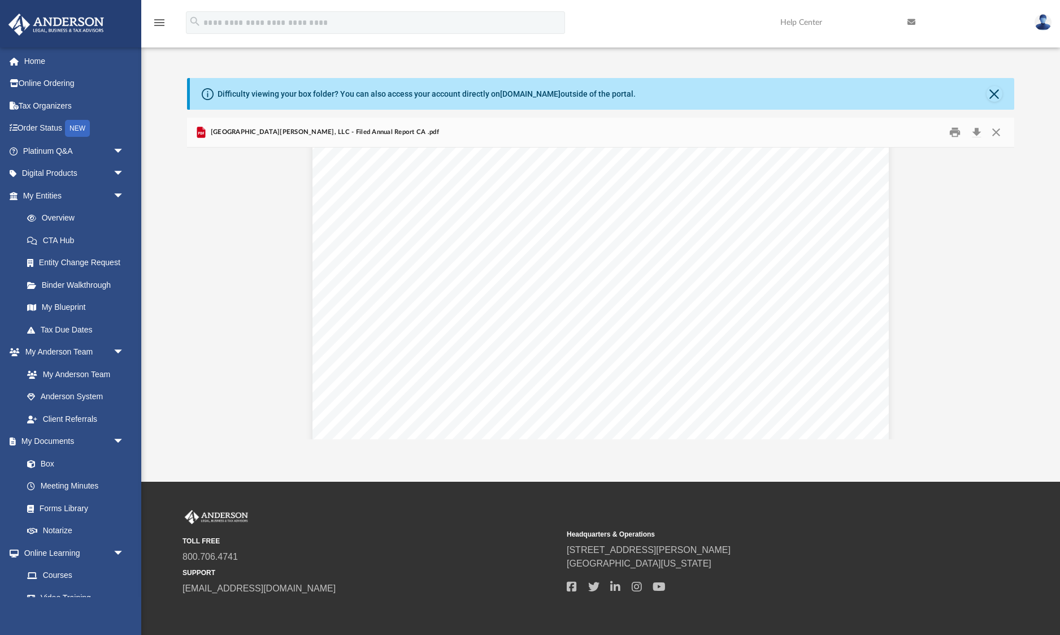
scroll to position [253, 0]
click at [999, 135] on button "Close" at bounding box center [996, 132] width 20 height 18
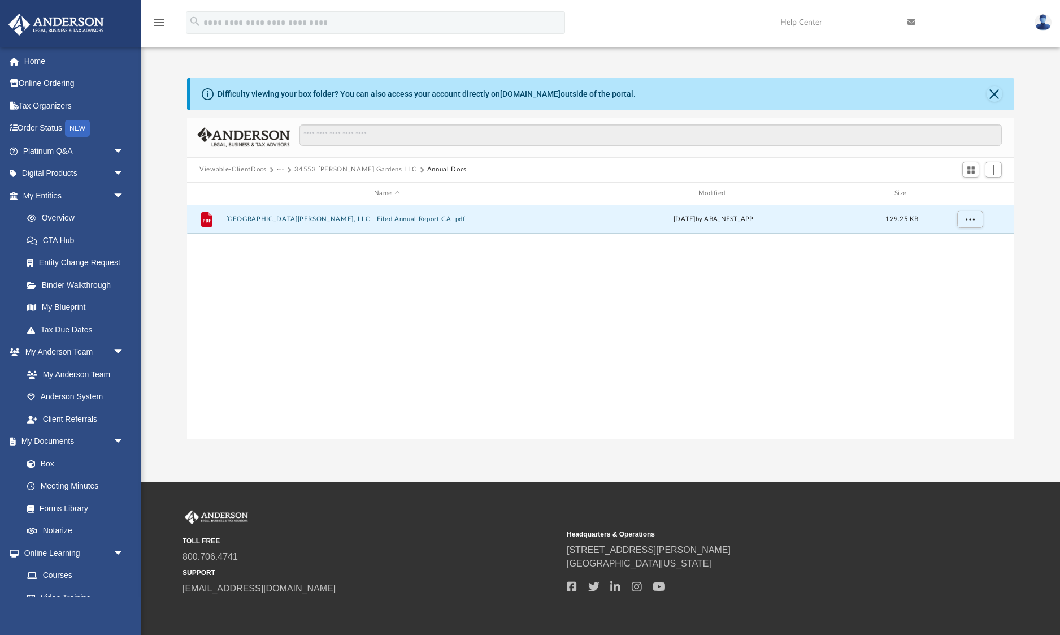
click at [306, 168] on button "34553 Melissa Gardens LLC" at bounding box center [356, 170] width 122 height 10
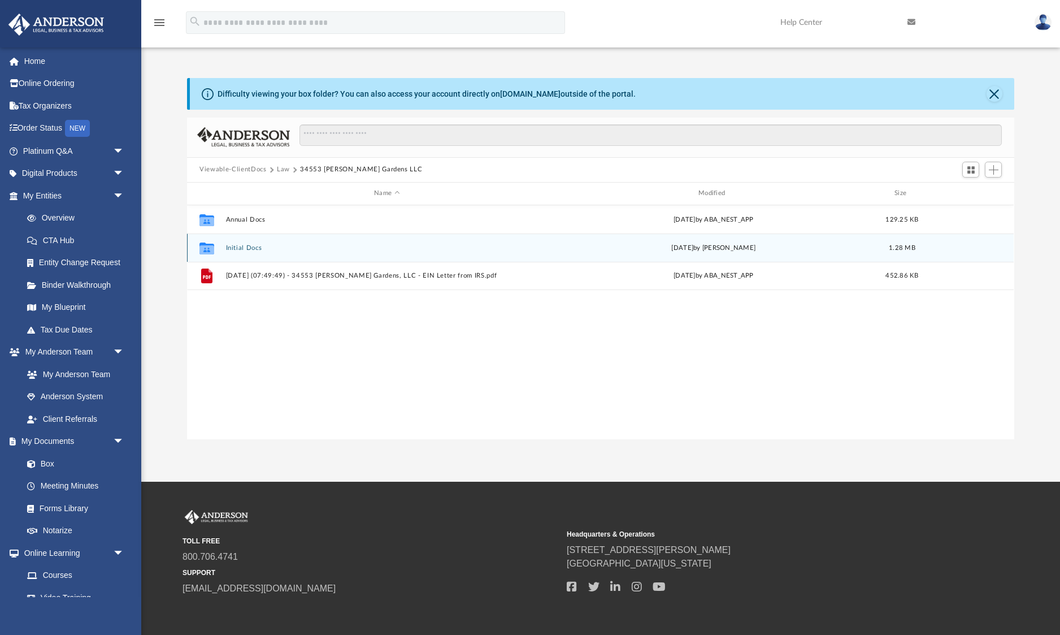
click at [250, 246] on button "Initial Docs" at bounding box center [387, 247] width 322 height 7
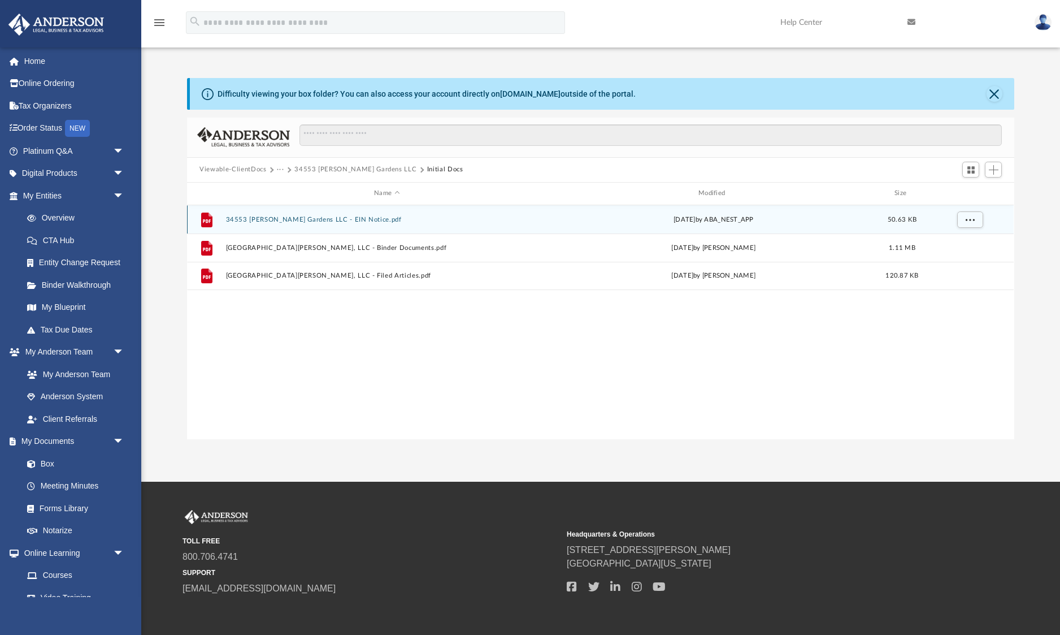
click at [345, 222] on button "34553 Melissa Gardens LLC - EIN Notice.pdf" at bounding box center [387, 218] width 322 height 7
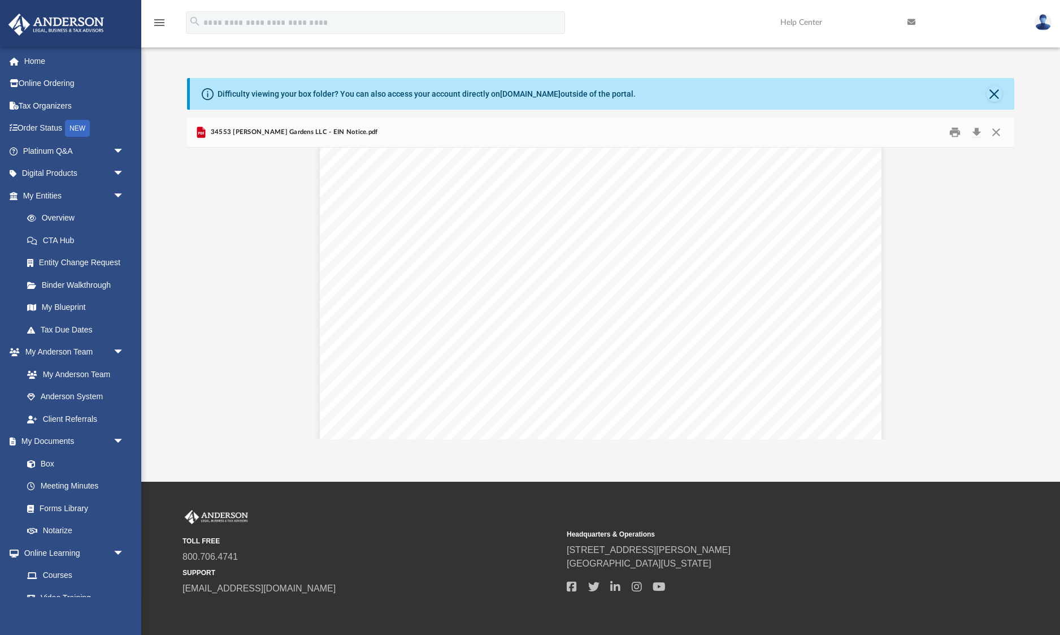
scroll to position [419, 0]
click at [1002, 137] on button "Close" at bounding box center [996, 132] width 20 height 18
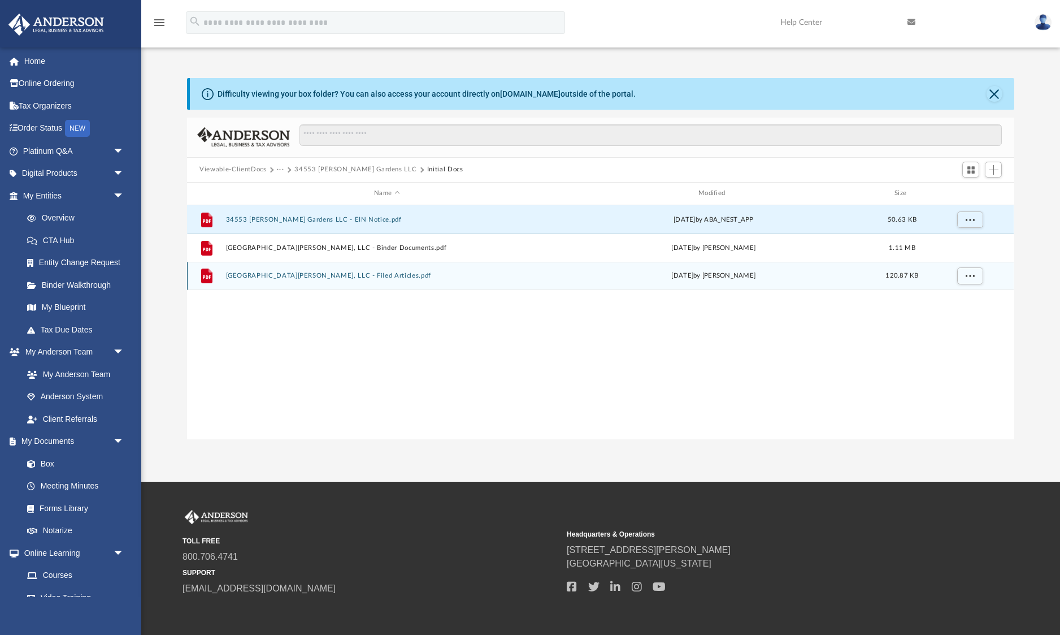
click at [324, 278] on button "34553 Melissa Gardens, LLC - Filed Articles.pdf" at bounding box center [387, 275] width 322 height 7
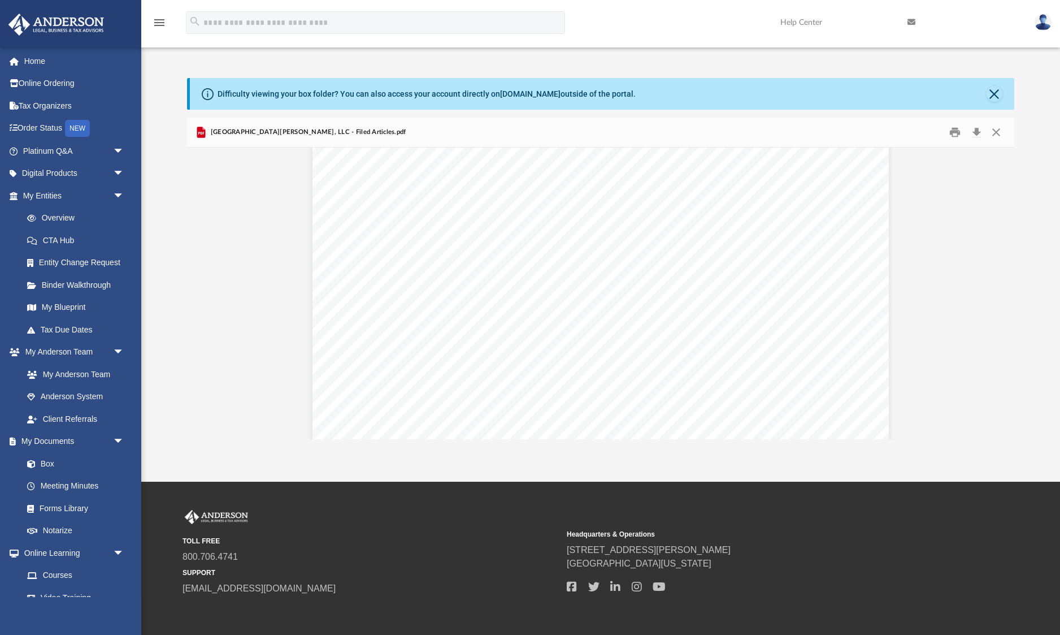
scroll to position [164, 0]
click at [324, 278] on div "B20250224412 Limited Liability Company Name Limited Liability Company Name 3455…" at bounding box center [601, 365] width 577 height 746
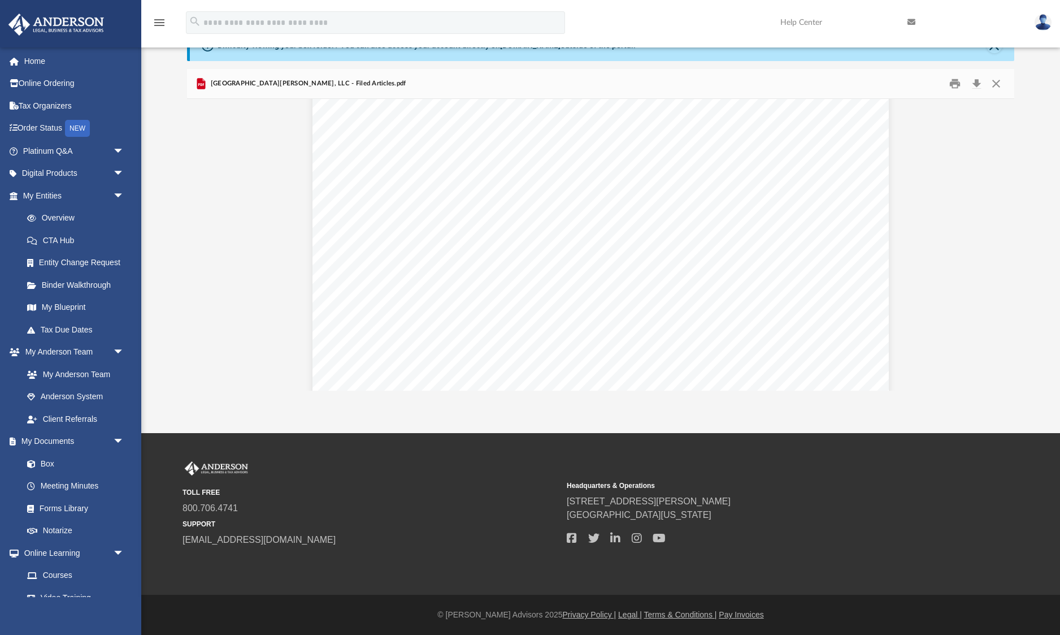
scroll to position [0, 0]
click at [999, 86] on button "Close" at bounding box center [996, 84] width 20 height 18
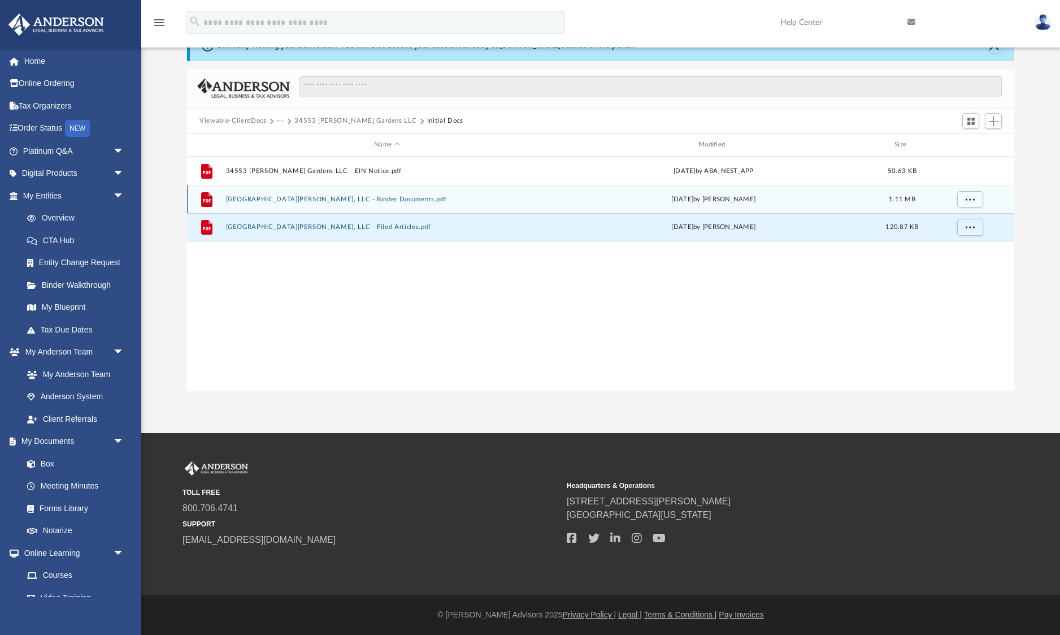
click at [291, 197] on button "34553 Melissa Gardens, LLC - Binder Documents.pdf" at bounding box center [387, 198] width 322 height 7
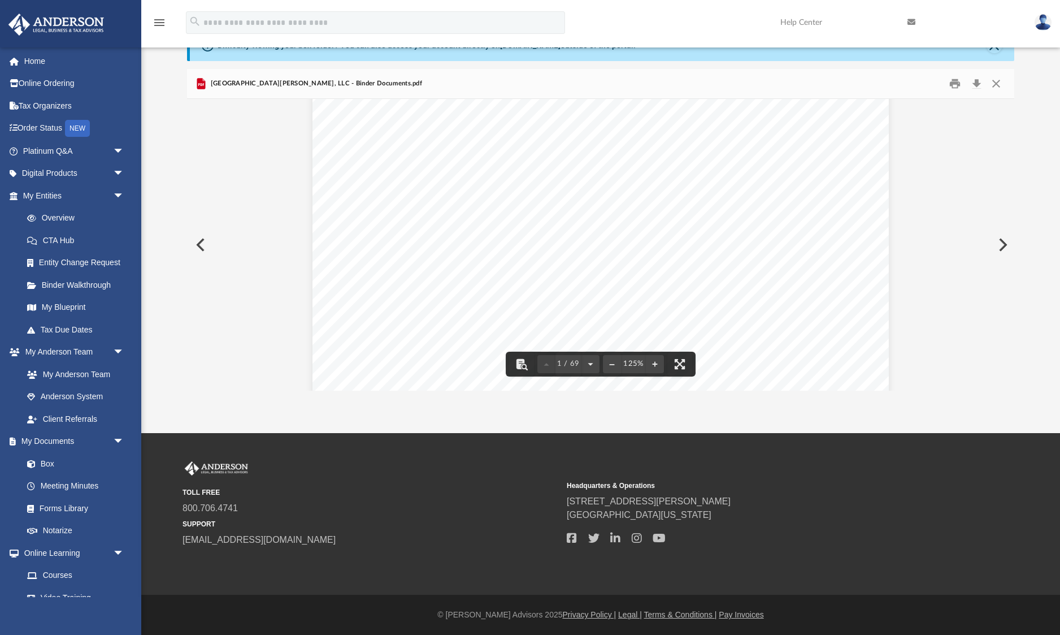
scroll to position [149, 0]
click at [980, 85] on button "Download" at bounding box center [977, 84] width 20 height 18
click at [196, 242] on button "Preview" at bounding box center [199, 245] width 25 height 32
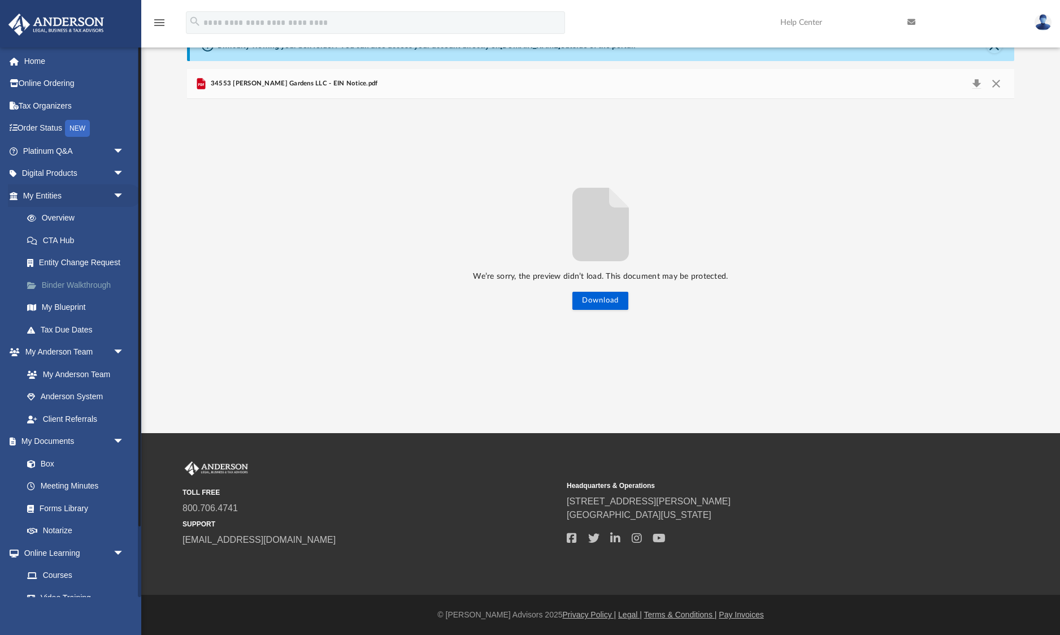
click at [70, 284] on link "Binder Walkthrough" at bounding box center [78, 285] width 125 height 23
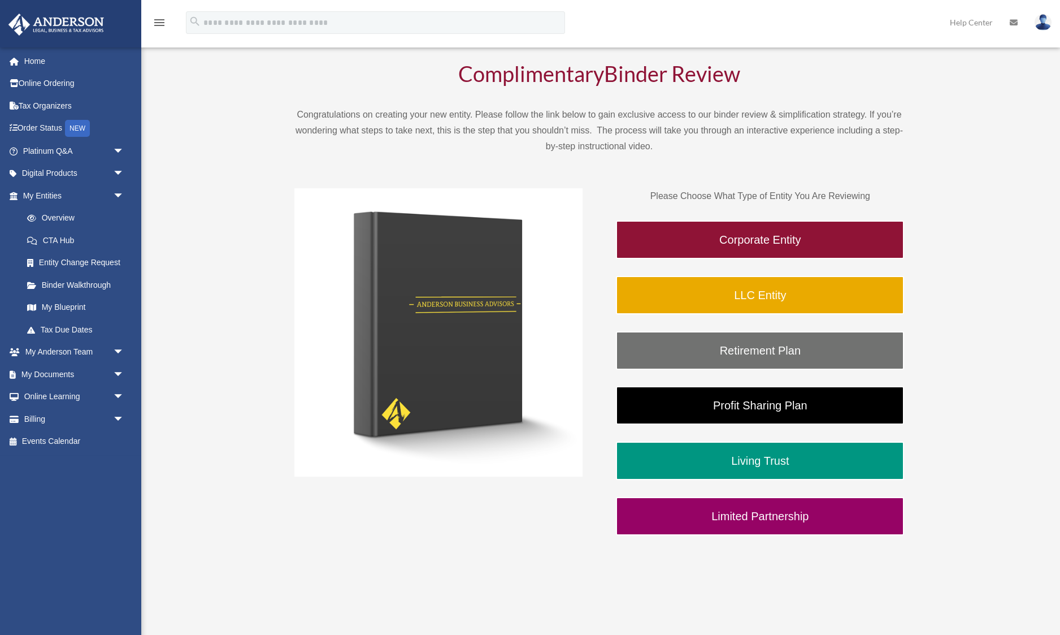
scroll to position [65, 0]
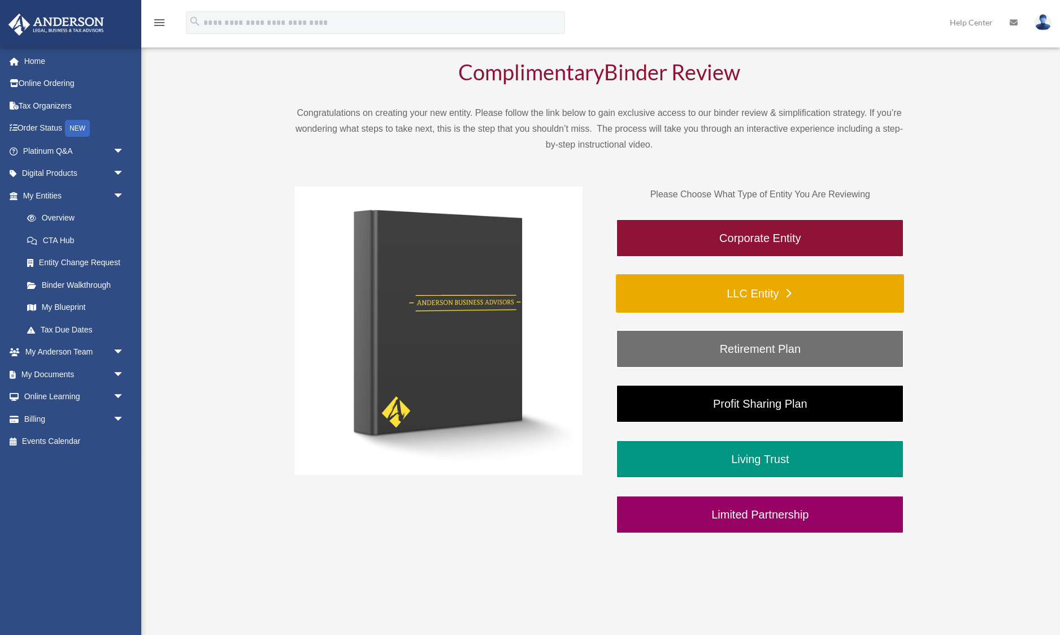
click at [740, 298] on link "LLC Entity" at bounding box center [760, 293] width 288 height 38
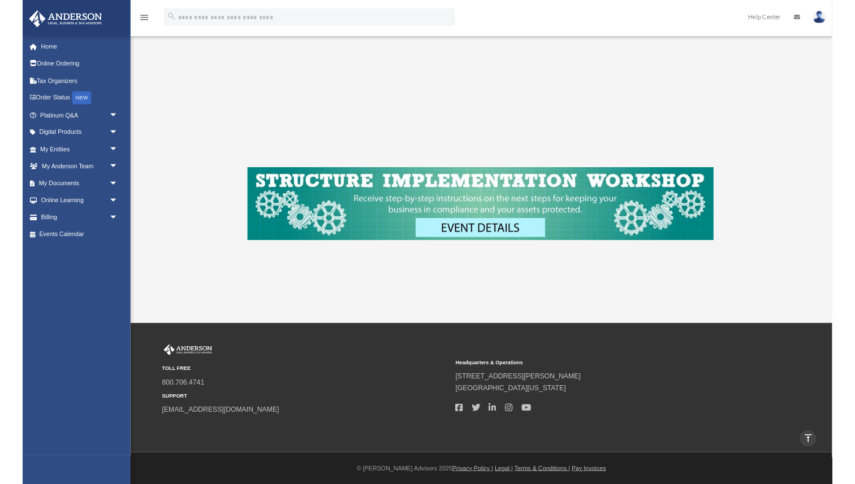
scroll to position [324, 0]
